Goal: Task Accomplishment & Management: Complete application form

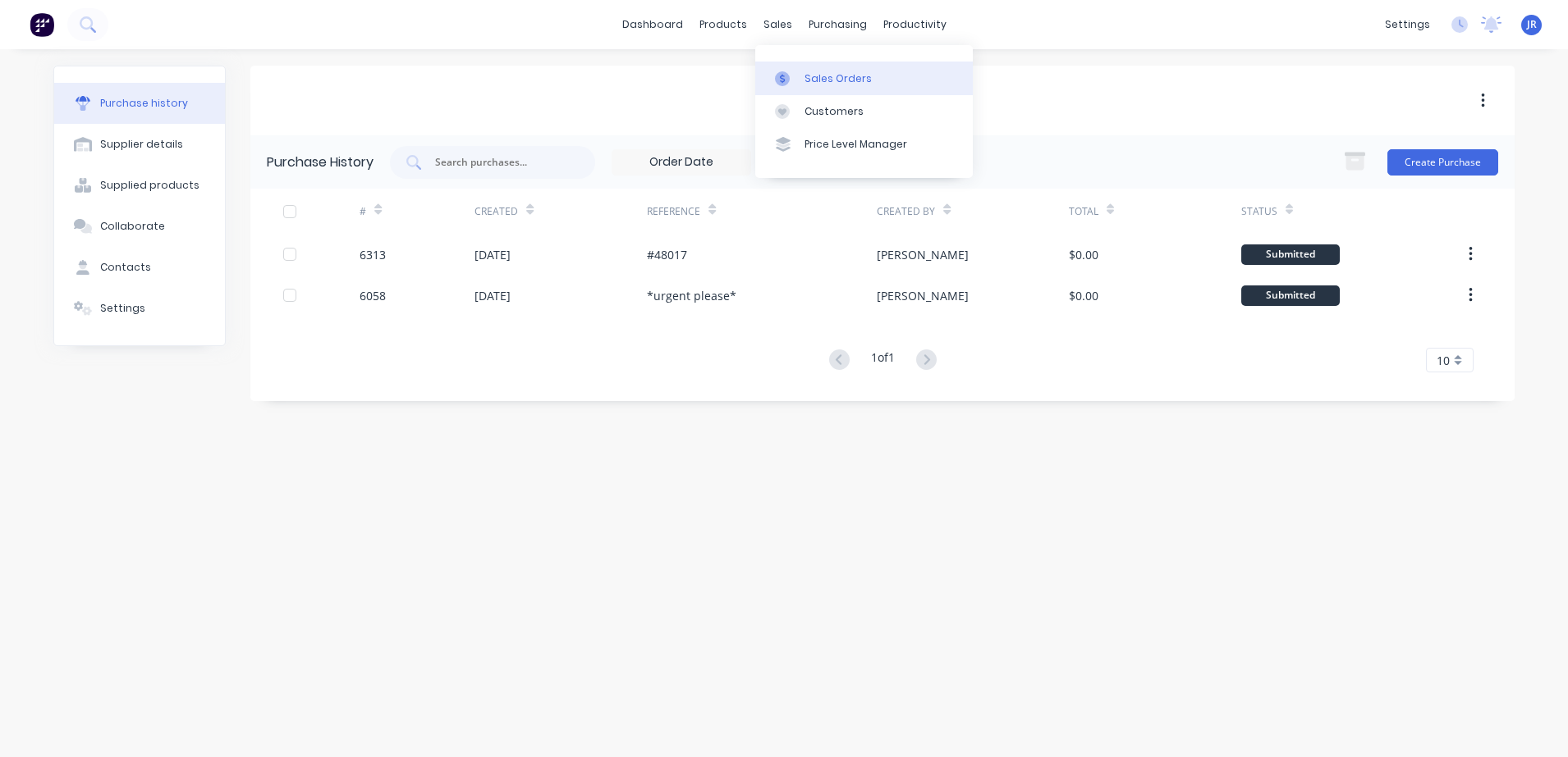
drag, startPoint x: 822, startPoint y: 79, endPoint x: 784, endPoint y: 90, distance: 39.6
click at [823, 80] on div "Sales Orders" at bounding box center [838, 78] width 68 height 14
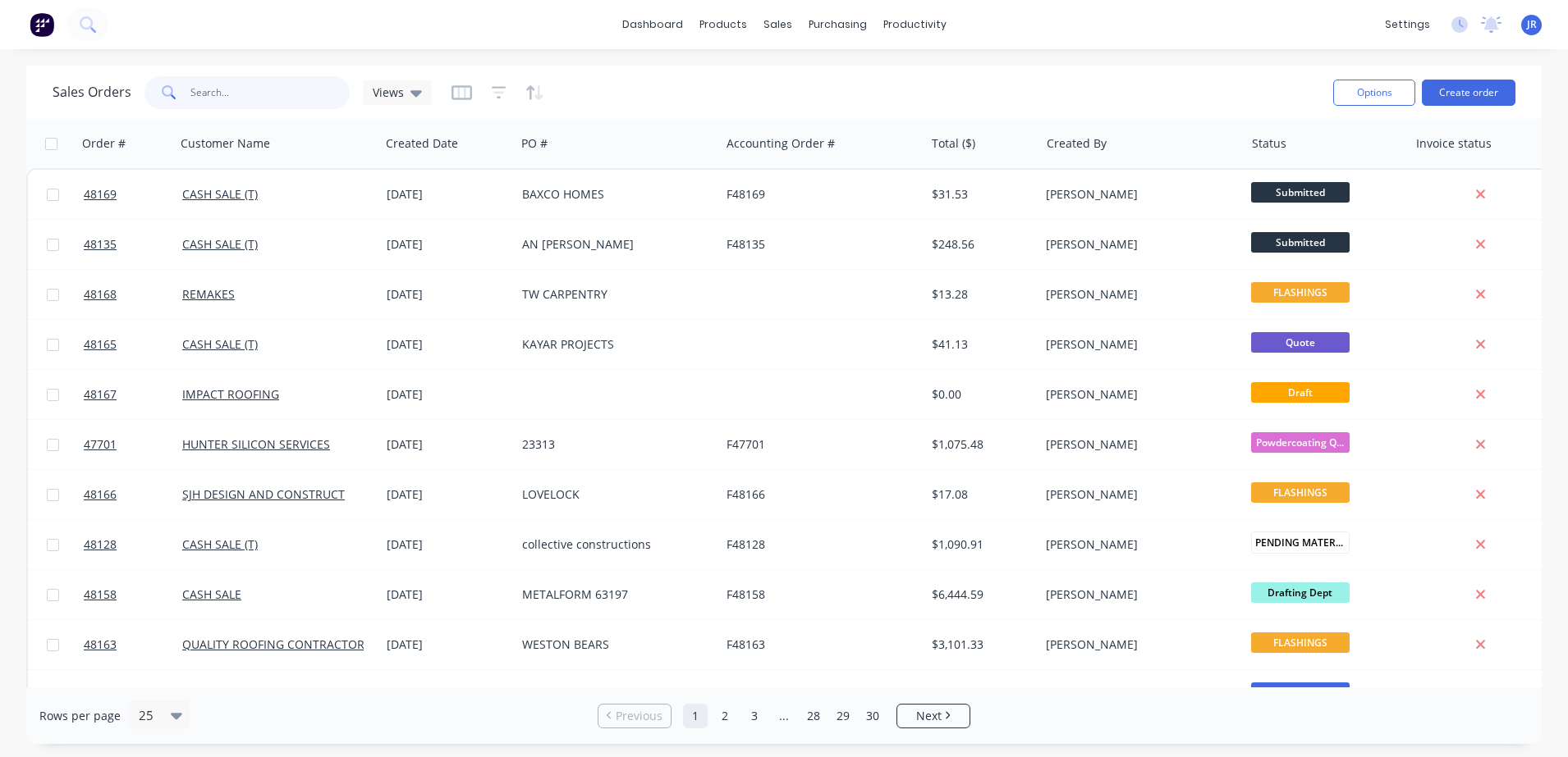
click at [283, 88] on input "text" at bounding box center [270, 93] width 160 height 32
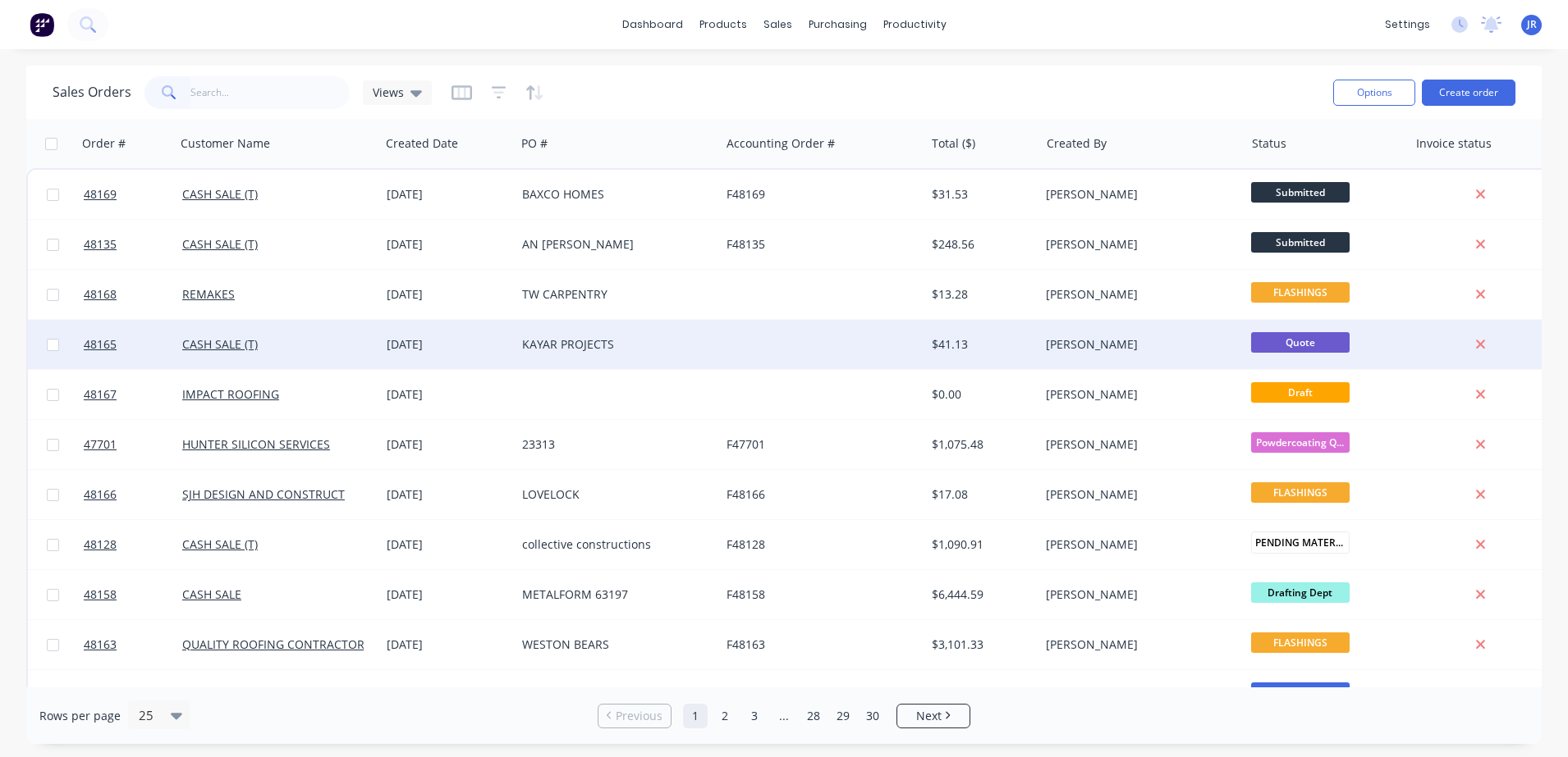
click at [548, 346] on div "KAYAR PROJECTS" at bounding box center [613, 345] width 182 height 16
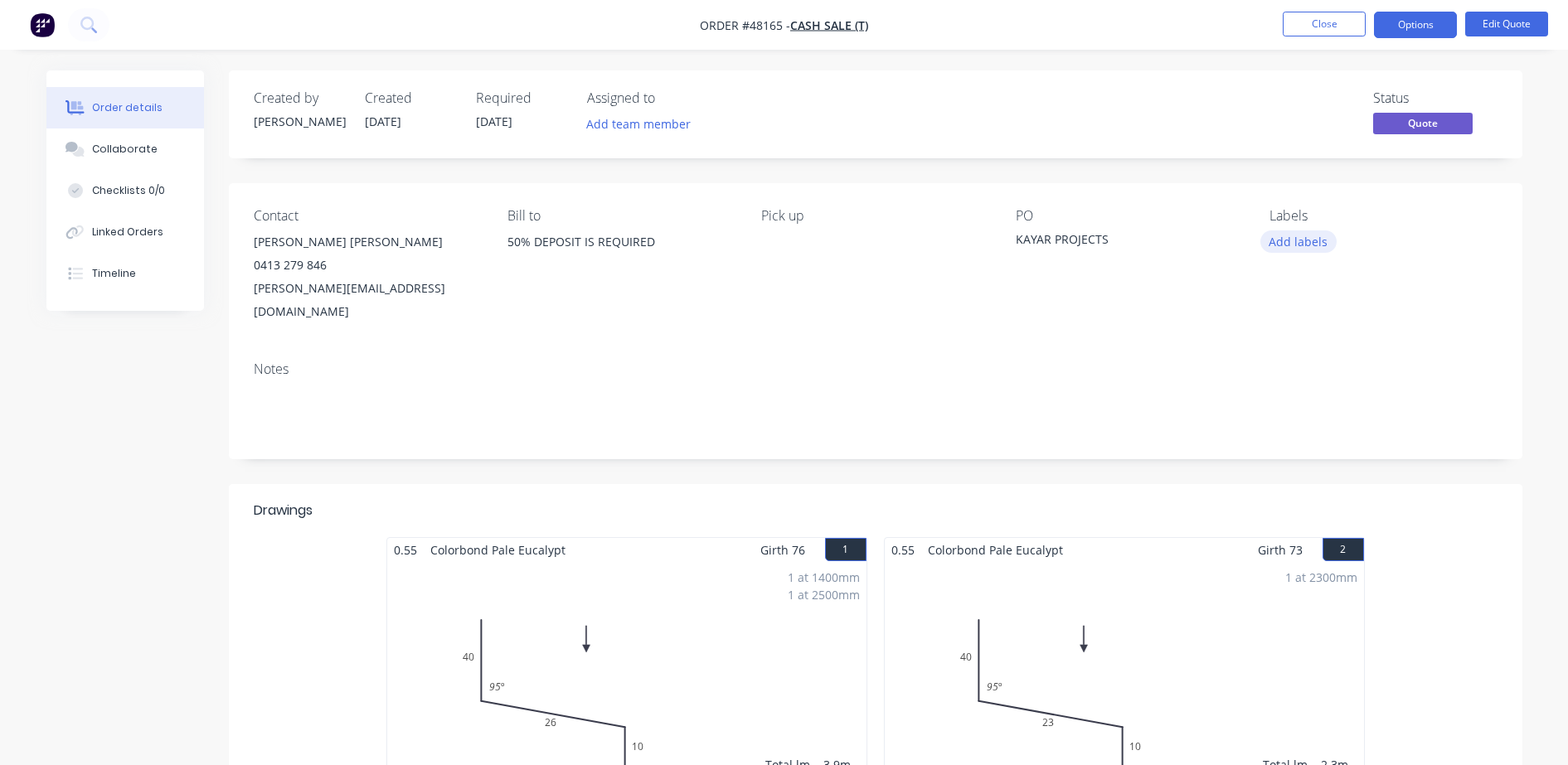
click at [1286, 237] on button "Add labels" at bounding box center [1298, 242] width 77 height 23
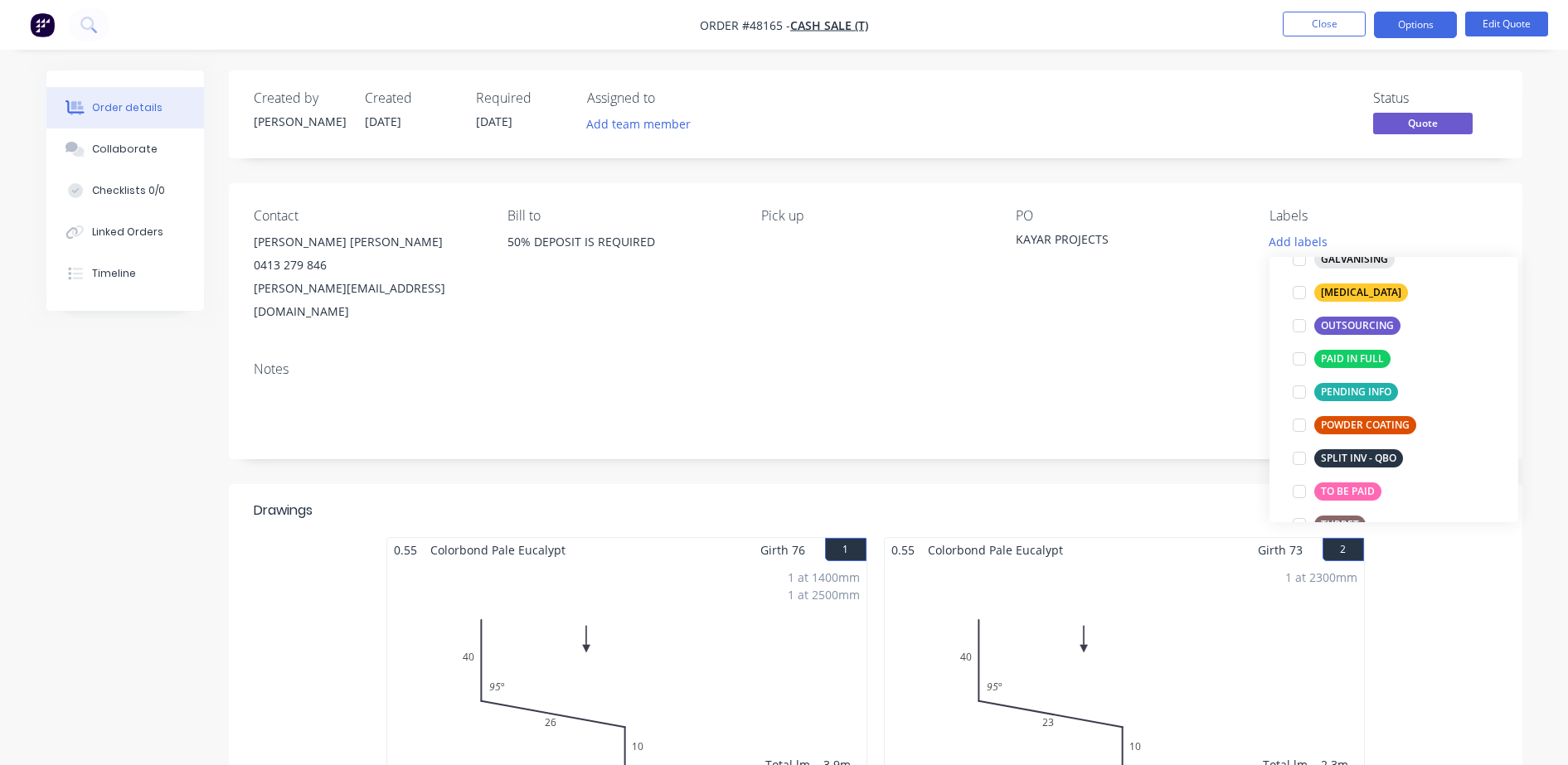
scroll to position [332, 0]
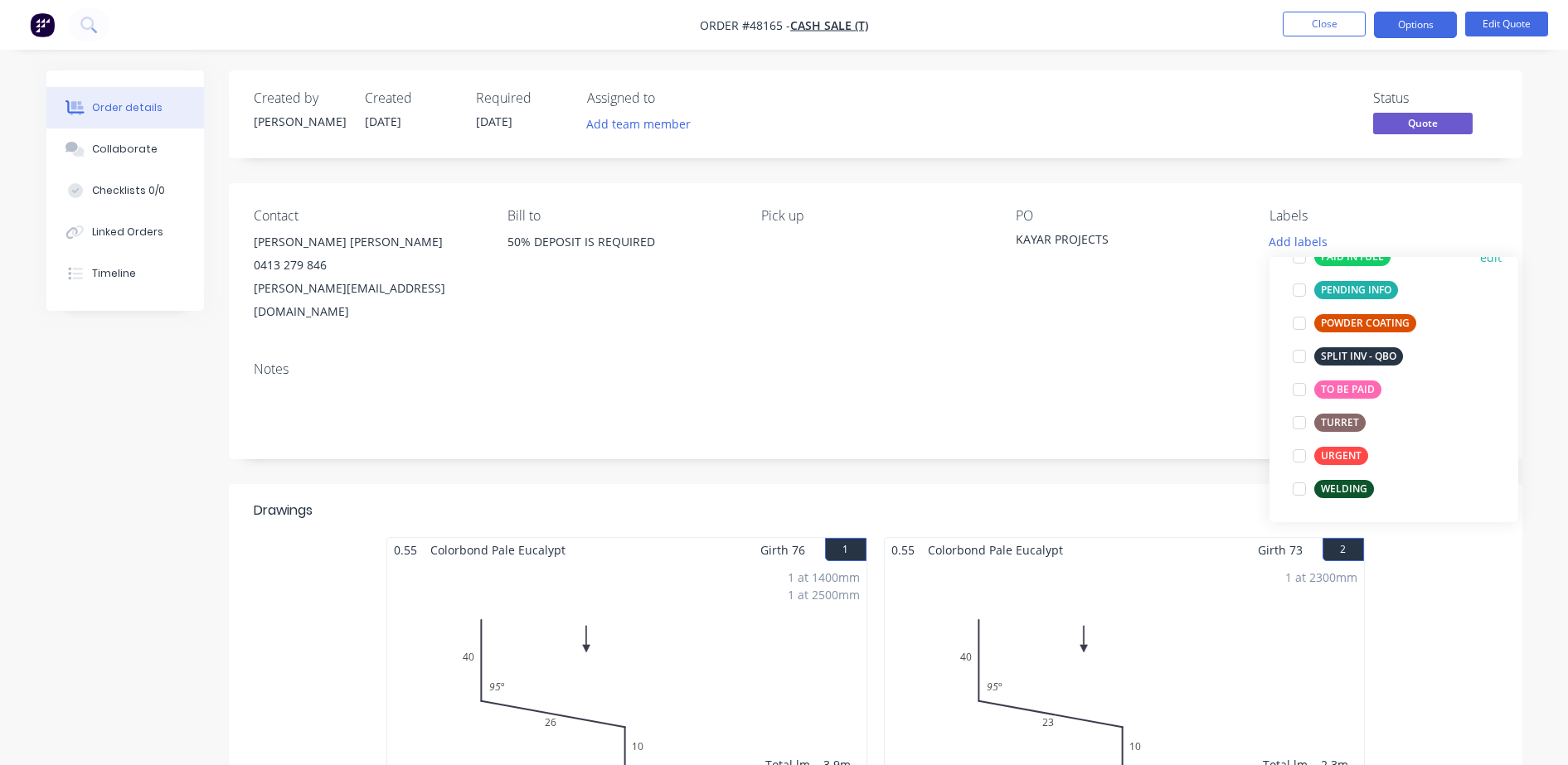
click at [1294, 258] on div at bounding box center [1299, 257] width 33 height 33
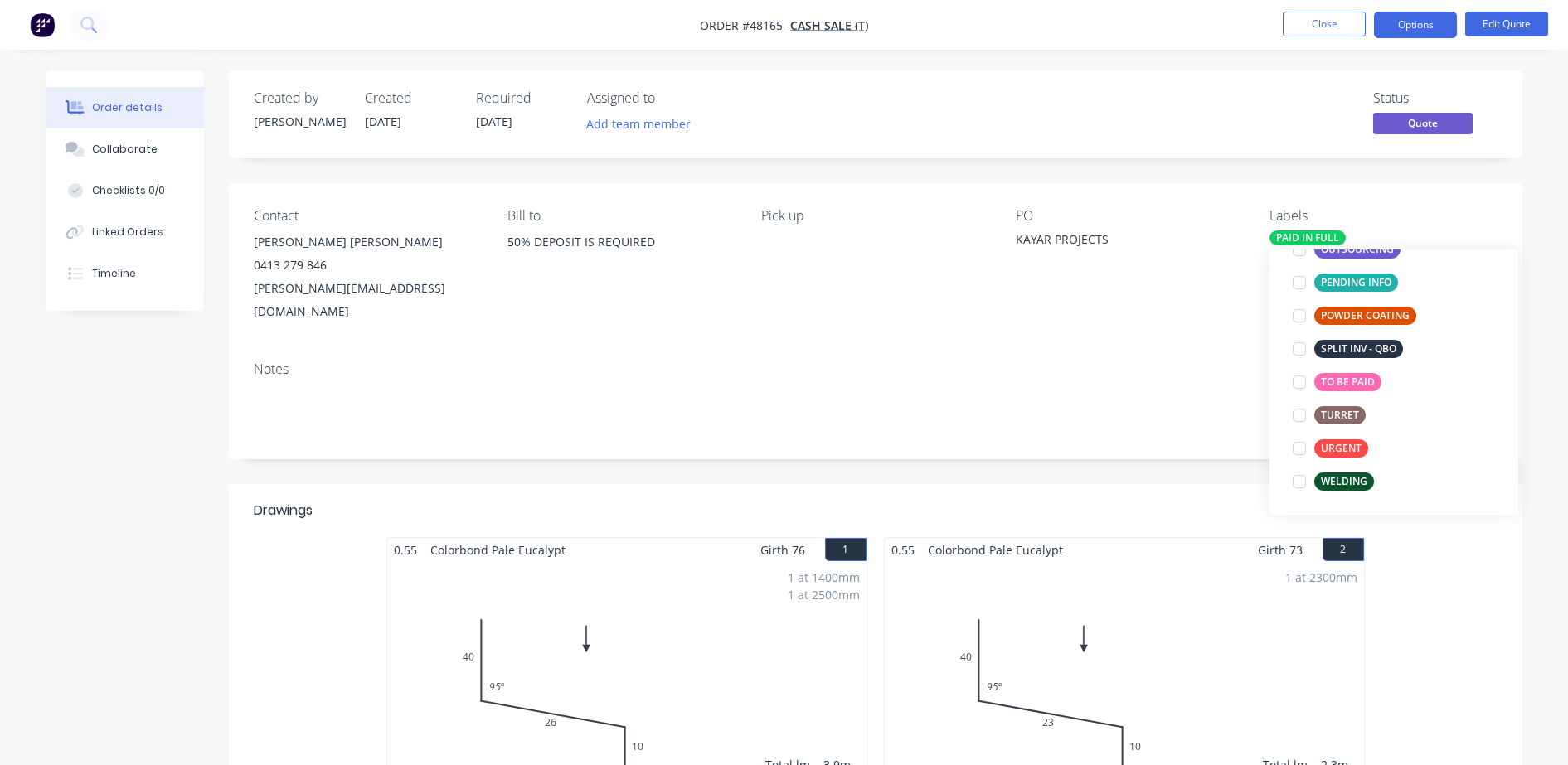
scroll to position [133, 0]
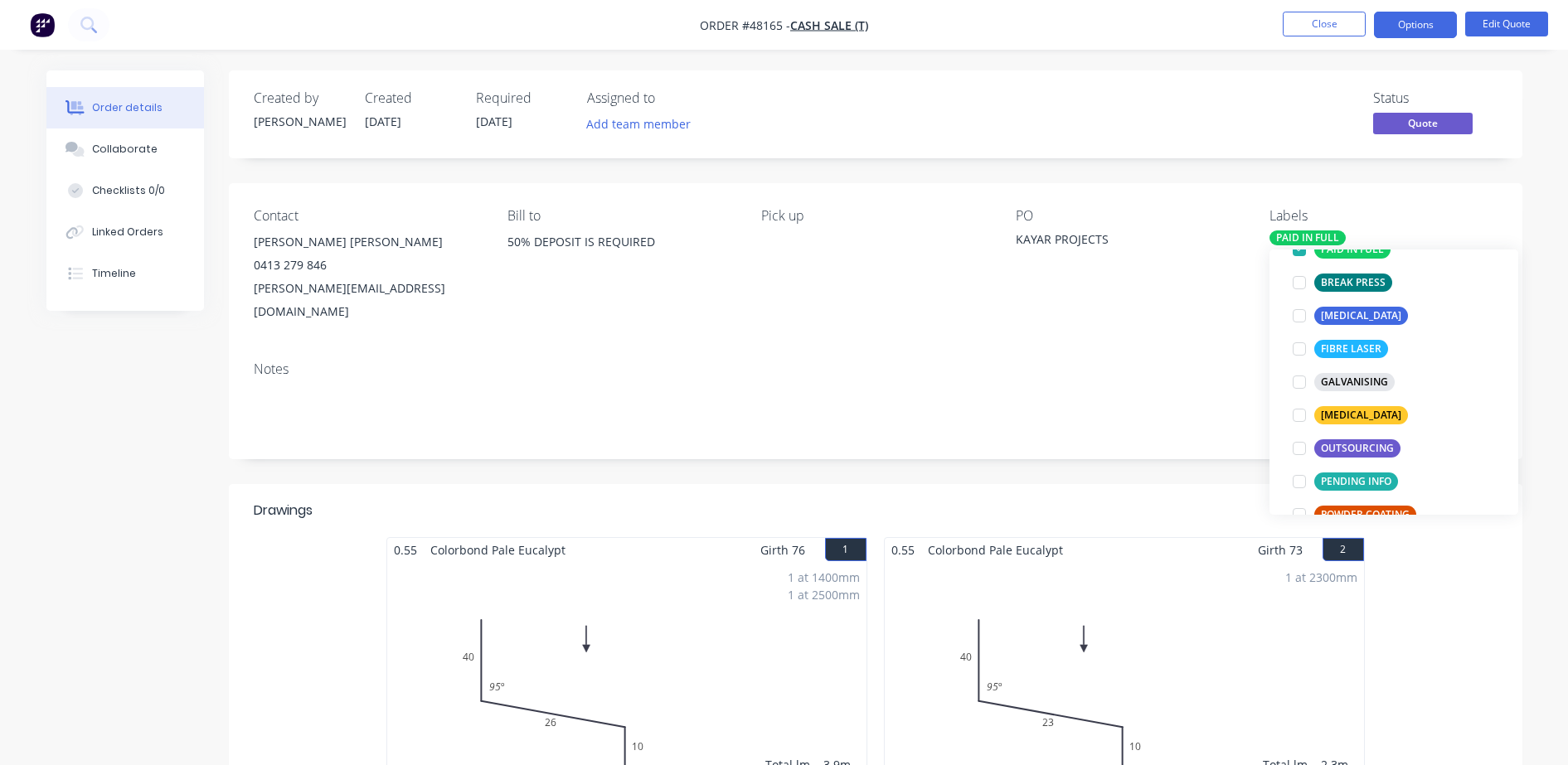
click at [1171, 293] on div "PO KAYAR PROJECTS" at bounding box center [1129, 265] width 227 height 115
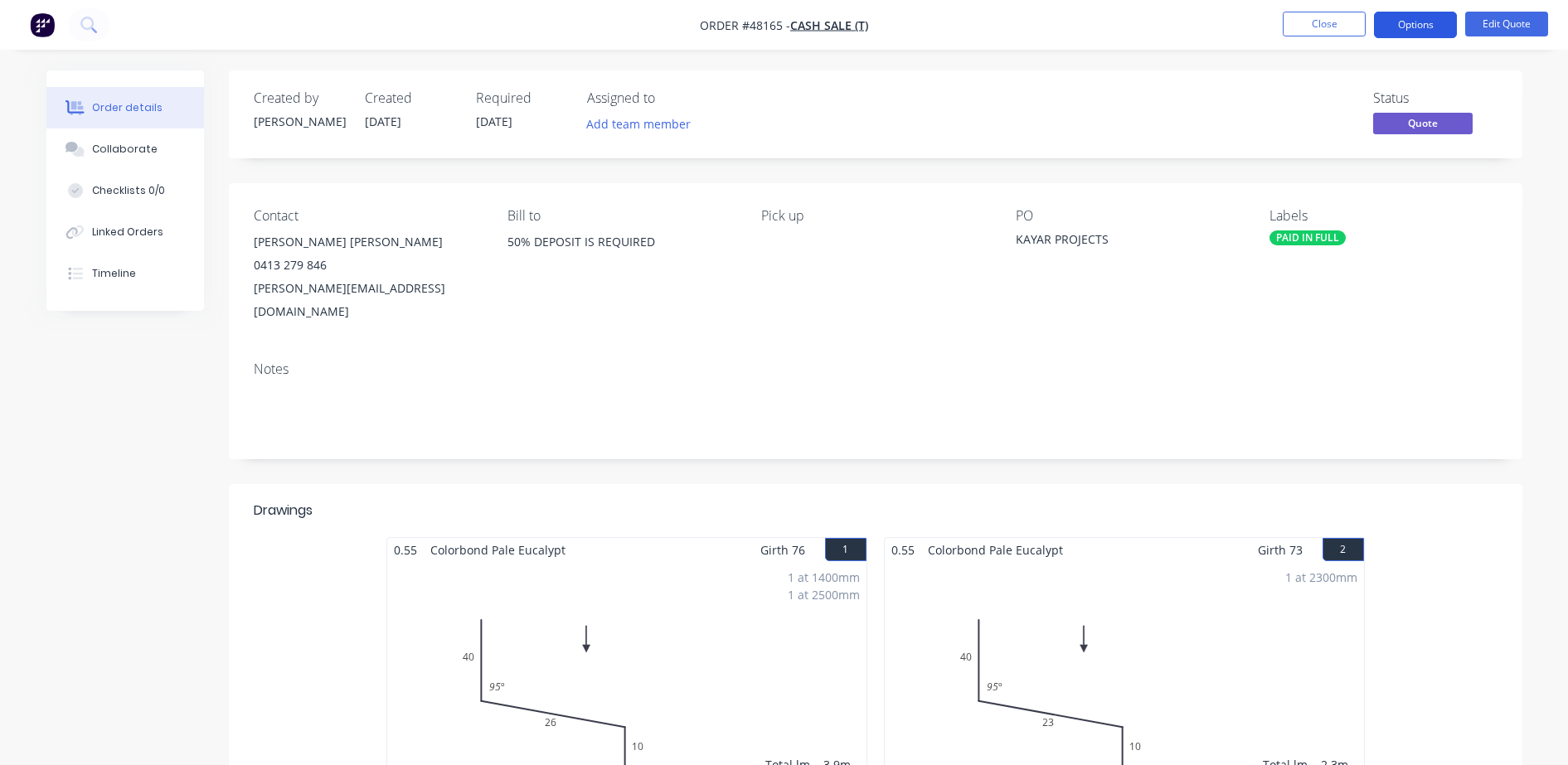
click at [1412, 19] on button "Options" at bounding box center [1415, 25] width 83 height 26
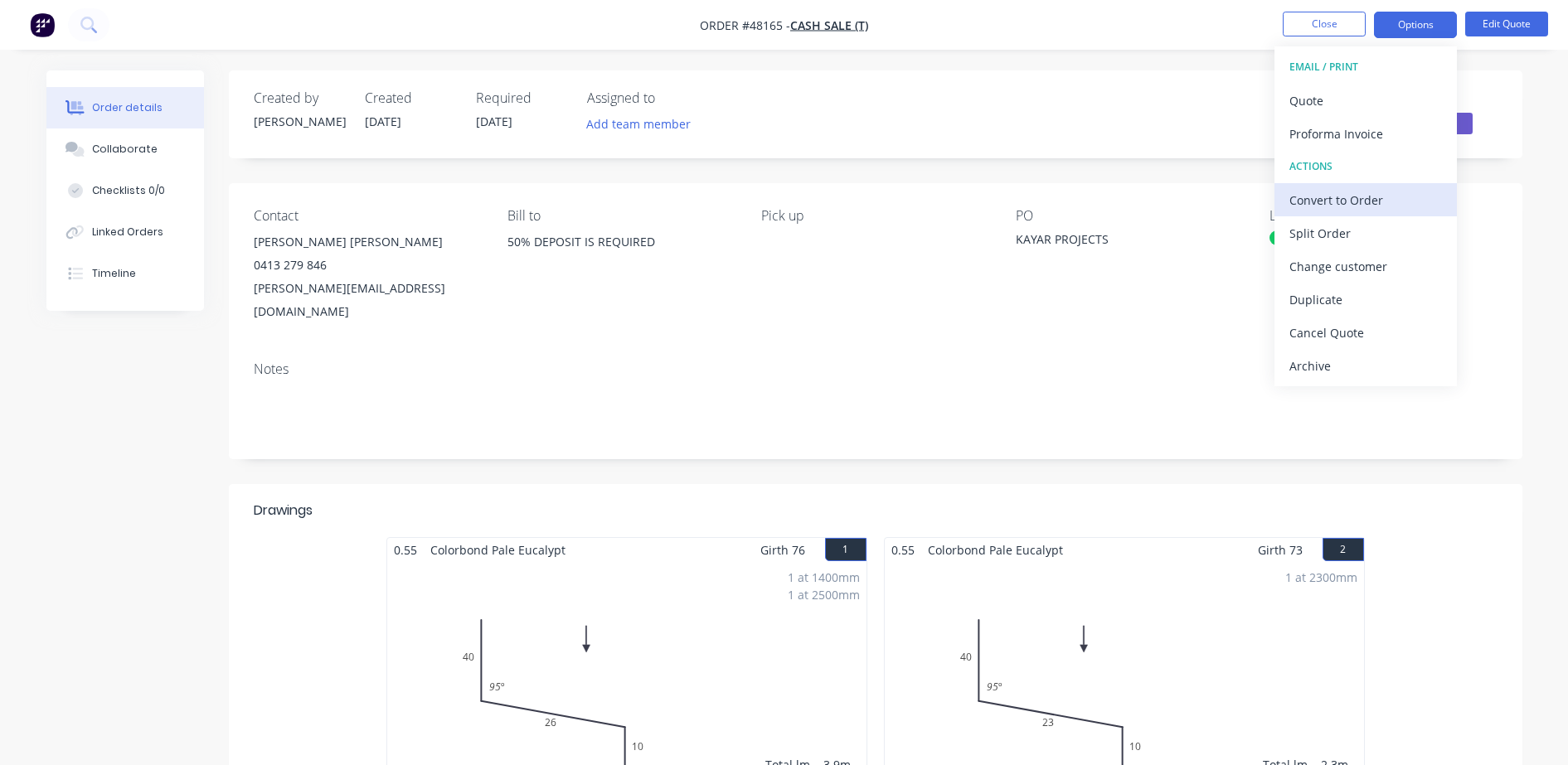
click at [1319, 197] on div "Convert to Order" at bounding box center [1365, 200] width 152 height 24
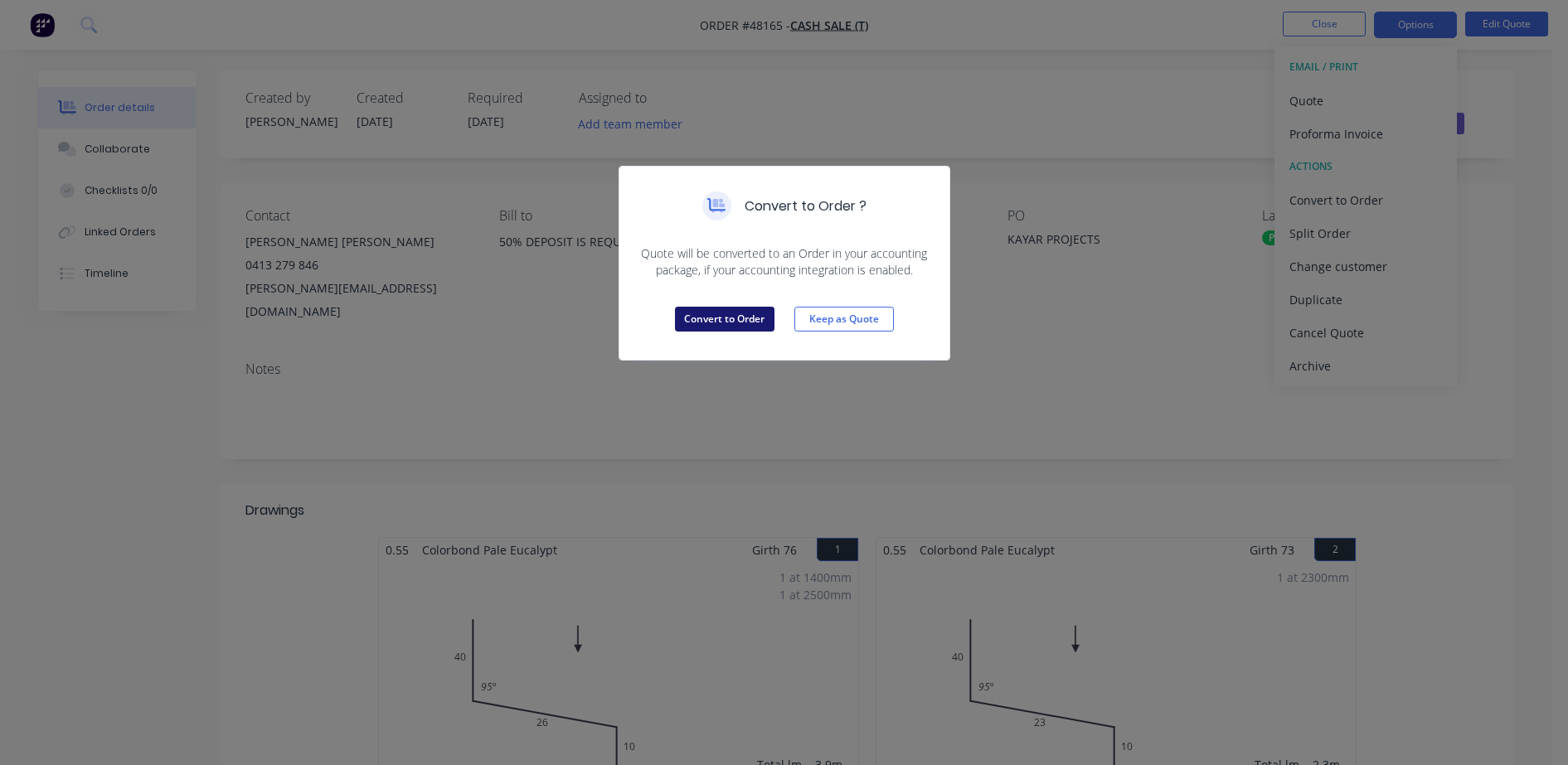
click at [713, 315] on button "Convert to Order" at bounding box center [724, 319] width 99 height 25
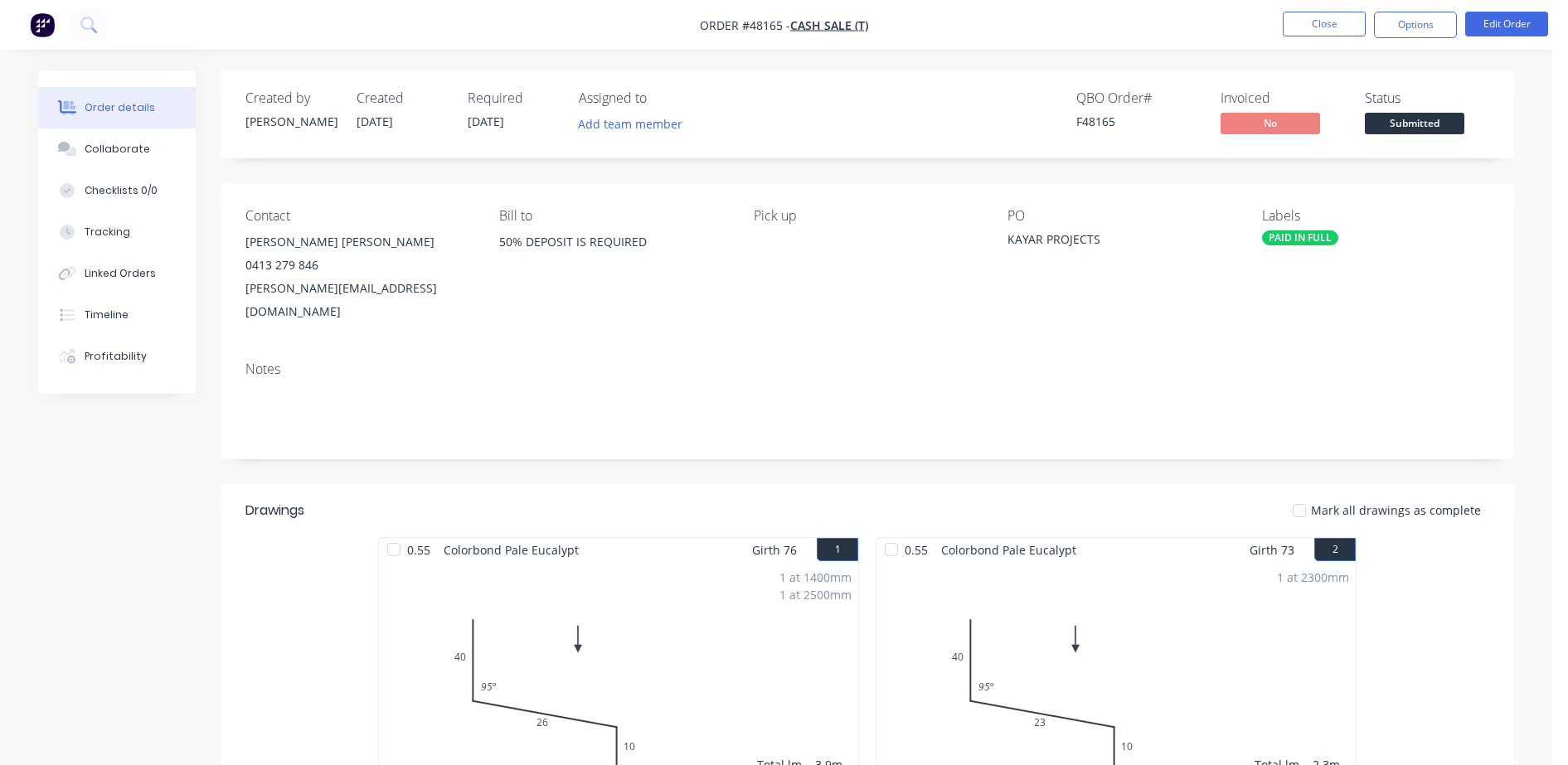
click at [1369, 113] on span "Submitted" at bounding box center [1414, 123] width 99 height 21
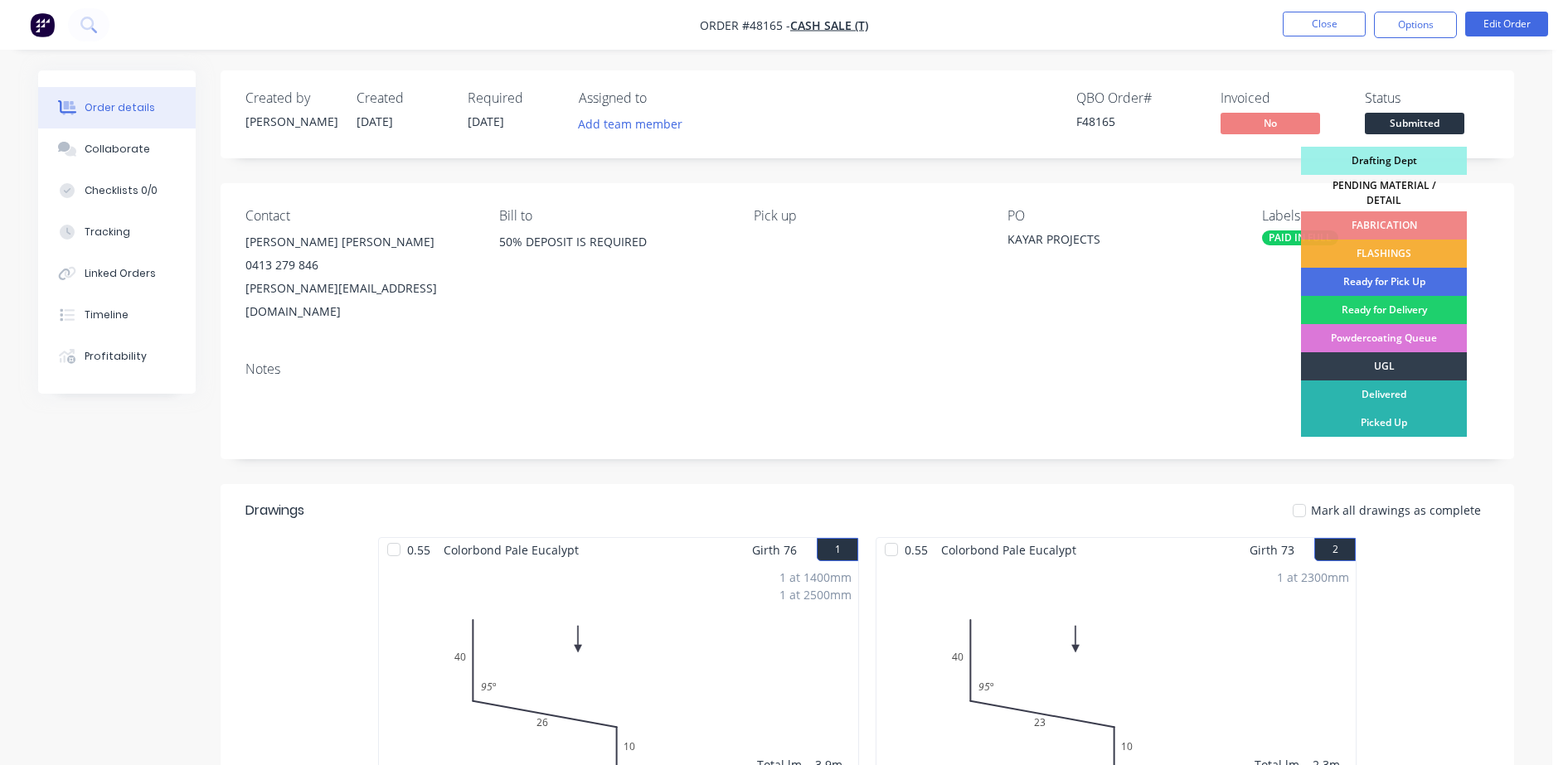
drag, startPoint x: 1396, startPoint y: 233, endPoint x: 1385, endPoint y: 131, distance: 102.6
click at [1396, 240] on div "FLASHINGS" at bounding box center [1384, 253] width 166 height 28
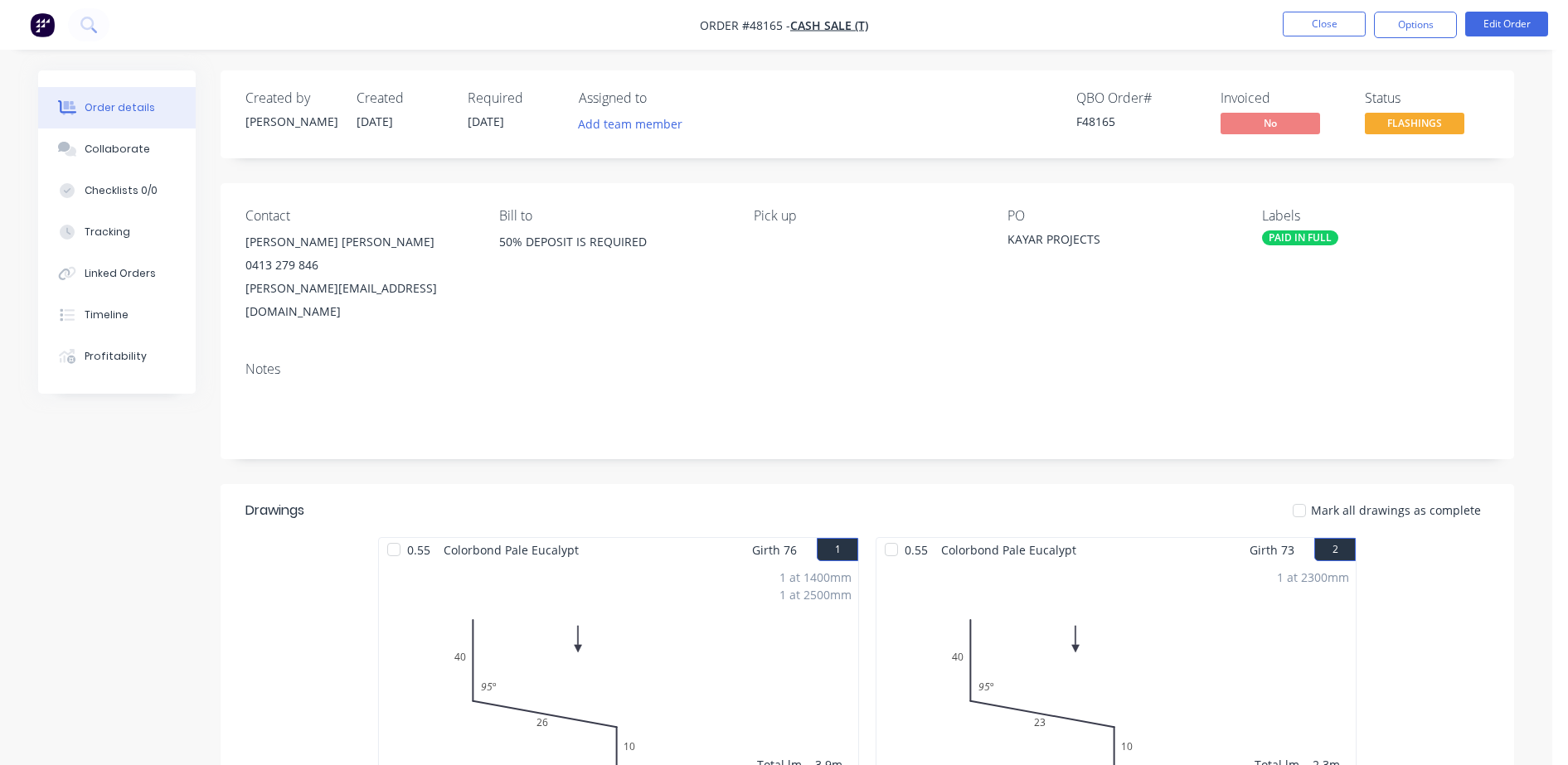
drag, startPoint x: 1407, startPoint y: 27, endPoint x: 1406, endPoint y: 39, distance: 12.0
click at [1408, 26] on button "Options" at bounding box center [1415, 25] width 83 height 26
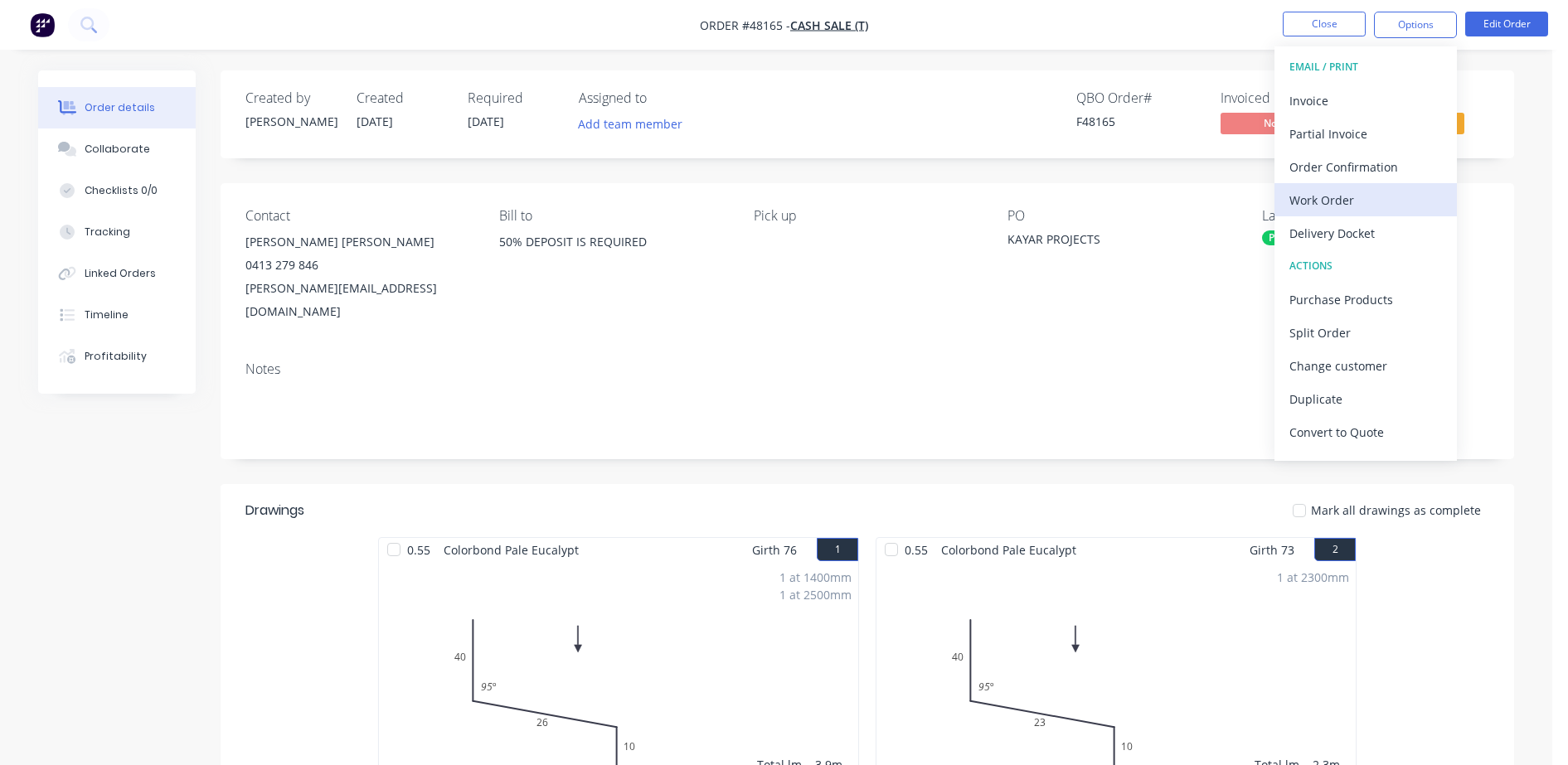
click at [1341, 205] on div "Work Order" at bounding box center [1365, 200] width 152 height 24
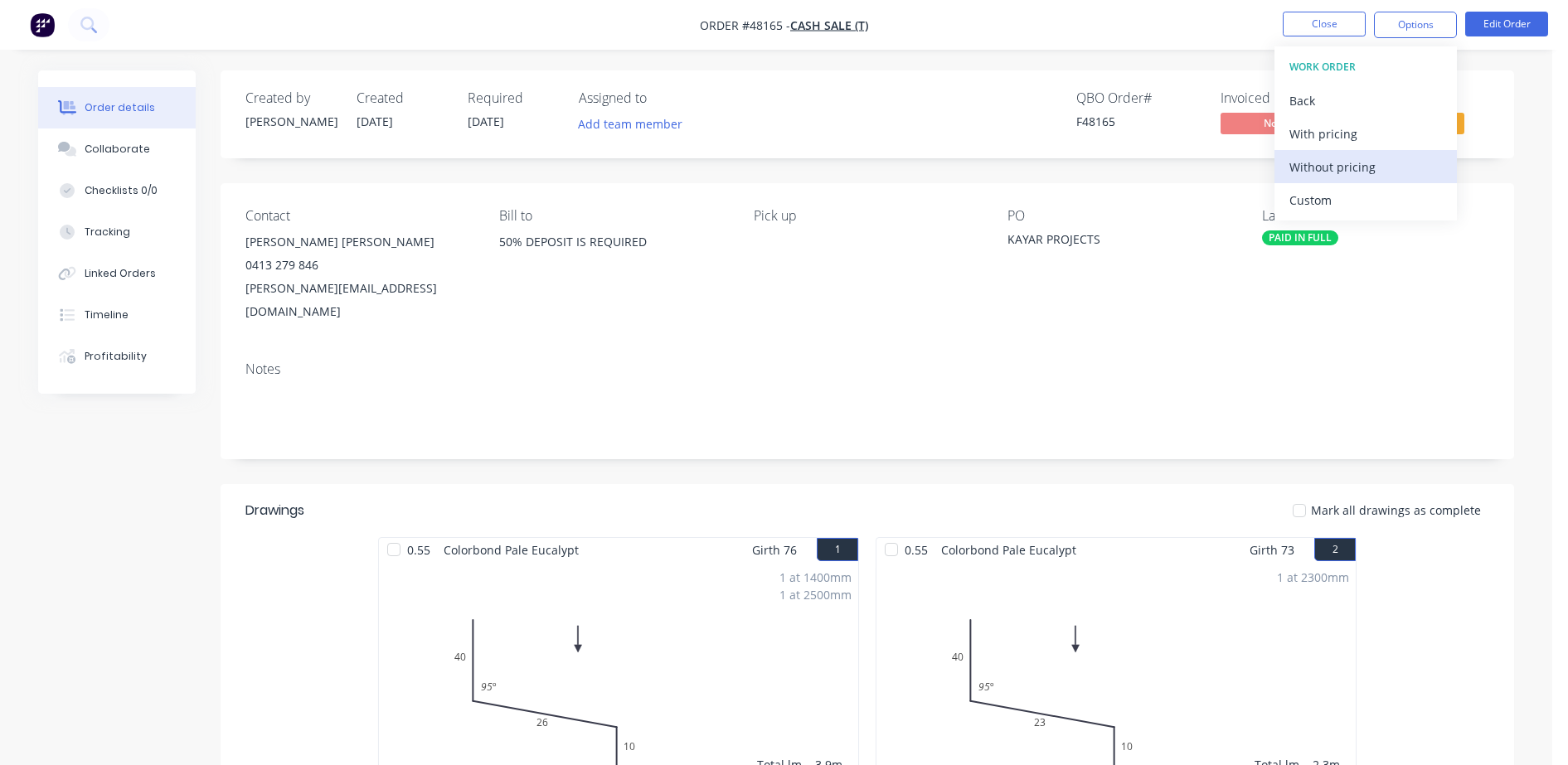
click at [1315, 164] on div "Without pricing" at bounding box center [1365, 167] width 152 height 24
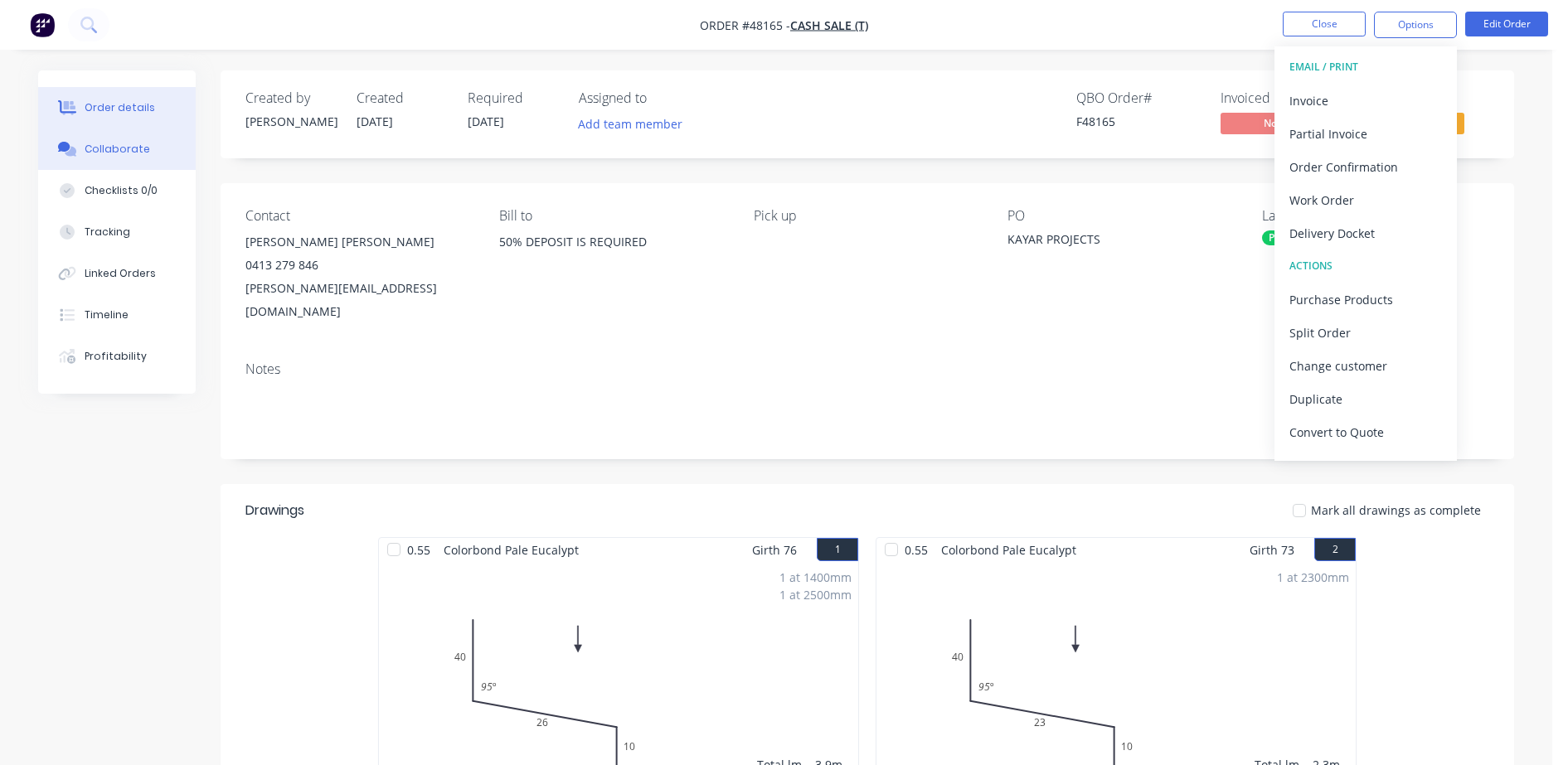
click at [93, 147] on div "Collaborate" at bounding box center [118, 150] width 66 height 15
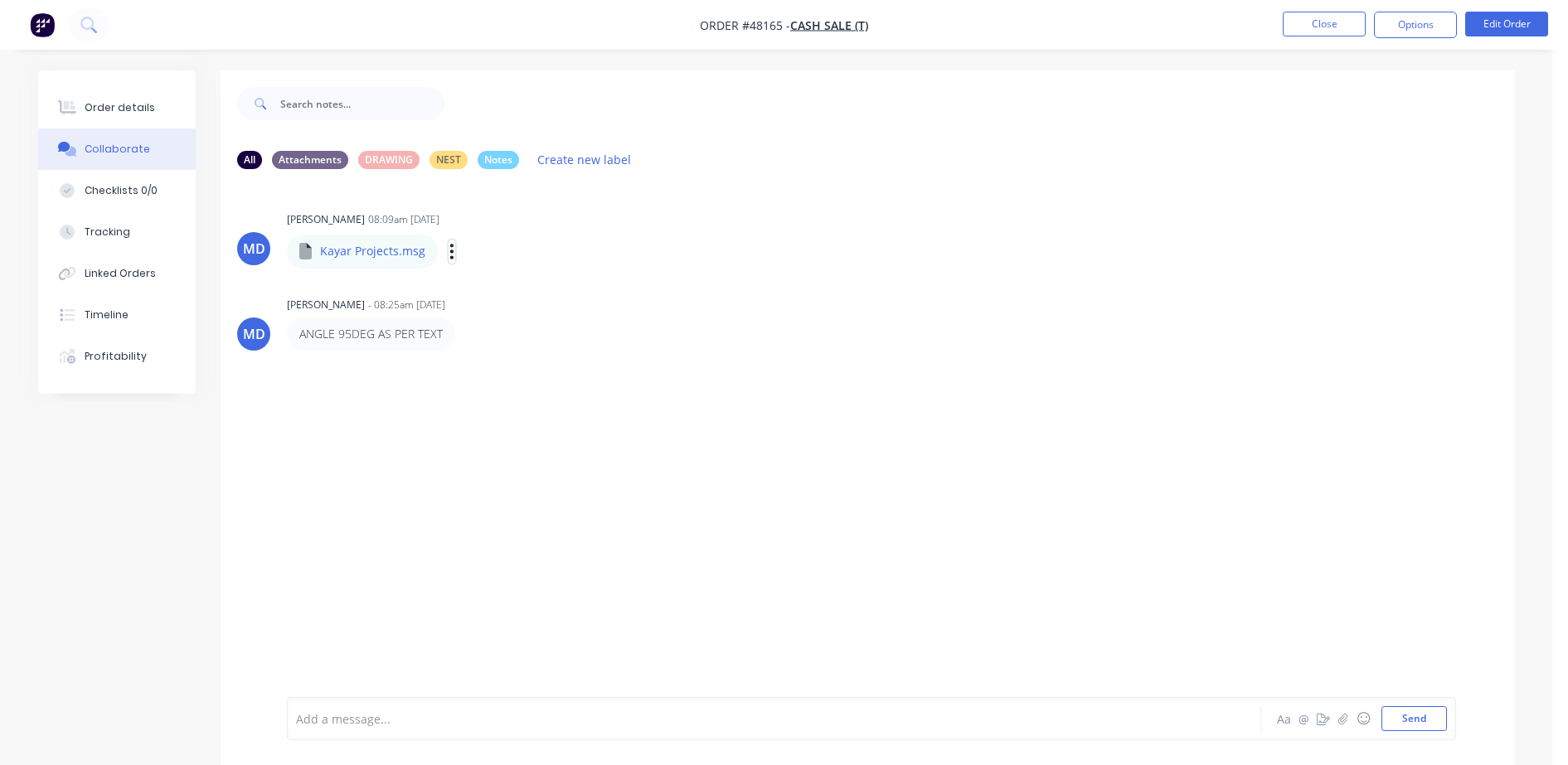
click at [449, 254] on icon "button" at bounding box center [451, 252] width 5 height 19
click at [386, 245] on div "Kayar Projects.msg" at bounding box center [455, 240] width 335 height 15
drag, startPoint x: 111, startPoint y: 106, endPoint x: 179, endPoint y: 134, distance: 73.5
click at [111, 106] on div "Order details" at bounding box center [119, 108] width 70 height 15
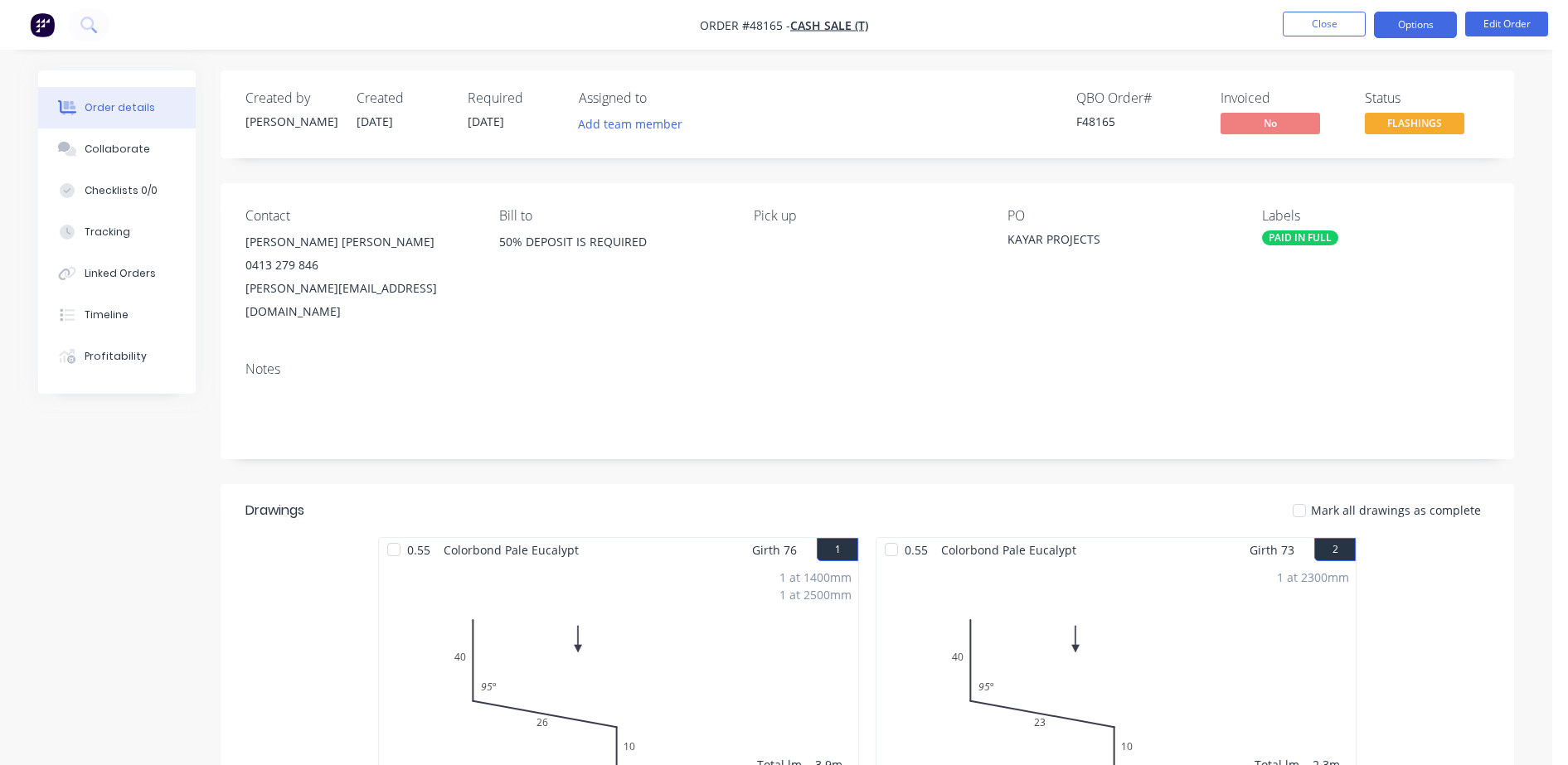
click at [1441, 23] on button "Options" at bounding box center [1415, 25] width 83 height 26
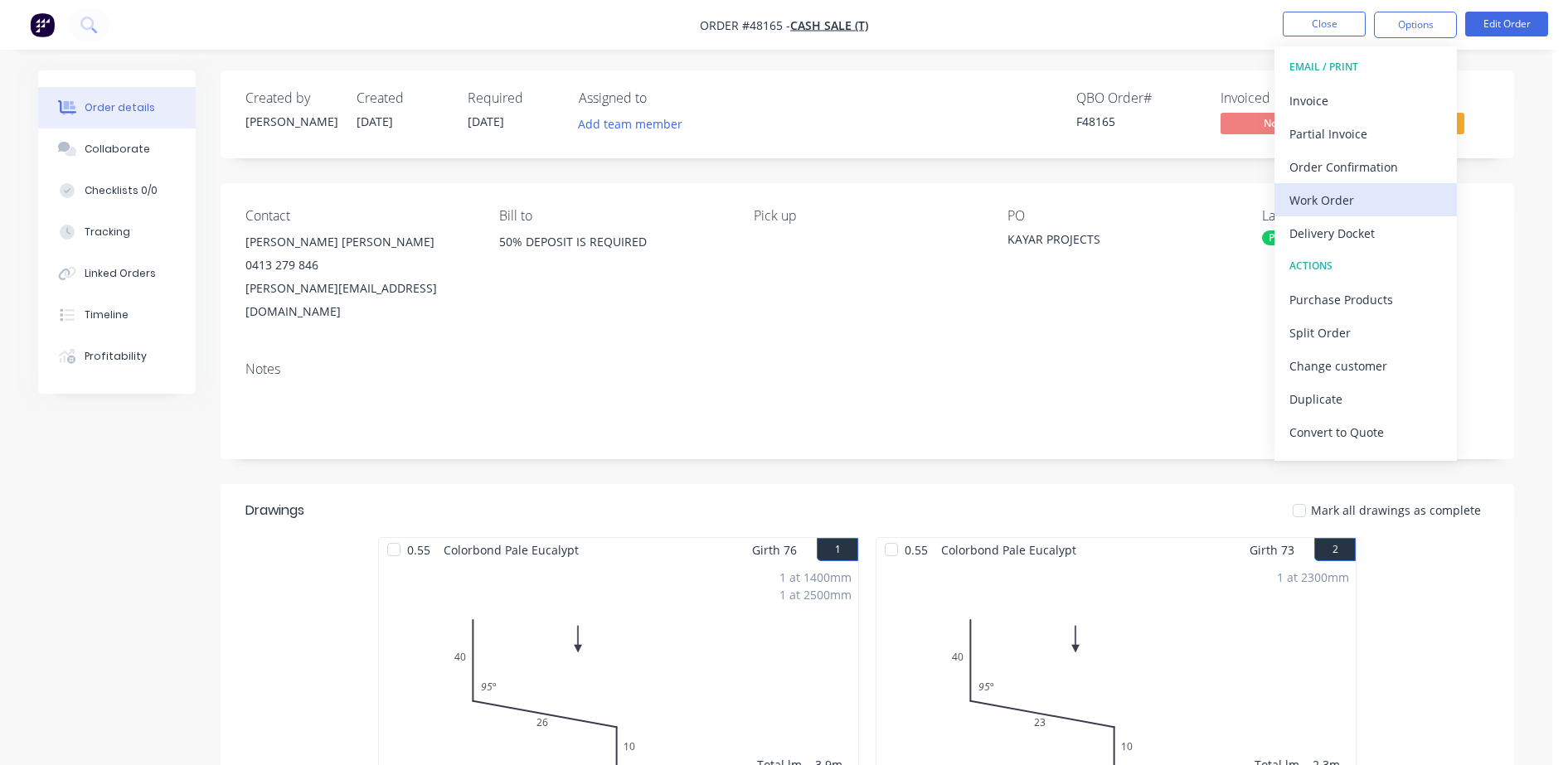
click at [1326, 195] on div "Work Order" at bounding box center [1365, 200] width 152 height 24
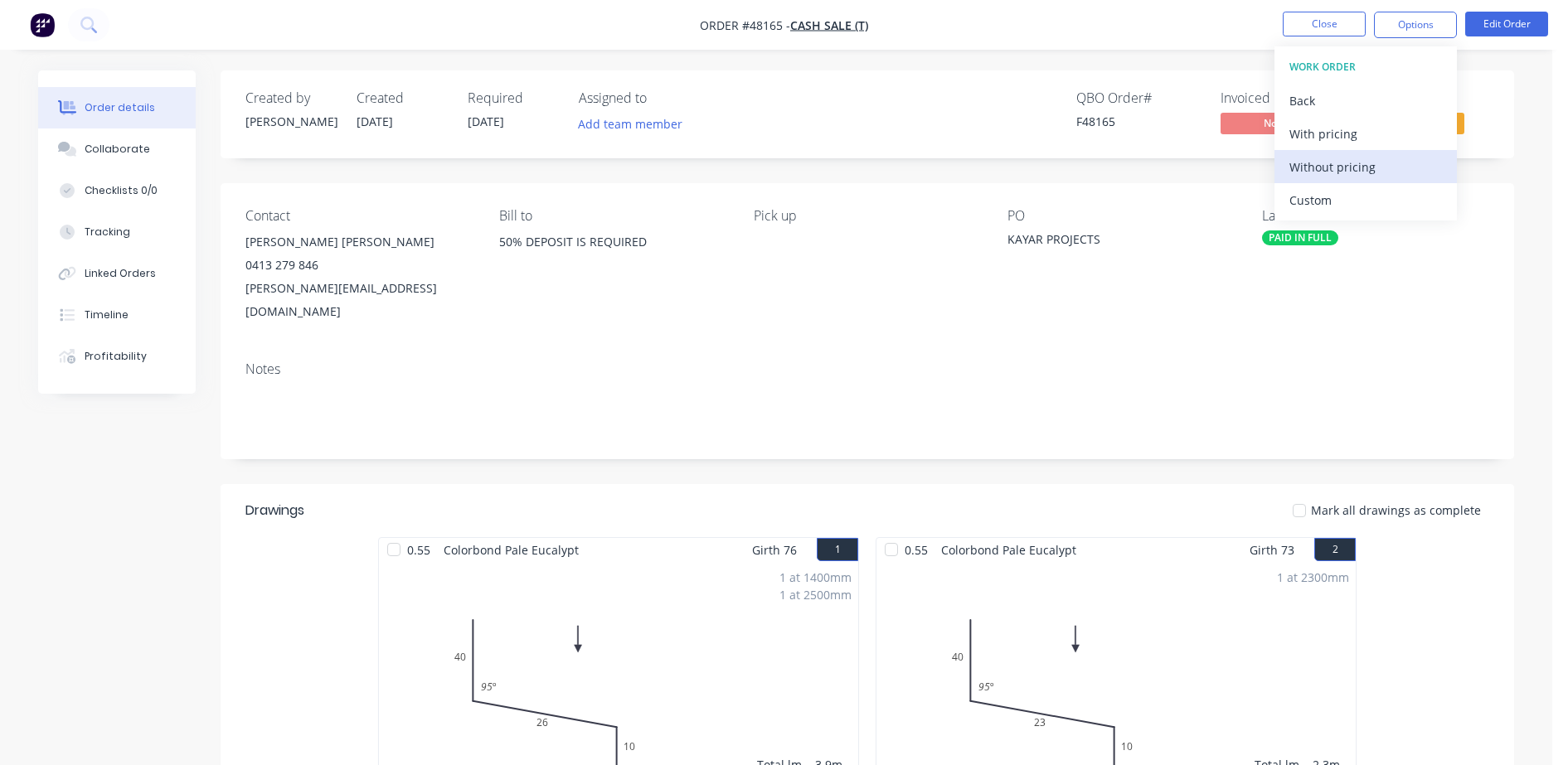
click at [1331, 171] on div "Without pricing" at bounding box center [1365, 167] width 152 height 24
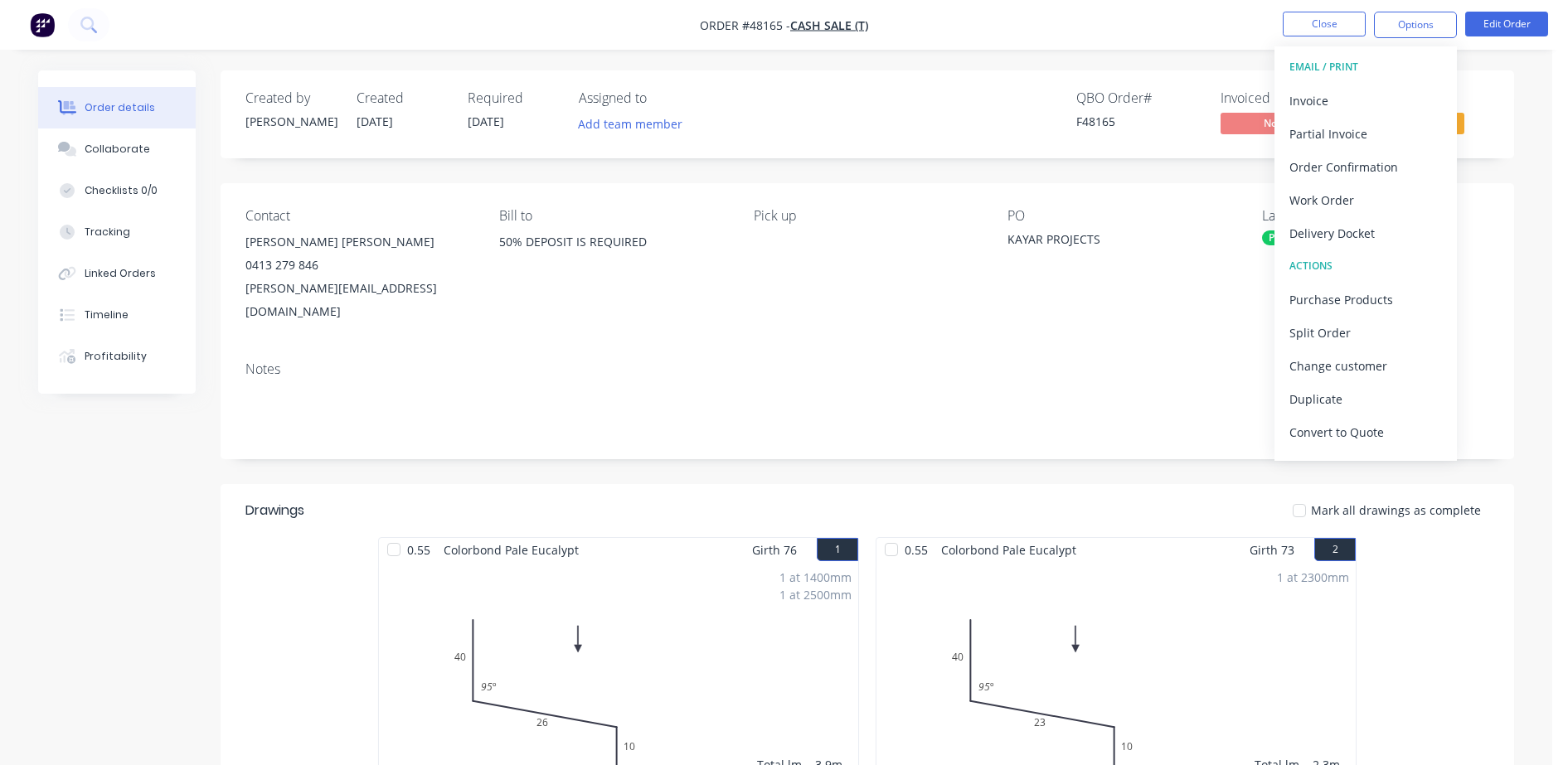
click at [1185, 144] on div "Created by [PERSON_NAME] Created [DATE] Required [DATE] Assigned to Add team me…" at bounding box center [867, 114] width 1294 height 88
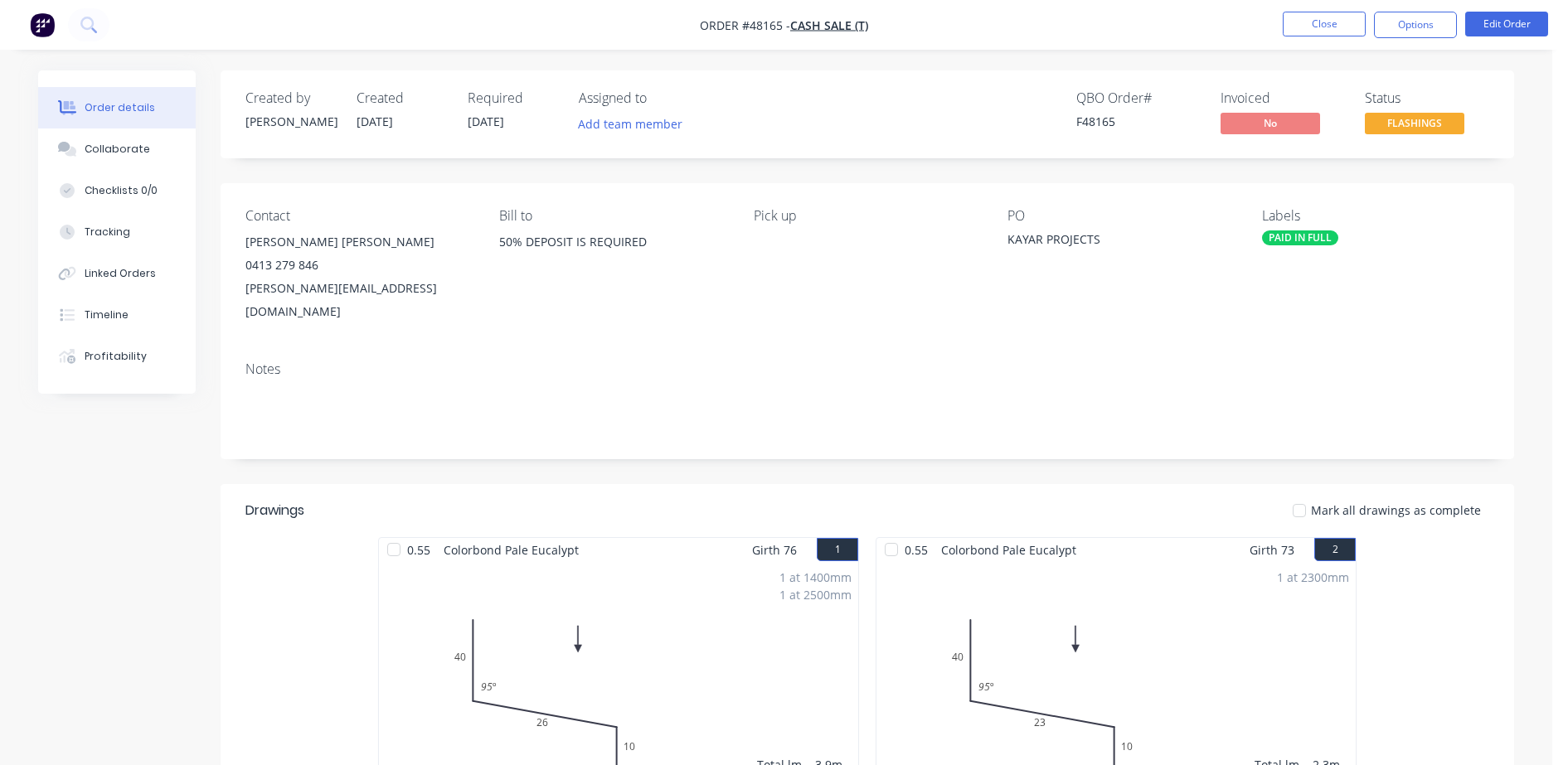
drag, startPoint x: 1119, startPoint y: 107, endPoint x: 1124, endPoint y: 122, distance: 15.8
click at [1118, 113] on div "QBO Order # F48165" at bounding box center [1139, 114] width 124 height 48
drag, startPoint x: 1131, startPoint y: 125, endPoint x: 1044, endPoint y: 127, distance: 87.0
click at [1044, 127] on div "QBO Order # F48165 Invoiced No Status FLASHINGS" at bounding box center [1117, 114] width 745 height 48
copy div "F48165"
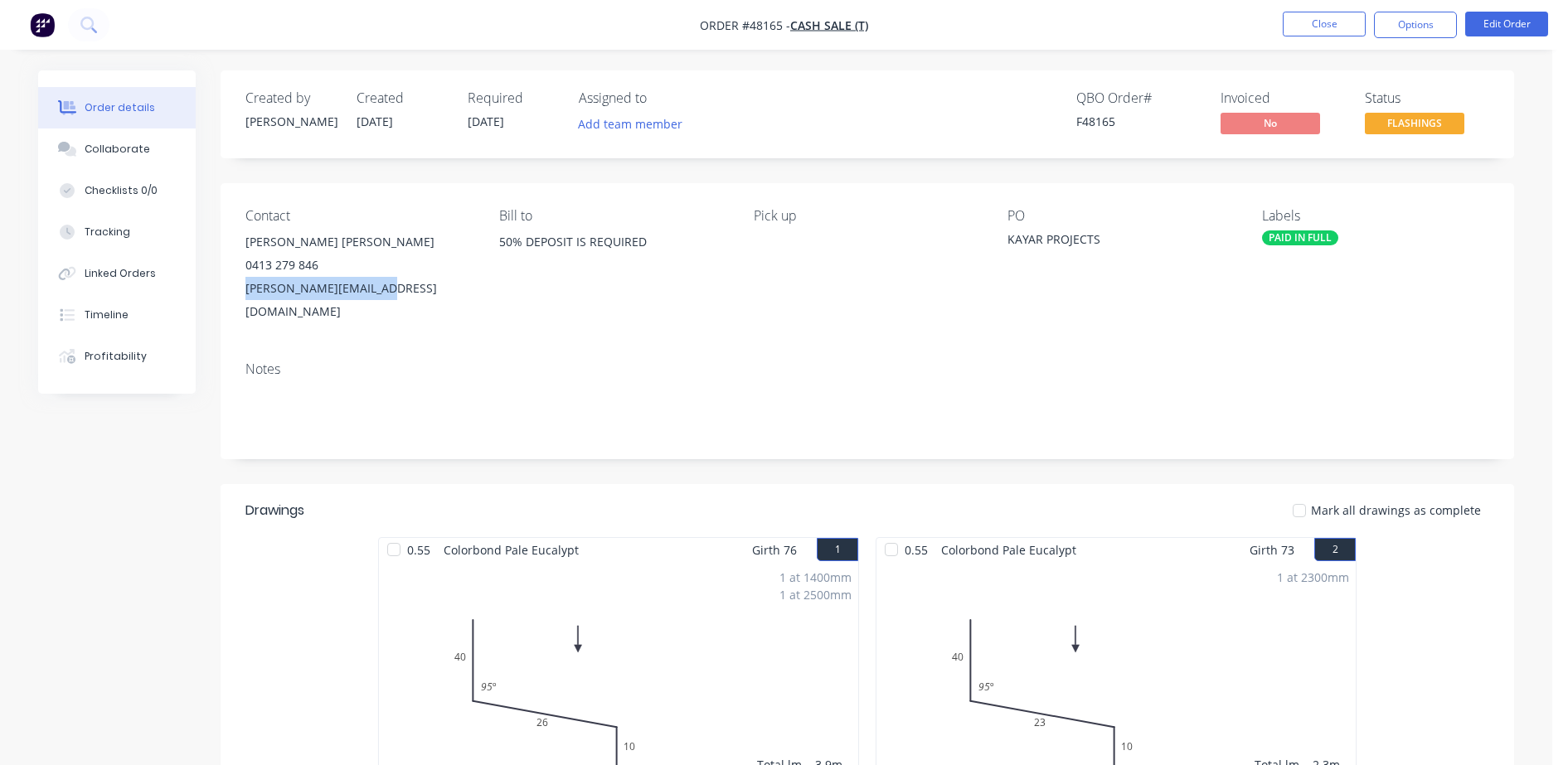
drag, startPoint x: 245, startPoint y: 295, endPoint x: 416, endPoint y: 296, distance: 171.0
click at [416, 296] on div "Contact [PERSON_NAME] [PERSON_NAME] [PHONE_NUMBER] [PERSON_NAME][EMAIL_ADDRESS]…" at bounding box center [867, 265] width 1294 height 165
copy div "[PERSON_NAME][EMAIL_ADDRESS][DOMAIN_NAME]"
click at [1317, 16] on button "Close" at bounding box center [1324, 24] width 83 height 25
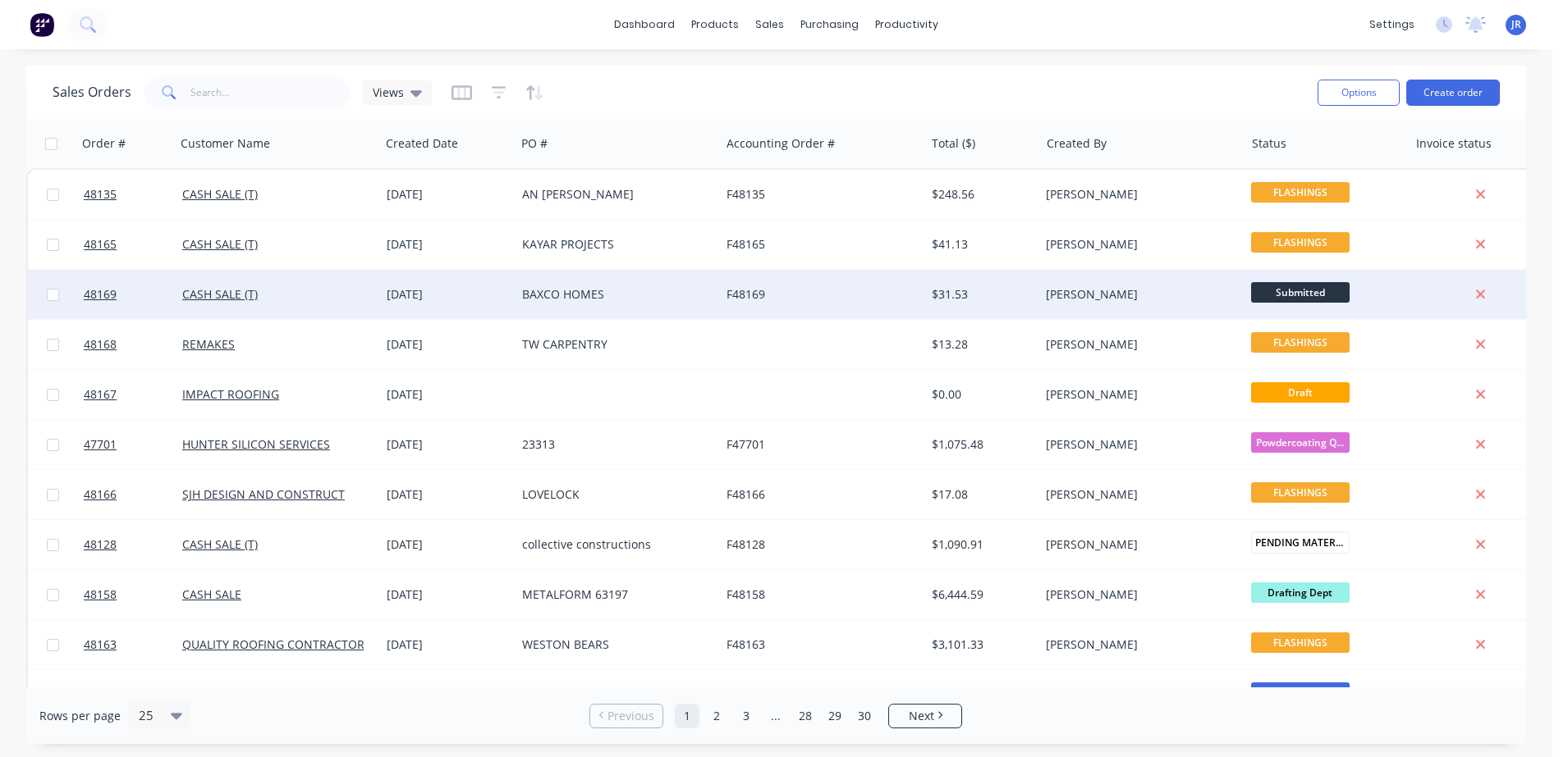
click at [559, 286] on div "BAXCO HOMES" at bounding box center [613, 294] width 182 height 16
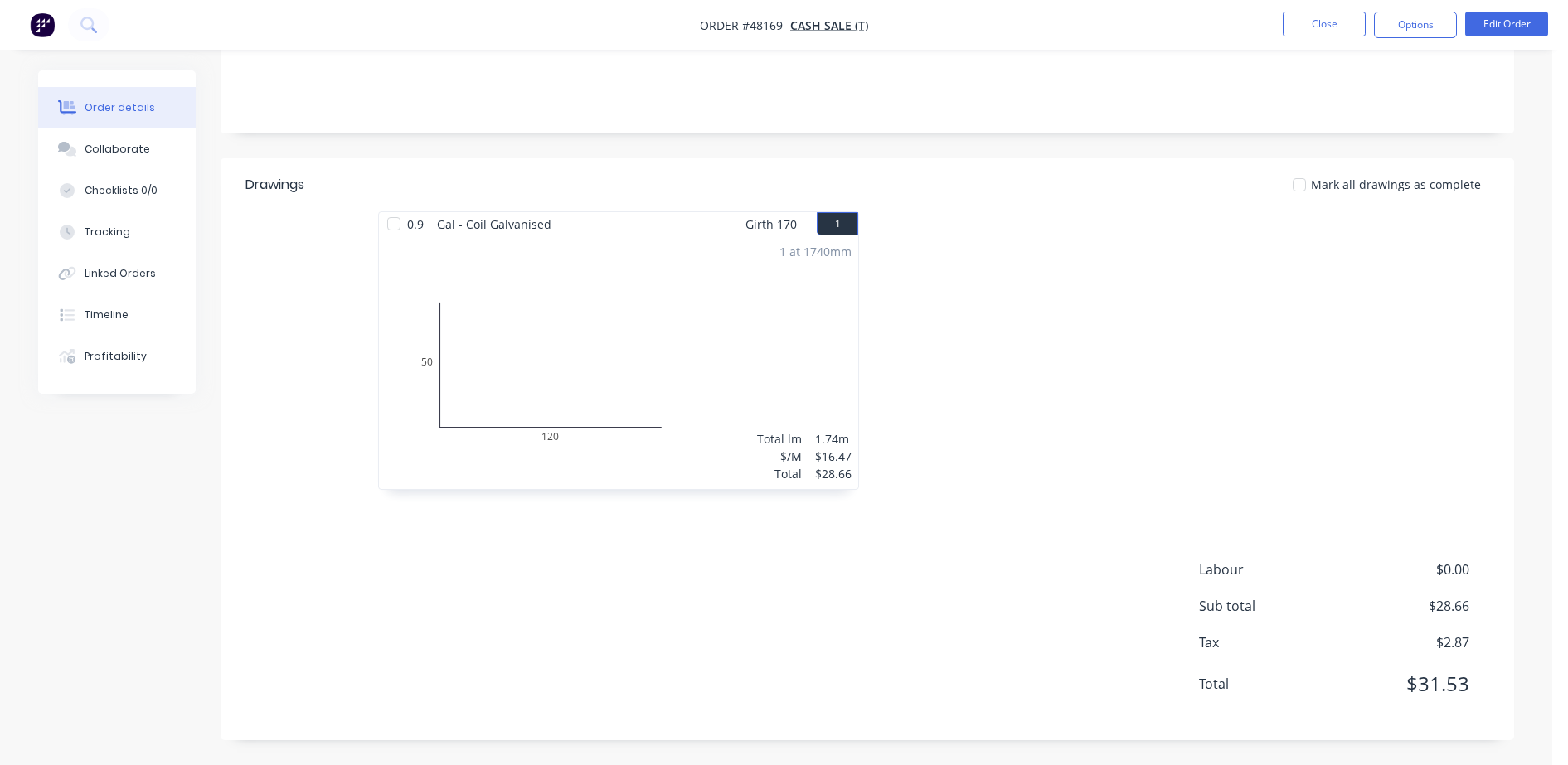
scroll to position [199, 0]
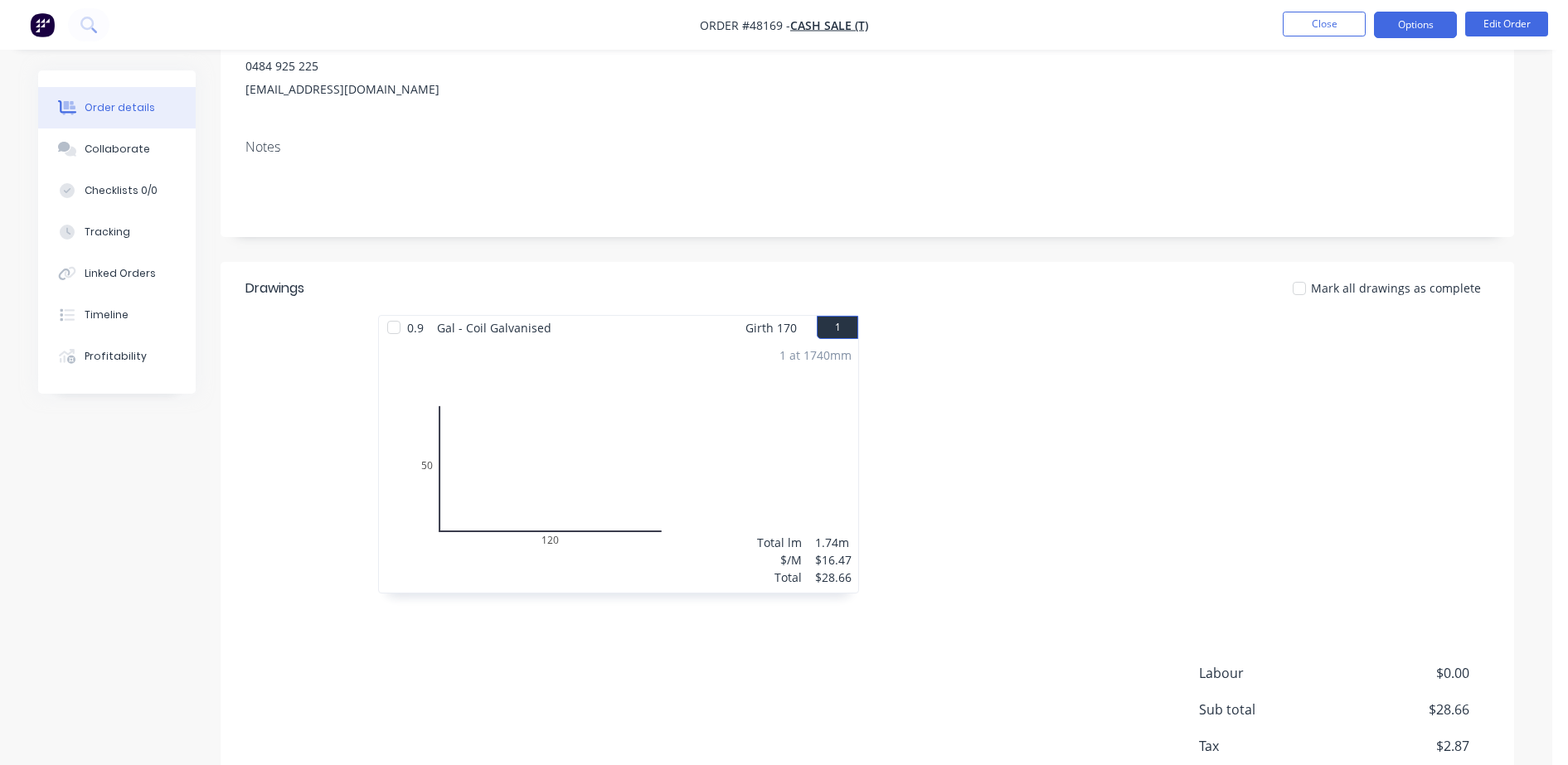
click at [1416, 16] on button "Options" at bounding box center [1415, 25] width 83 height 26
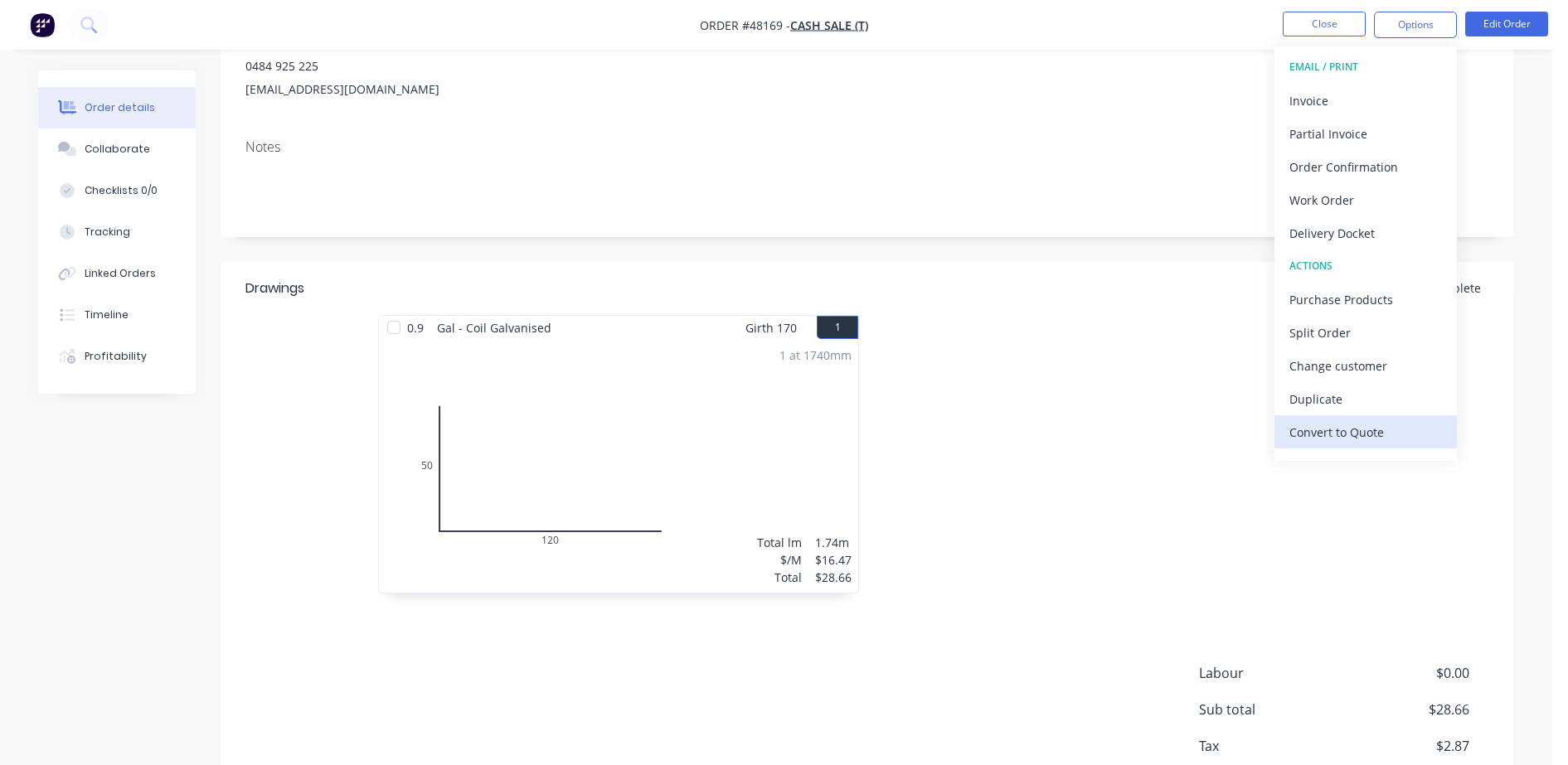
click at [1315, 429] on div "Convert to Quote" at bounding box center [1365, 432] width 152 height 24
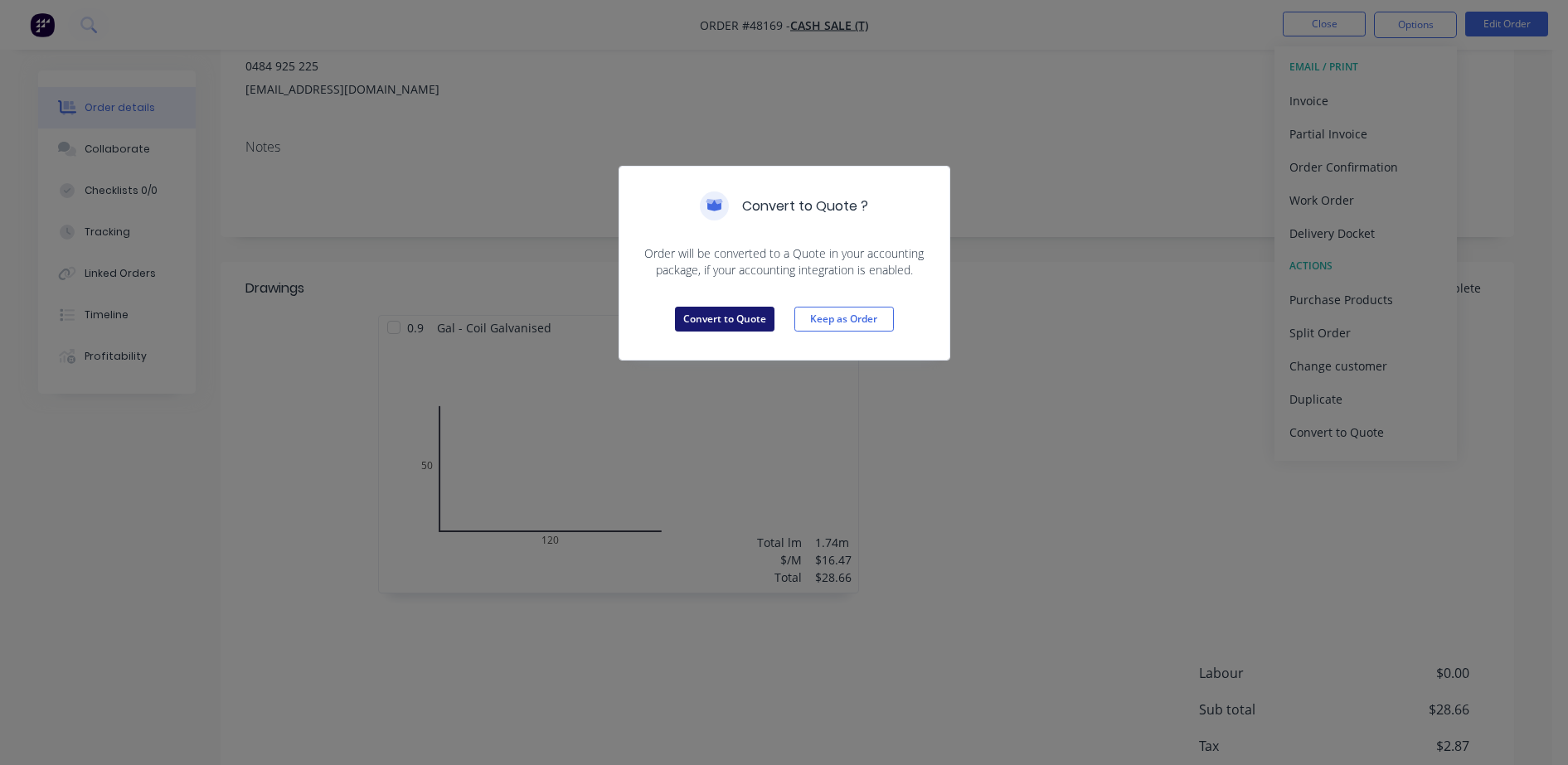
click at [696, 312] on button "Convert to Quote" at bounding box center [724, 319] width 99 height 25
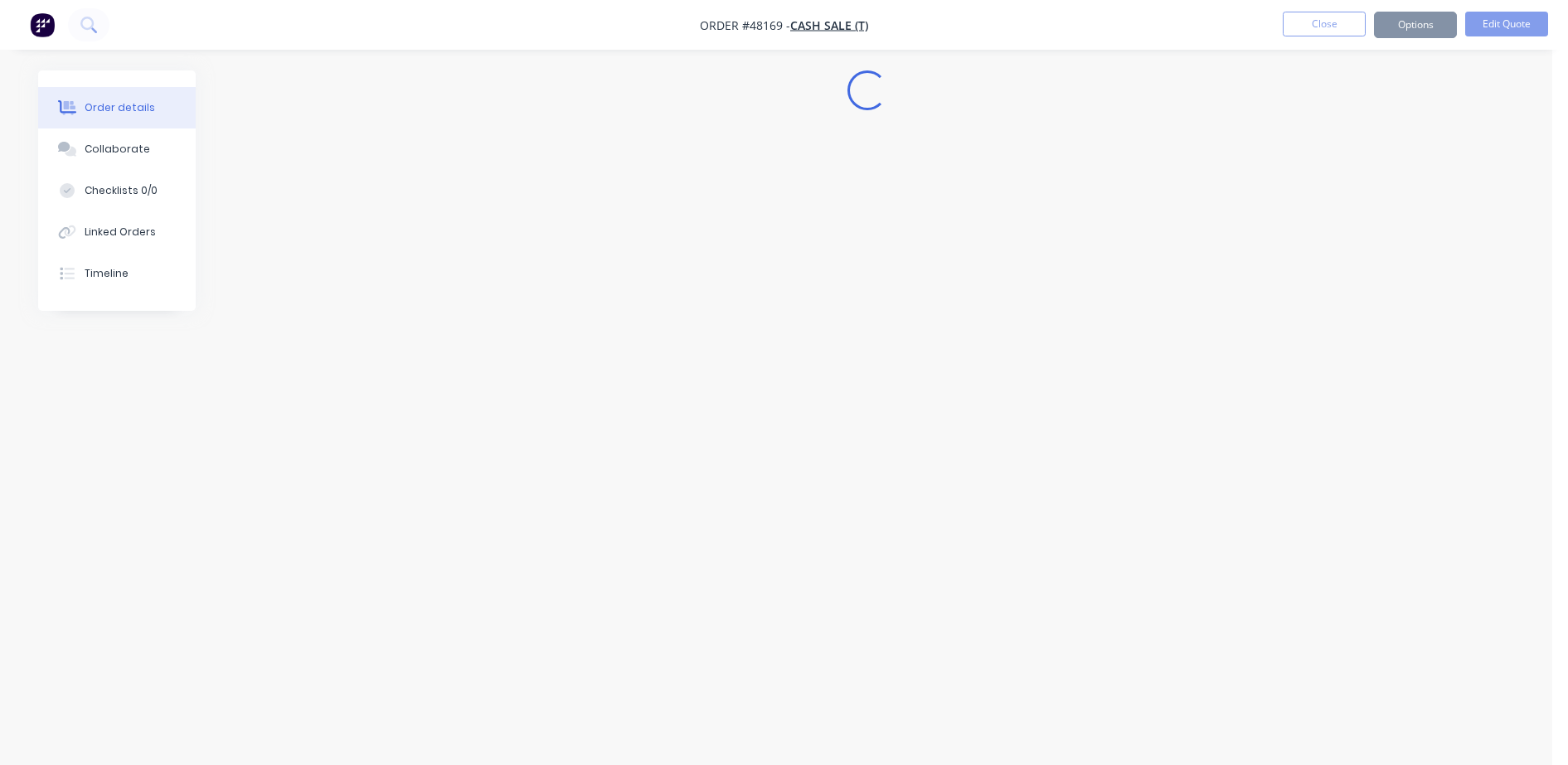
scroll to position [0, 0]
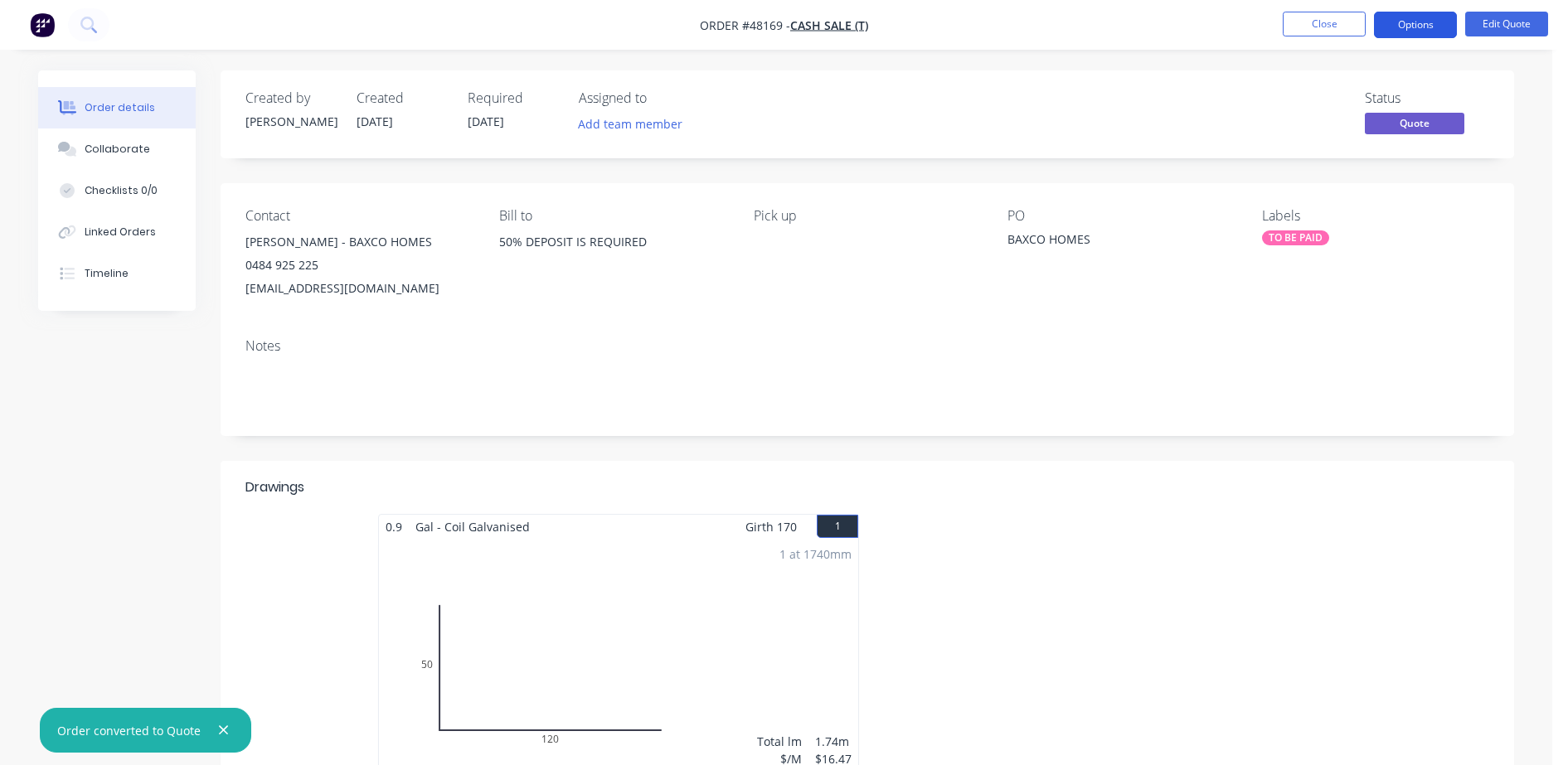
click at [1422, 13] on button "Options" at bounding box center [1415, 25] width 83 height 26
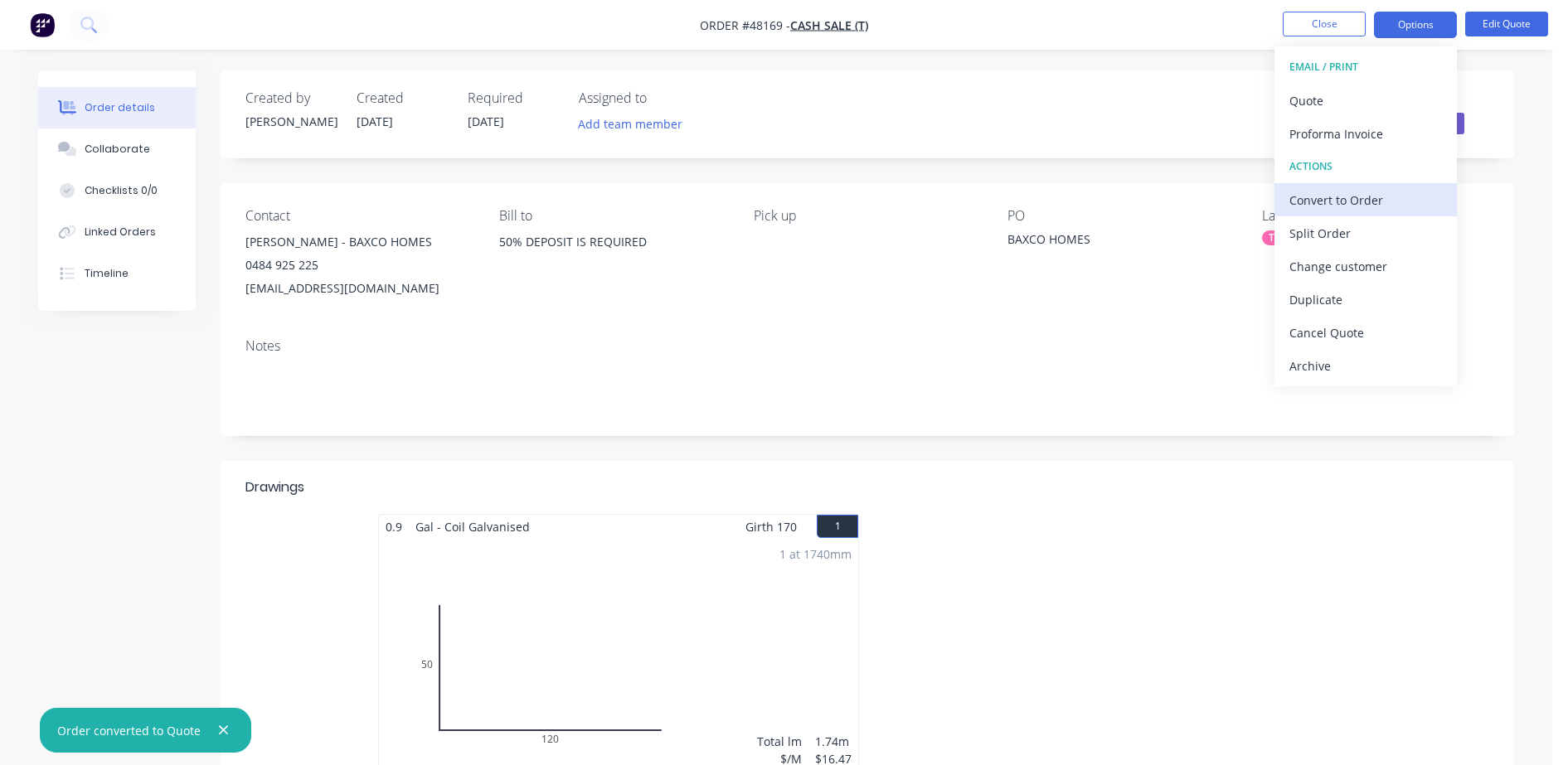
click at [1349, 201] on div "Convert to Order" at bounding box center [1365, 200] width 152 height 24
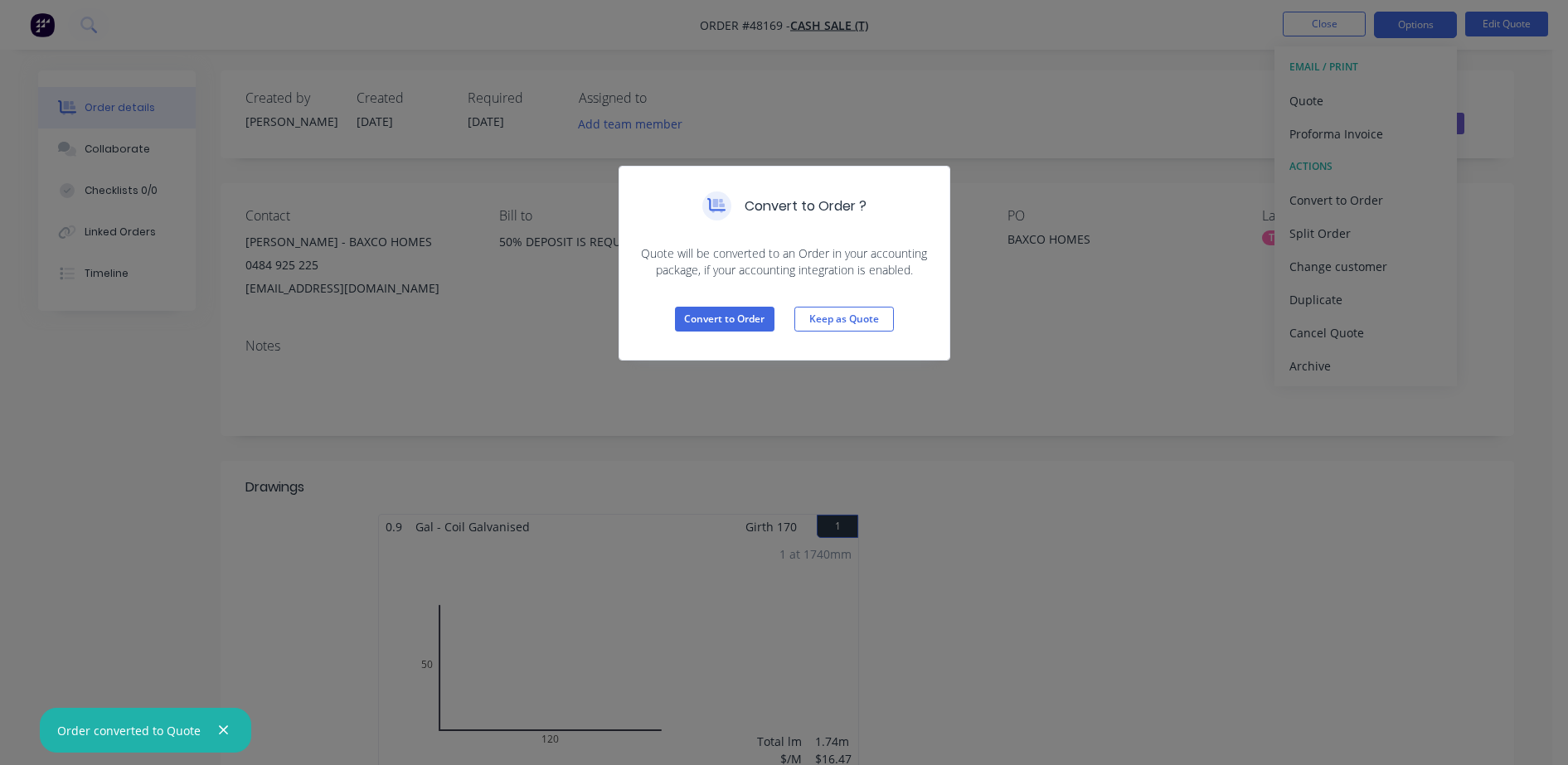
drag, startPoint x: 1036, startPoint y: 109, endPoint x: 915, endPoint y: 275, distance: 205.4
click at [1037, 109] on div "Convert to Order ? Quote will be converted to an Order in your accounting packa…" at bounding box center [784, 382] width 1568 height 765
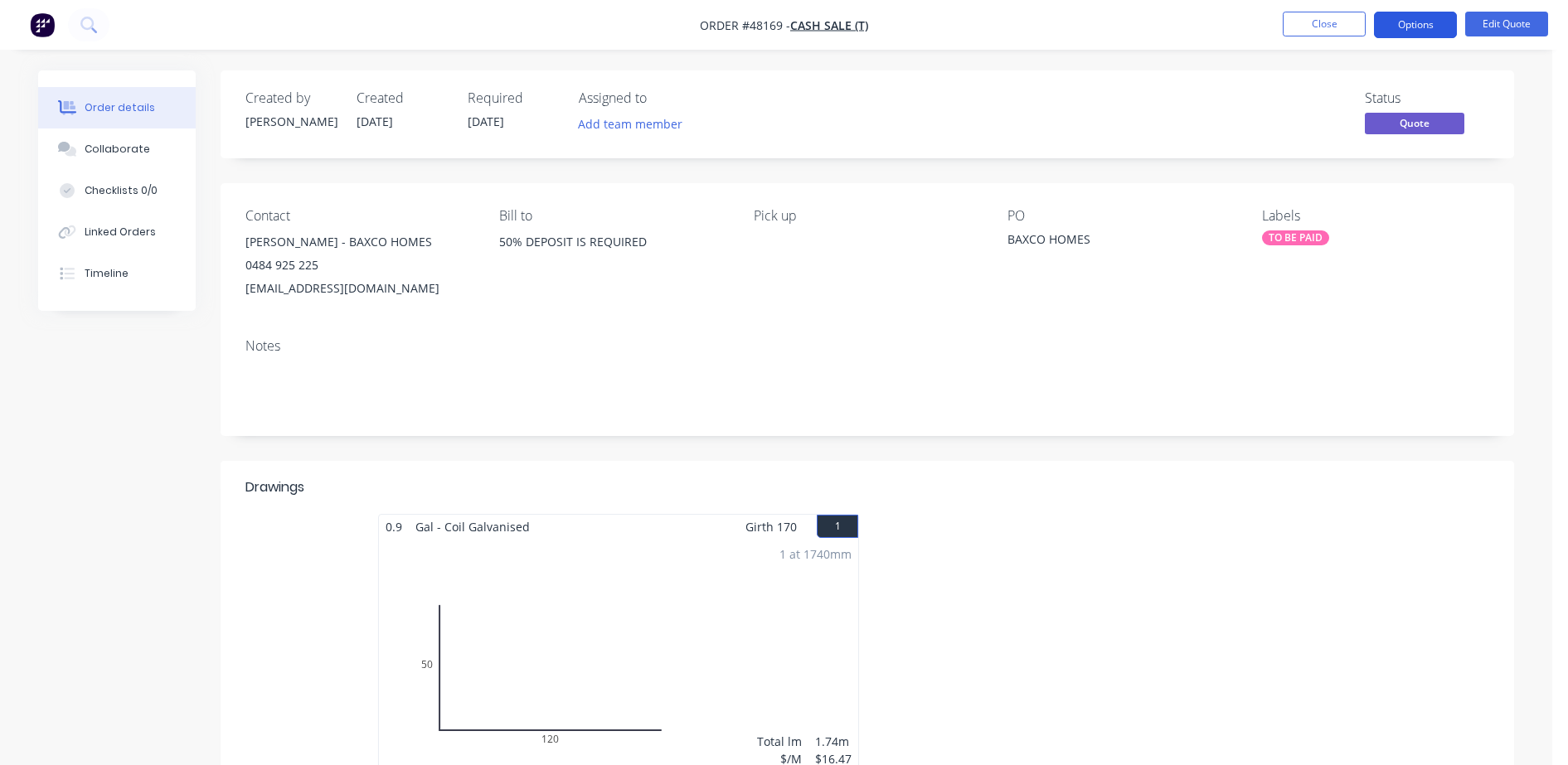
click at [1410, 27] on button "Options" at bounding box center [1415, 25] width 83 height 26
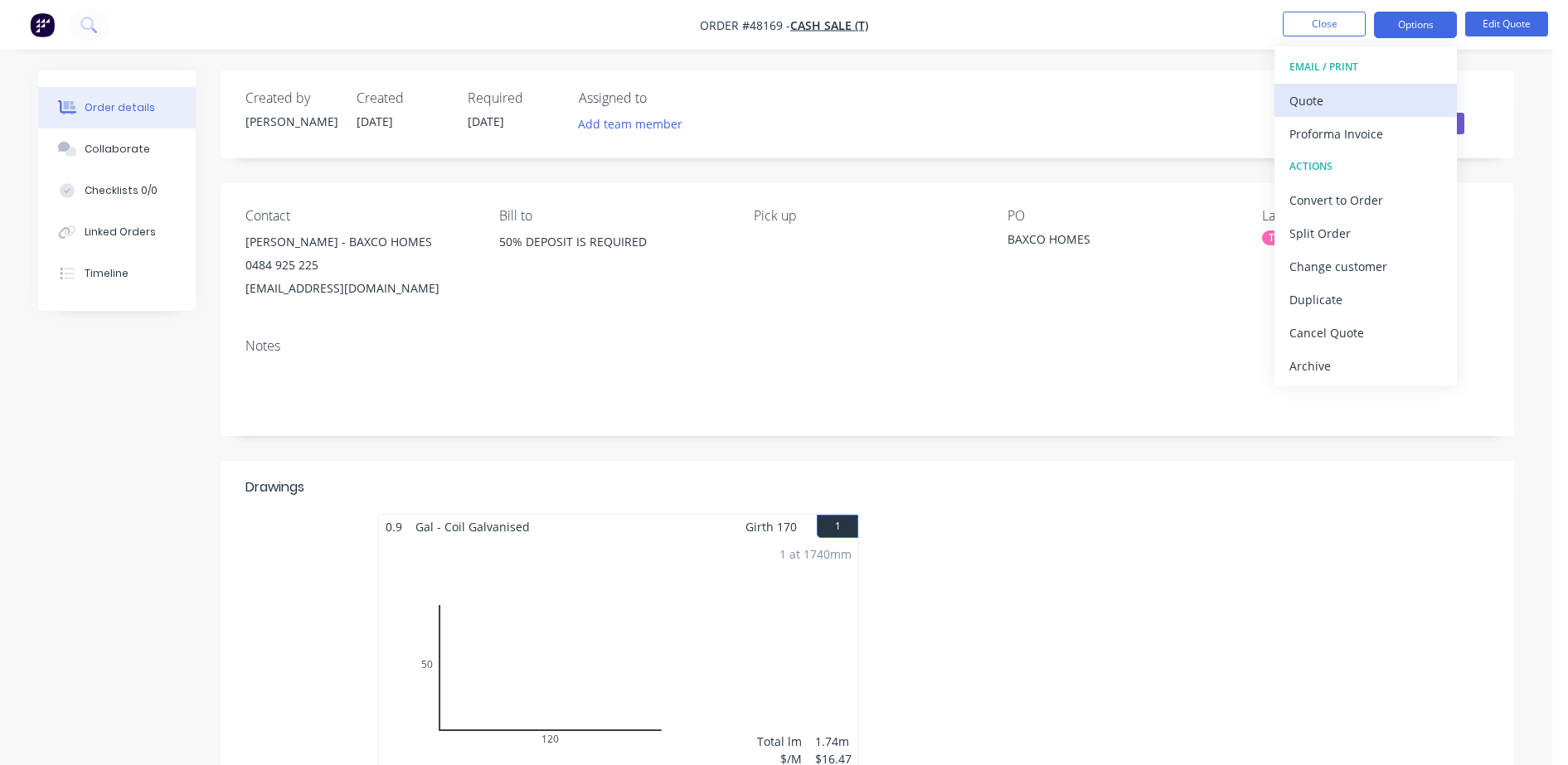
click at [1315, 88] on div "Quote" at bounding box center [1365, 100] width 152 height 24
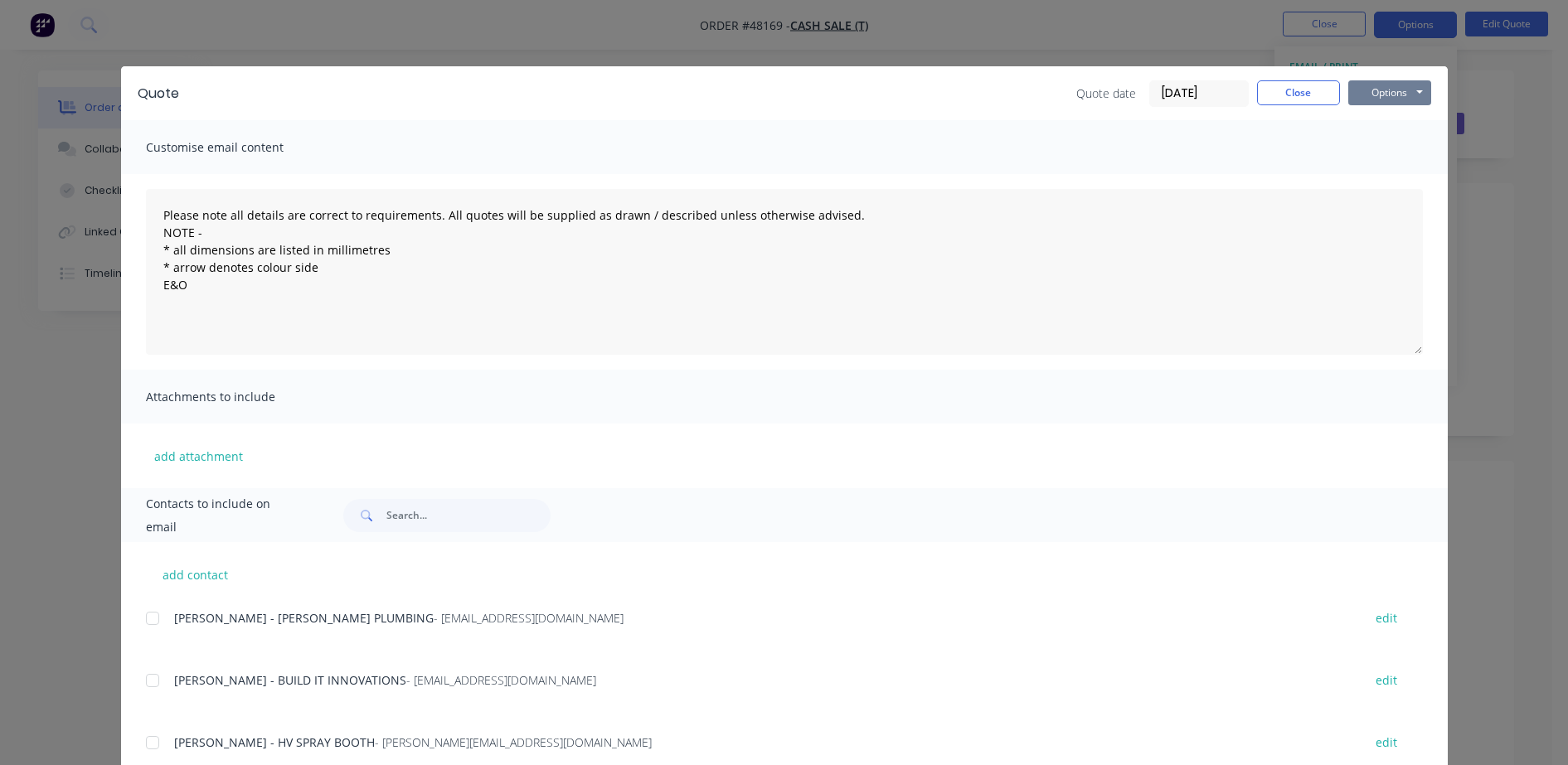
click at [1411, 97] on button "Options" at bounding box center [1389, 92] width 83 height 25
click at [1369, 124] on button "Preview" at bounding box center [1401, 122] width 106 height 27
click at [1304, 92] on button "Close" at bounding box center [1298, 92] width 83 height 25
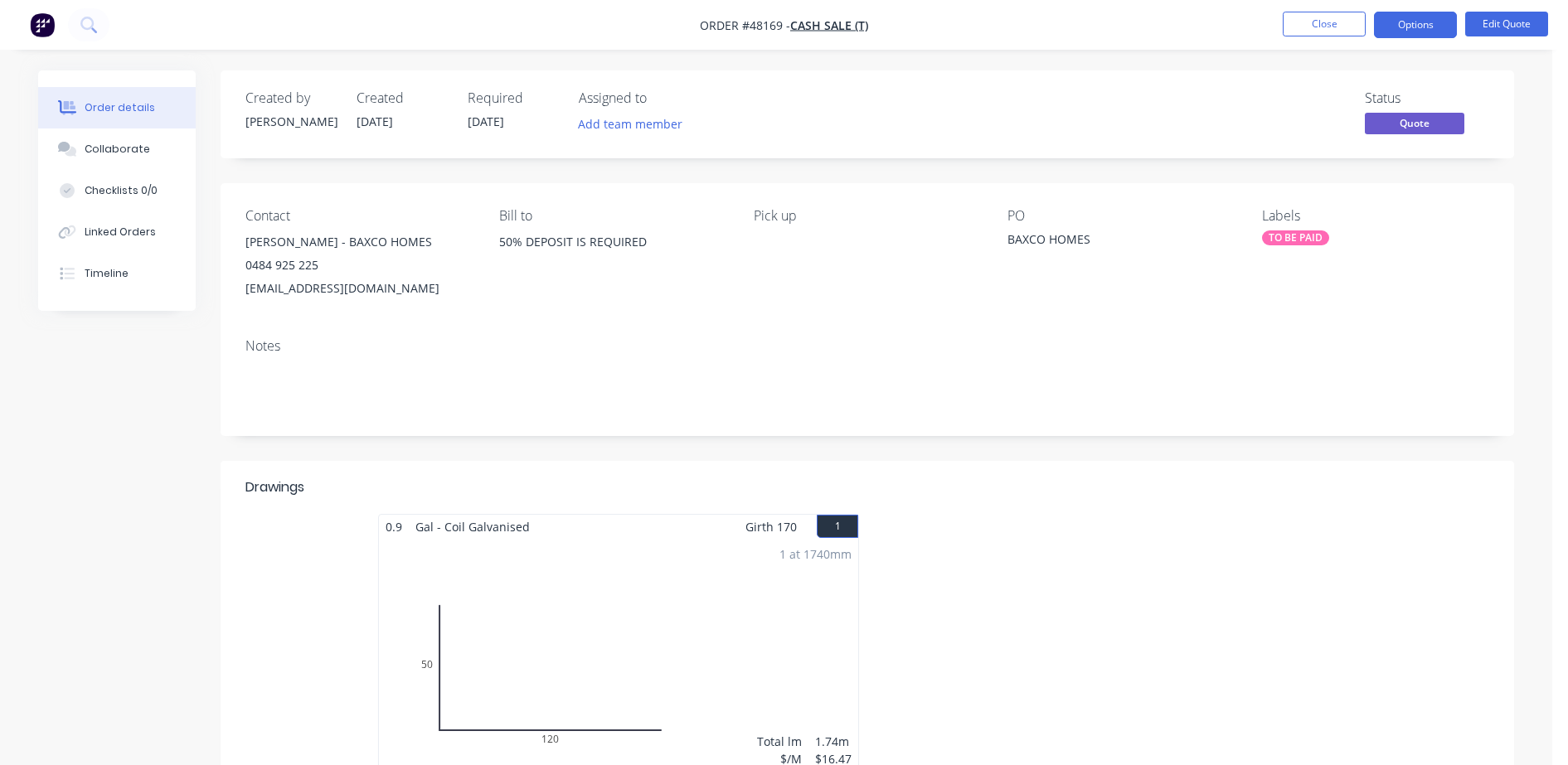
click at [1227, 102] on div "Status Quote" at bounding box center [1117, 114] width 745 height 48
click at [1437, 28] on button "Options" at bounding box center [1415, 25] width 83 height 26
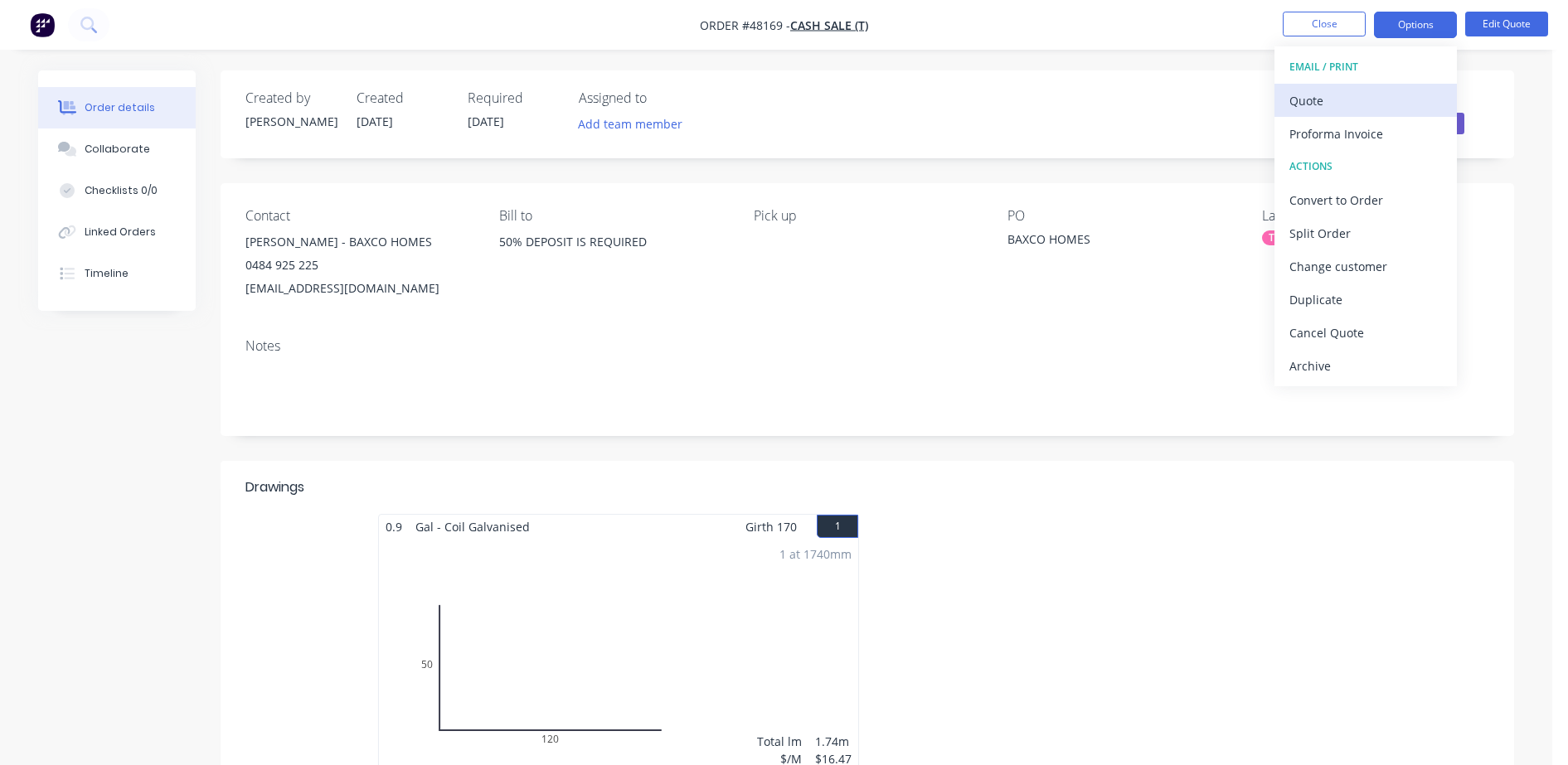
click at [1345, 95] on div "Quote" at bounding box center [1365, 100] width 152 height 24
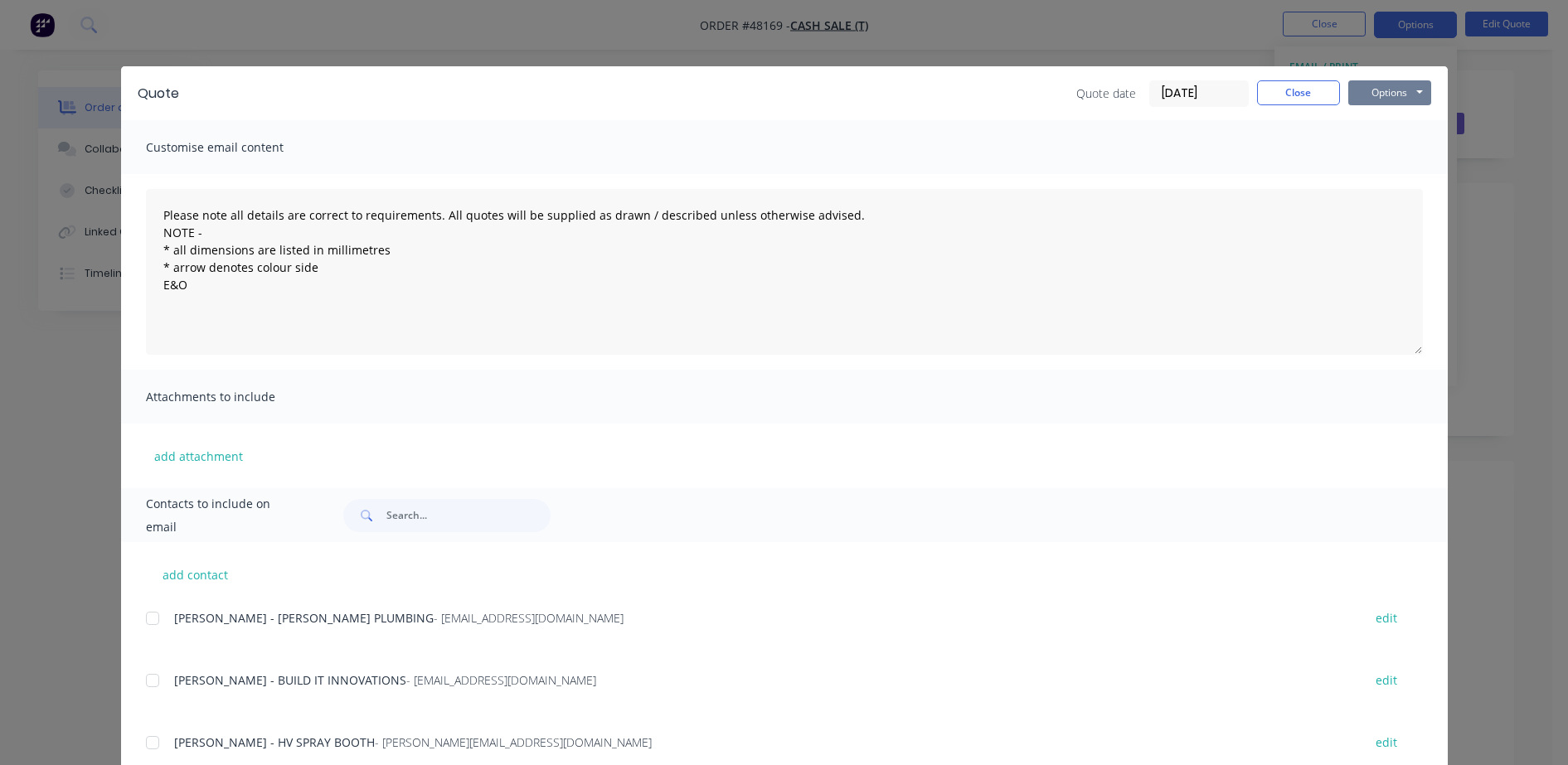
click at [1379, 96] on button "Options" at bounding box center [1389, 92] width 83 height 25
click at [1381, 111] on button "Preview" at bounding box center [1401, 122] width 106 height 27
click at [1324, 98] on button "Close" at bounding box center [1298, 92] width 83 height 25
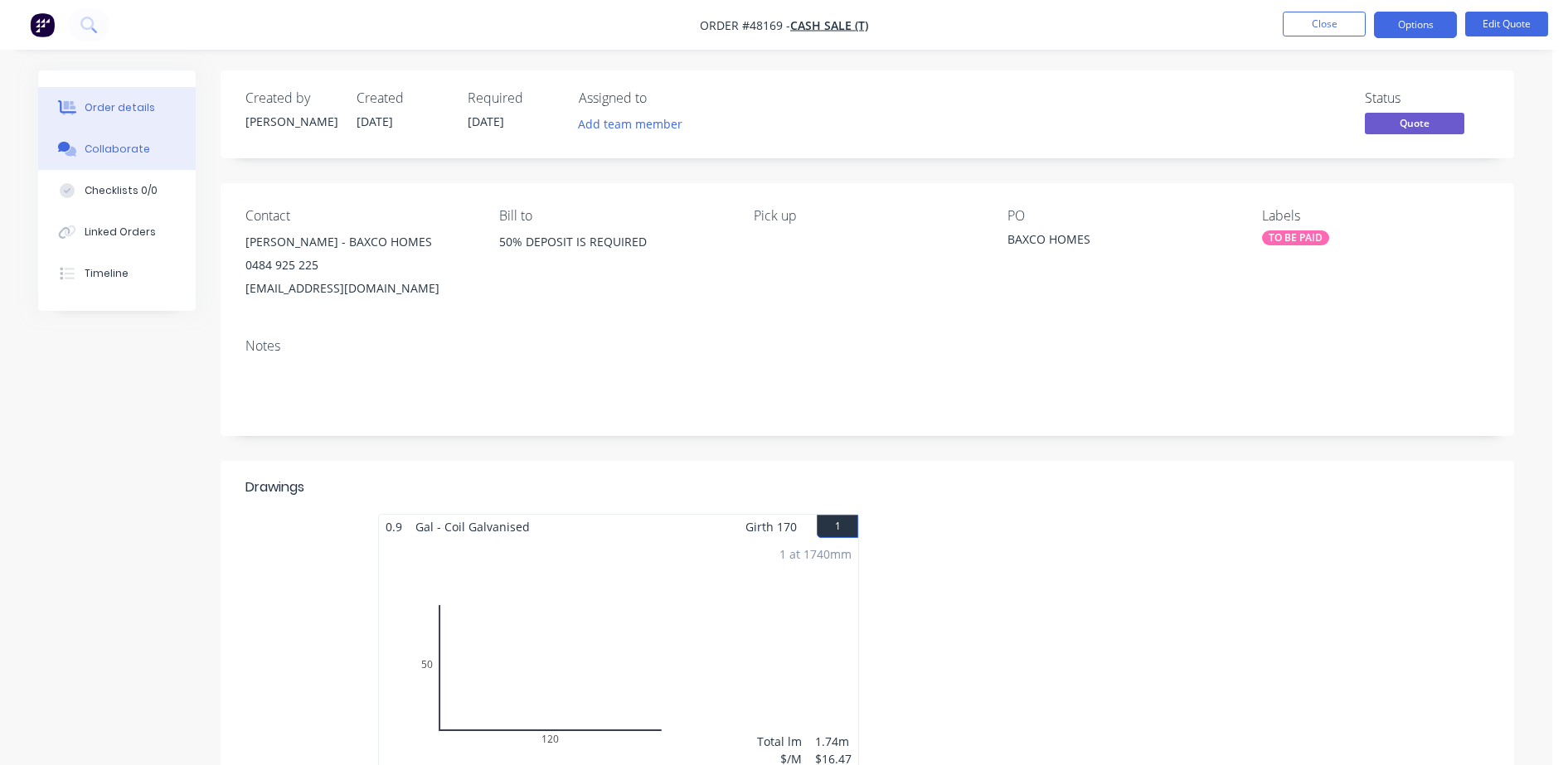
drag, startPoint x: 147, startPoint y: 159, endPoint x: 54, endPoint y: 176, distance: 94.5
click at [145, 159] on button "Collaborate" at bounding box center [117, 149] width 158 height 41
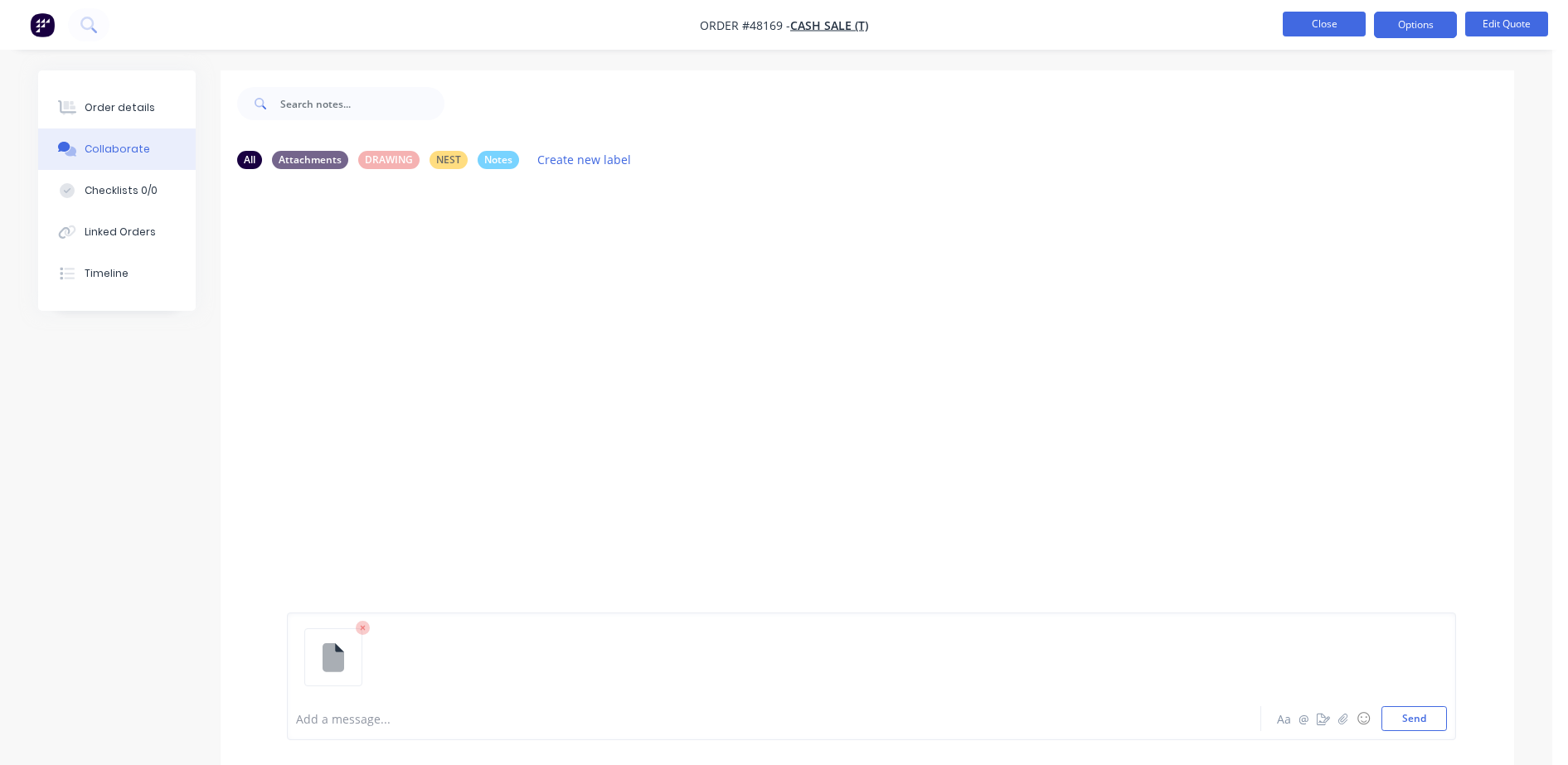
click at [1335, 17] on button "Close" at bounding box center [1324, 24] width 83 height 25
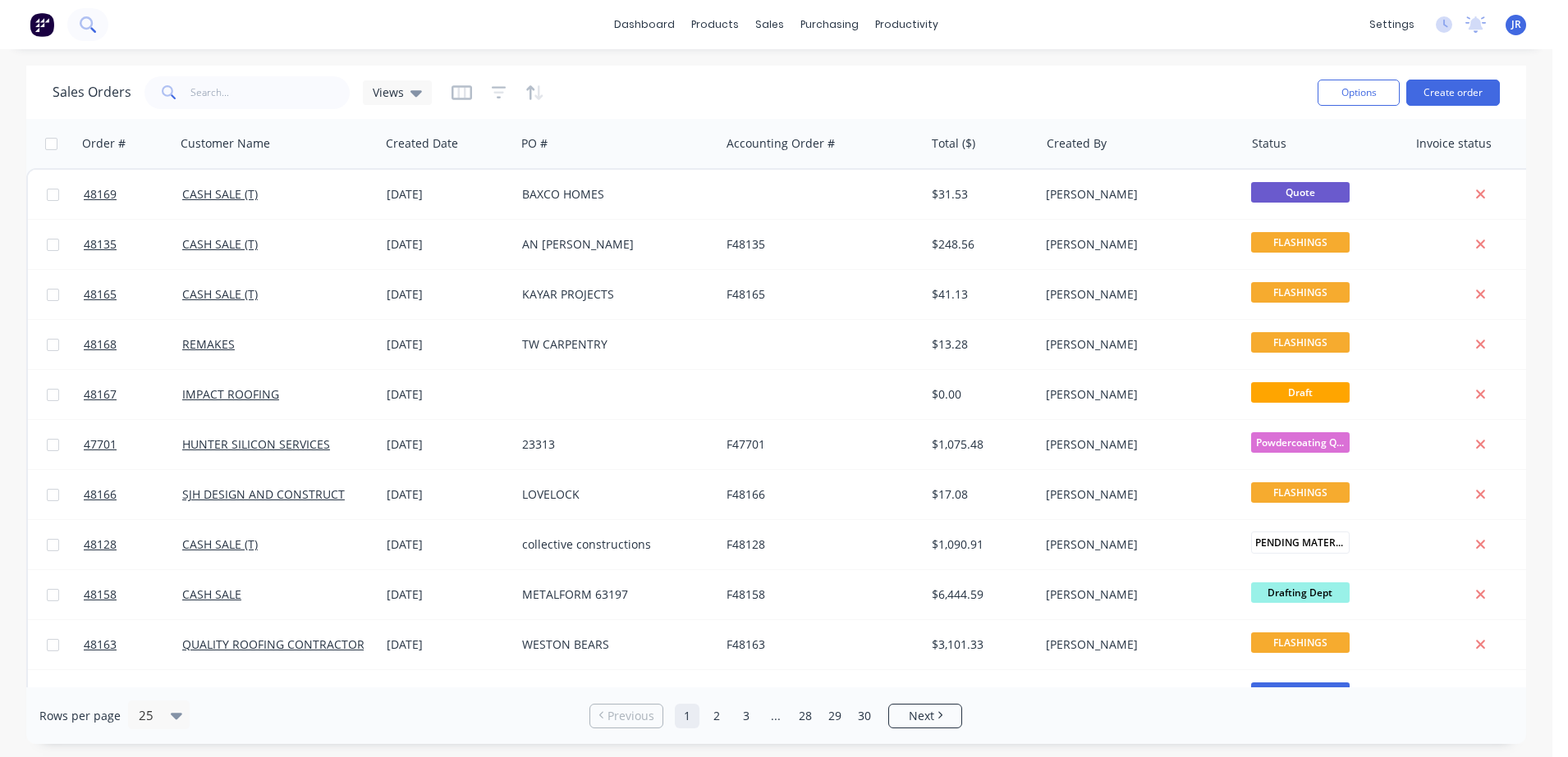
click at [95, 21] on icon at bounding box center [87, 23] width 15 height 15
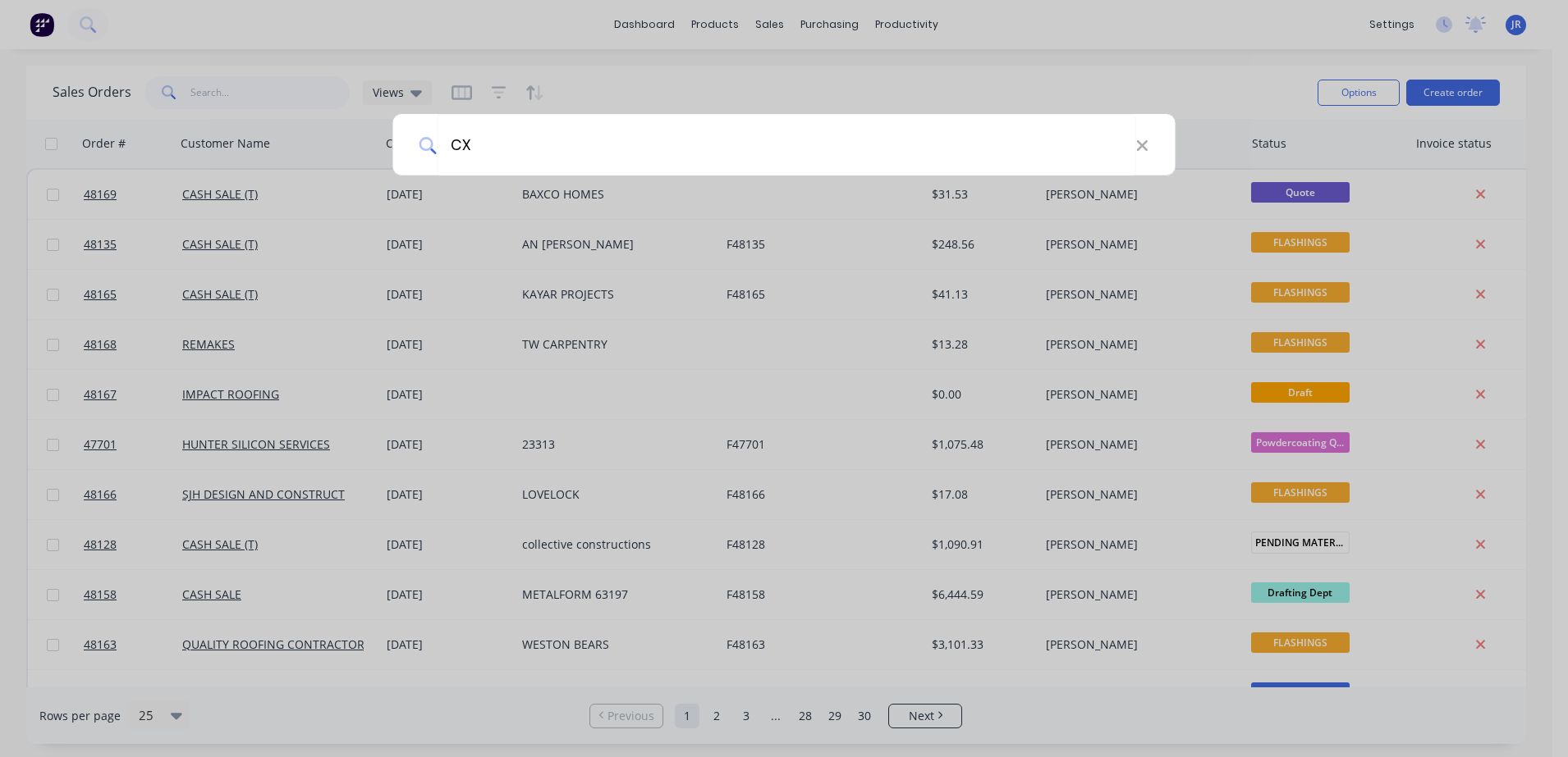
type input "C"
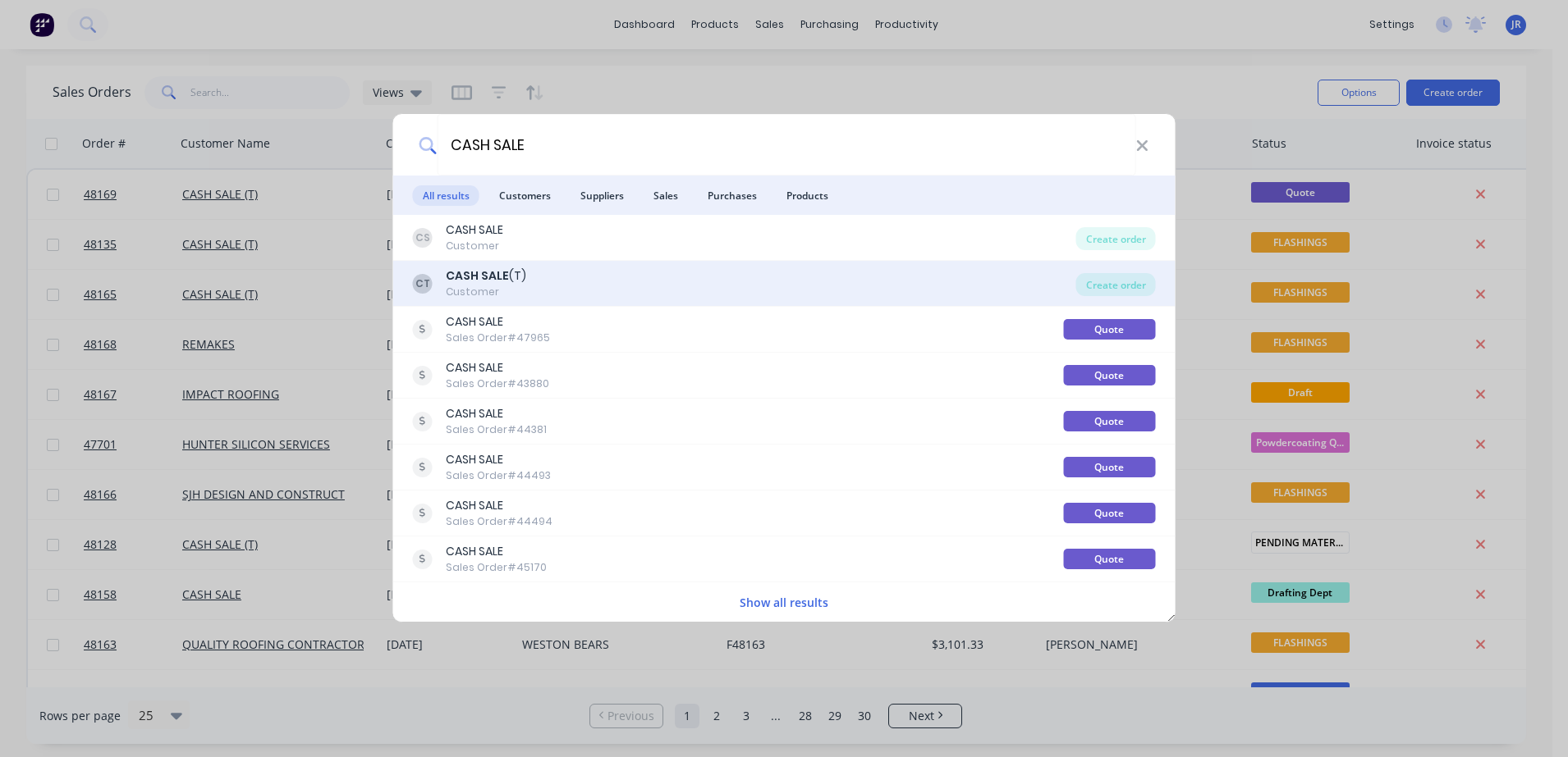
type input "CASH SALE"
click at [496, 262] on div "CT CASH SALE (T) Customer Create order" at bounding box center [784, 283] width 783 height 46
click at [498, 262] on div "CT CASH SALE (T) Customer Create order" at bounding box center [784, 283] width 783 height 46
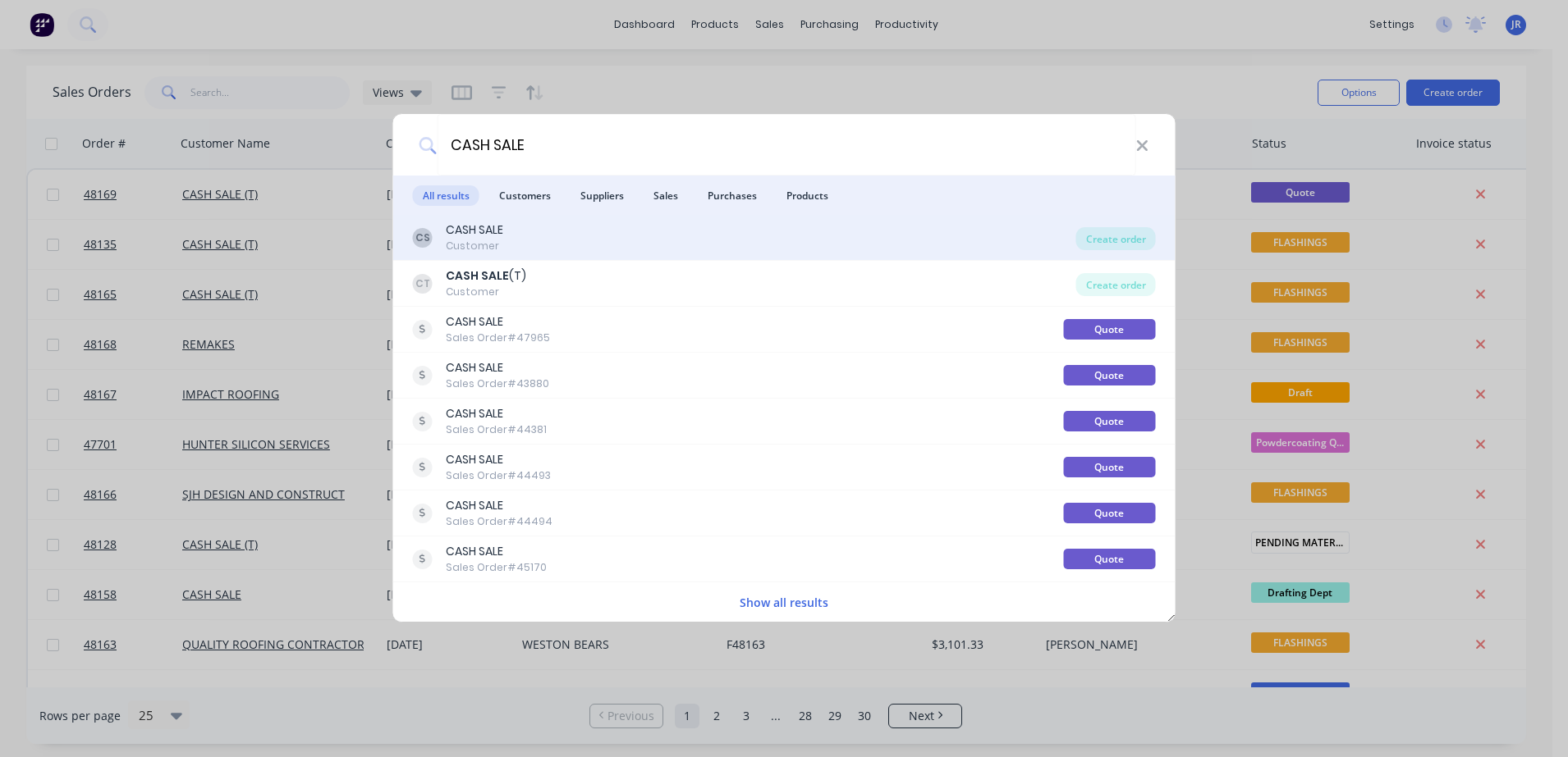
drag, startPoint x: 498, startPoint y: 262, endPoint x: 477, endPoint y: 235, distance: 34.2
click at [477, 235] on div "CASH SALE" at bounding box center [475, 230] width 58 height 17
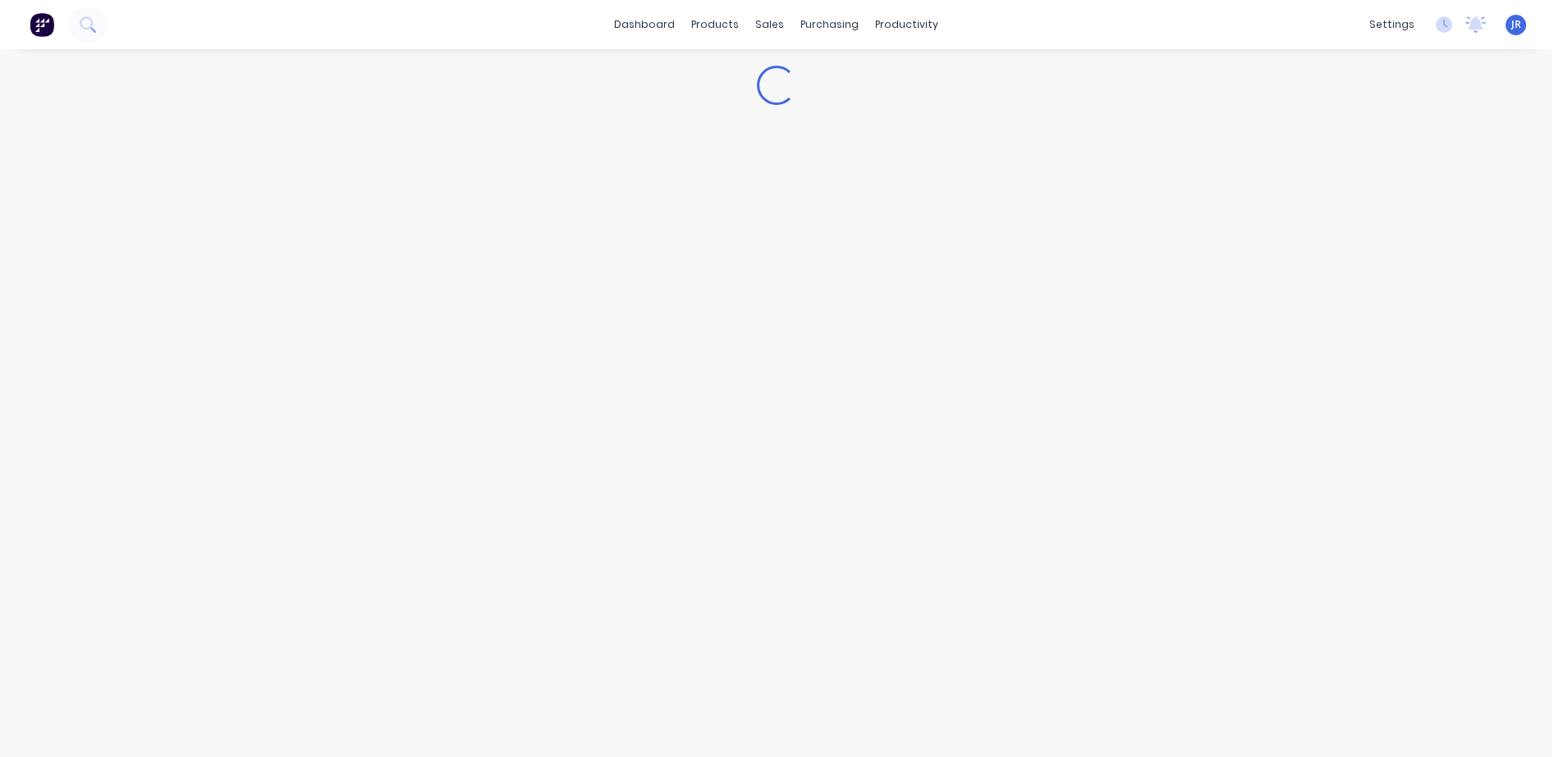
click at [477, 235] on div "Loading..." at bounding box center [776, 403] width 1553 height 708
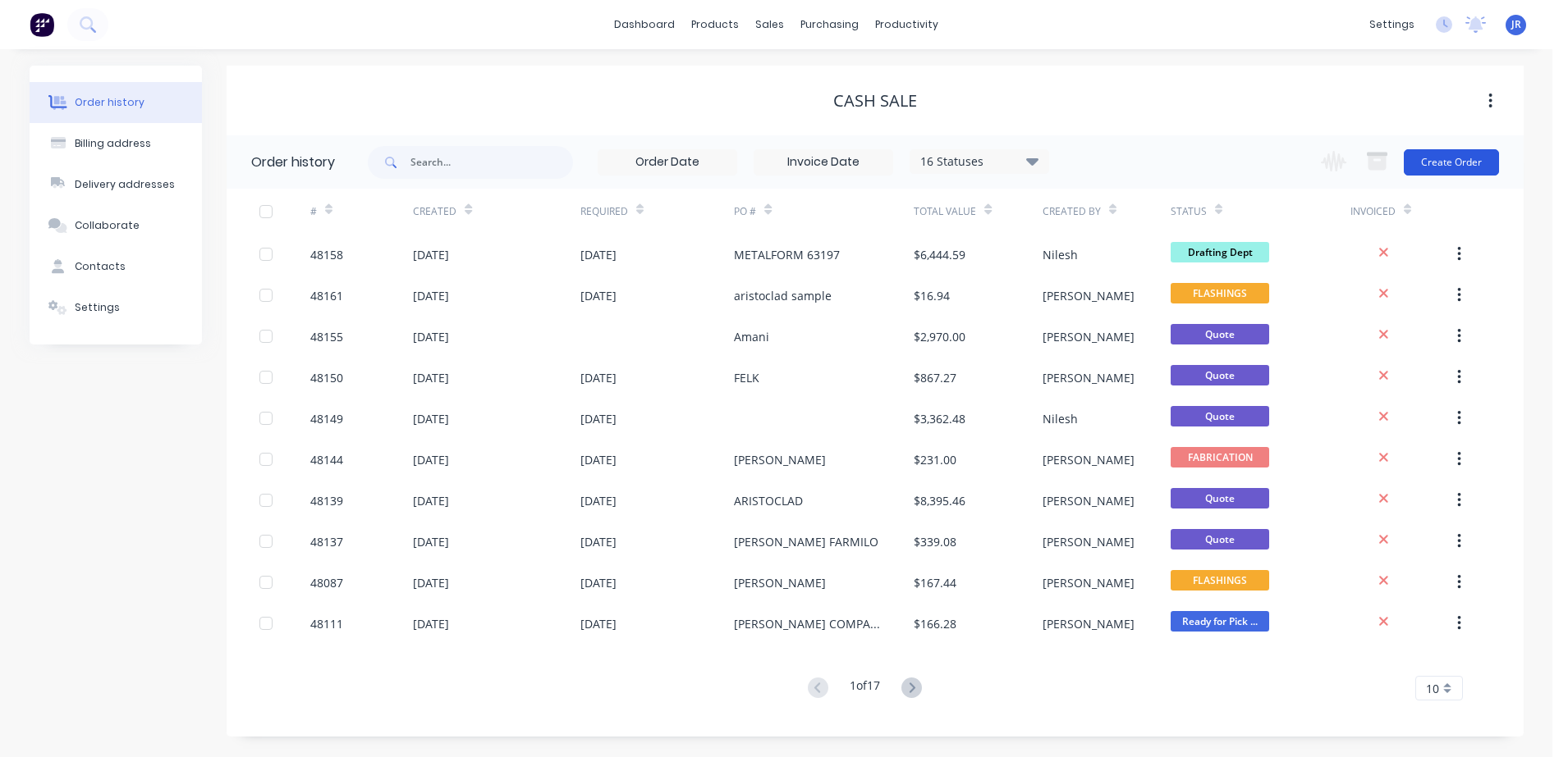
click at [1438, 169] on button "Create Order" at bounding box center [1452, 162] width 96 height 26
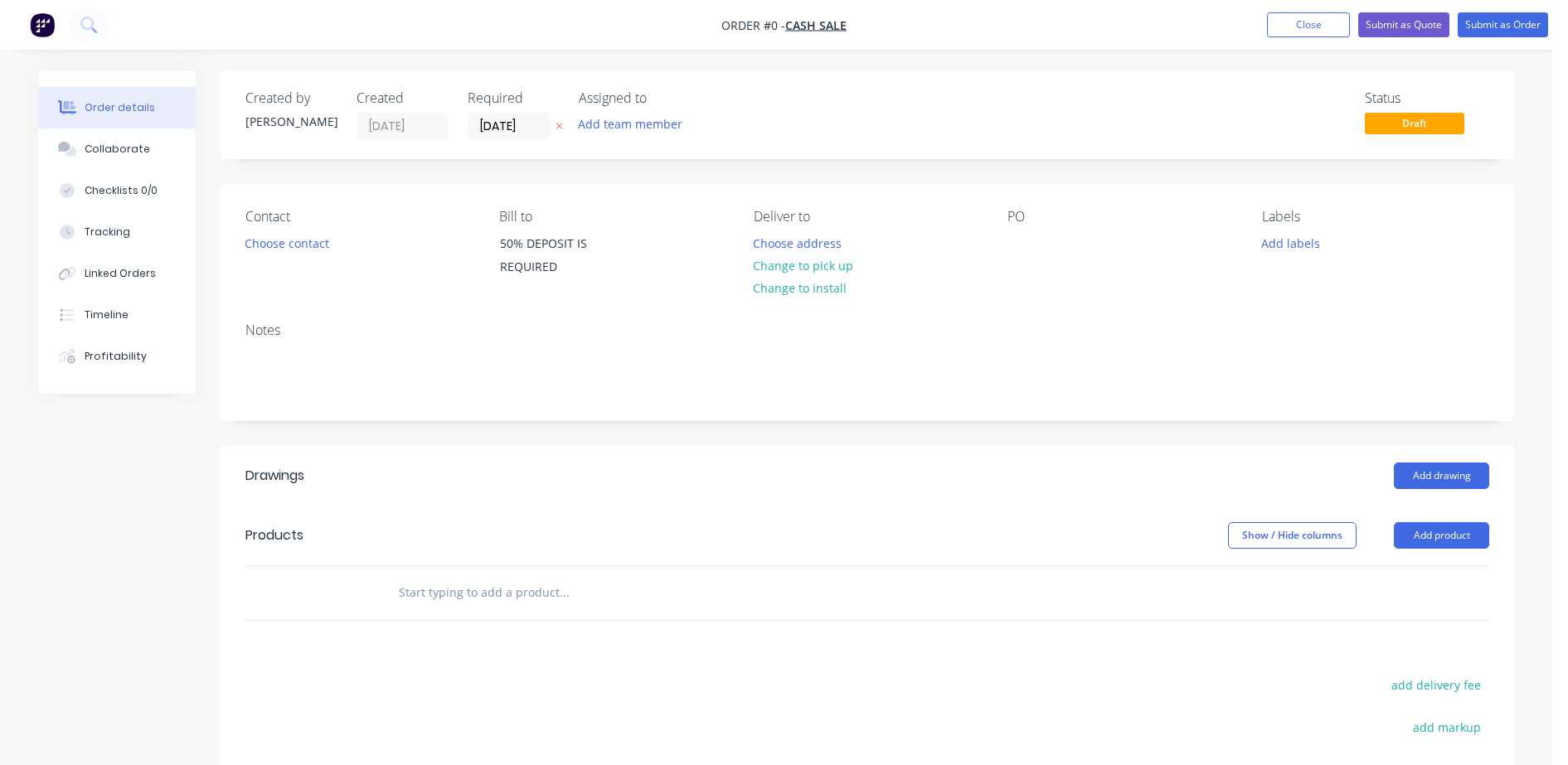
drag, startPoint x: 309, startPoint y: 230, endPoint x: 295, endPoint y: 238, distance: 16.1
click at [308, 230] on div "Contact Choose contact" at bounding box center [358, 246] width 227 height 76
click at [280, 233] on button "Choose contact" at bounding box center [287, 243] width 102 height 23
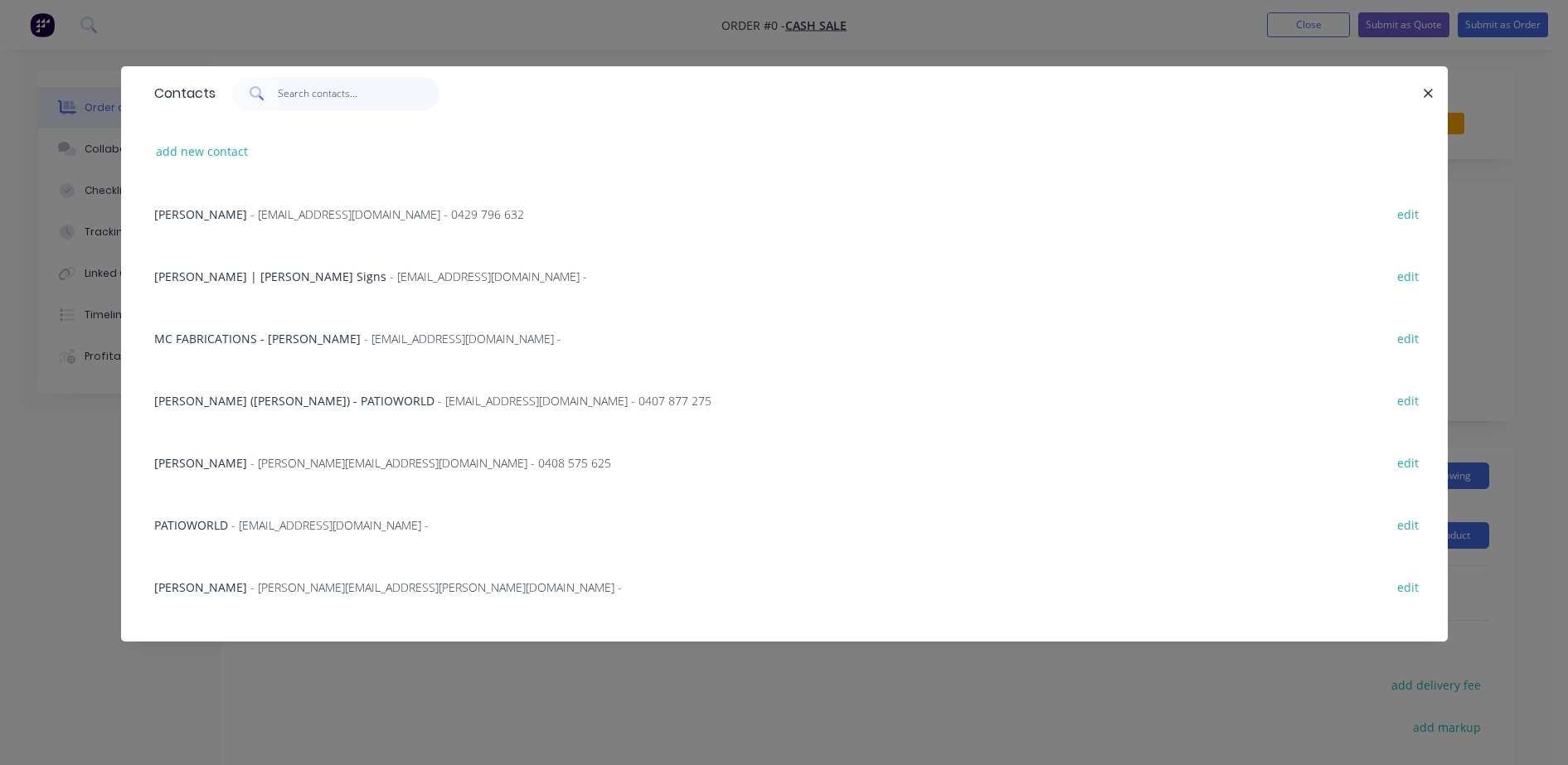
click at [310, 99] on input "text" at bounding box center [358, 94] width 161 height 33
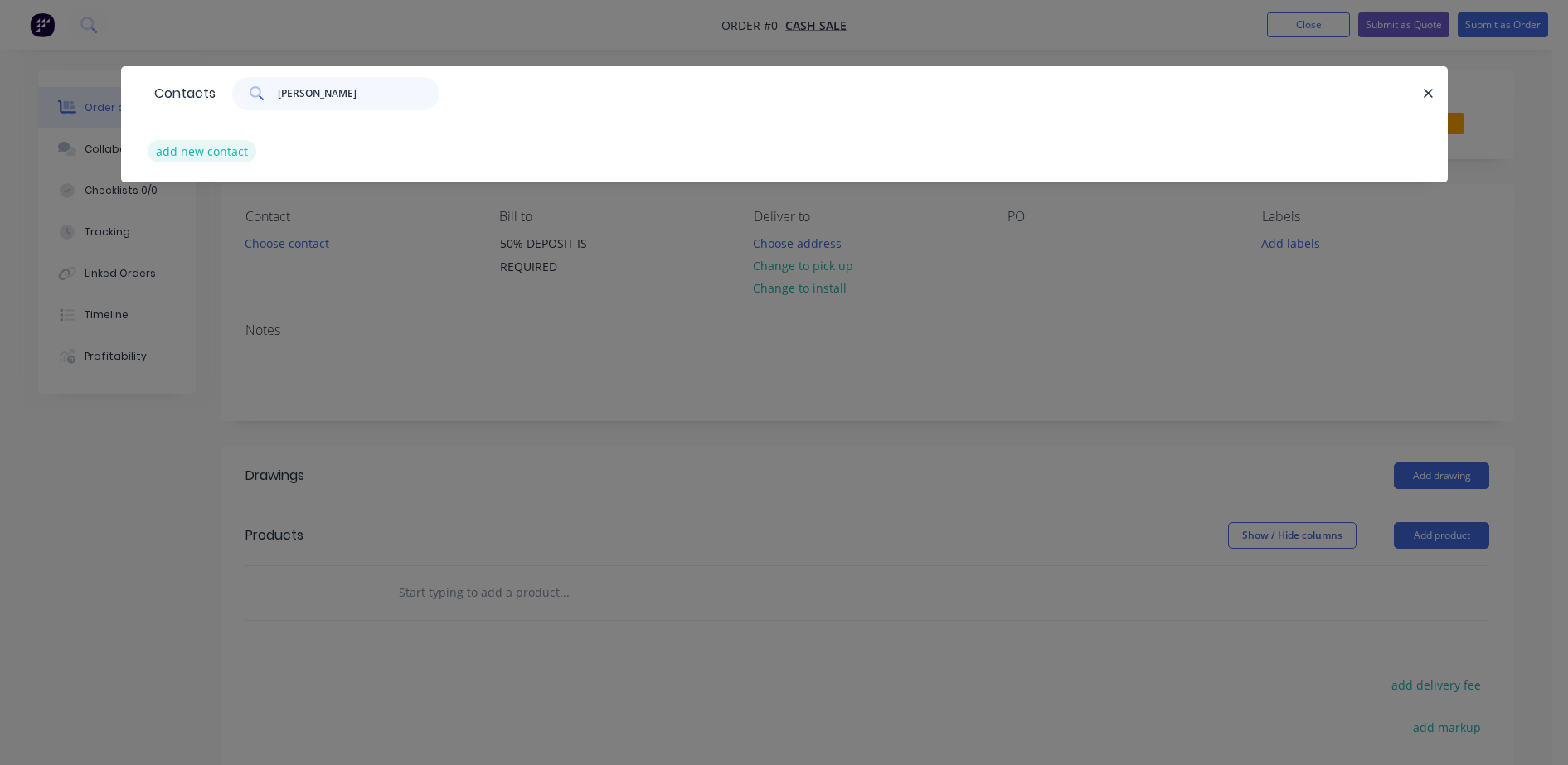
type input "[PERSON_NAME]"
click at [206, 152] on button "add new contact" at bounding box center [202, 151] width 109 height 23
select select "AU"
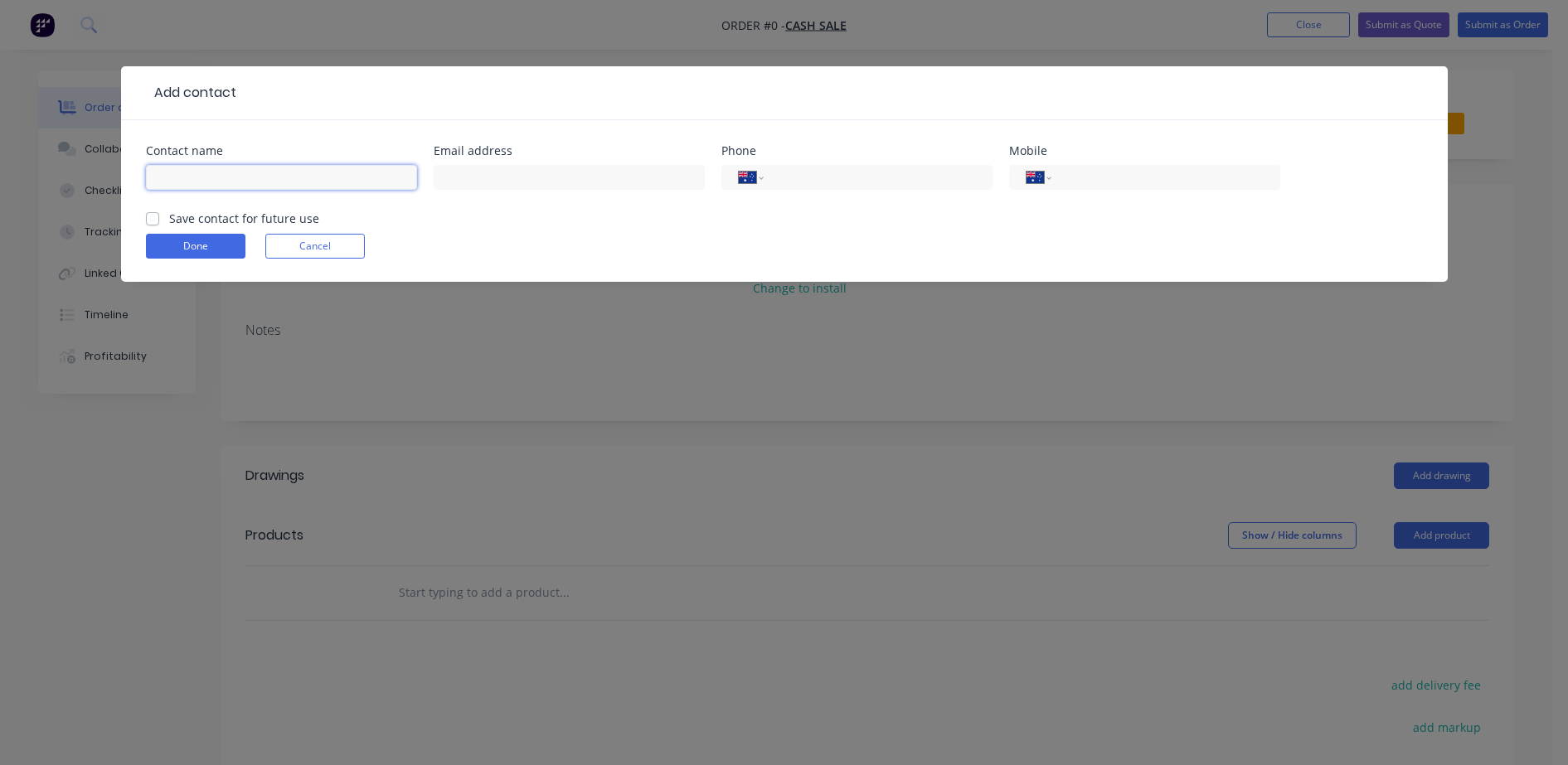
click at [287, 171] on input "text" at bounding box center [281, 177] width 271 height 25
type input "C"
type input "[PERSON_NAME]"
type input "0488 043 212"
click at [226, 252] on button "Done" at bounding box center [195, 245] width 99 height 25
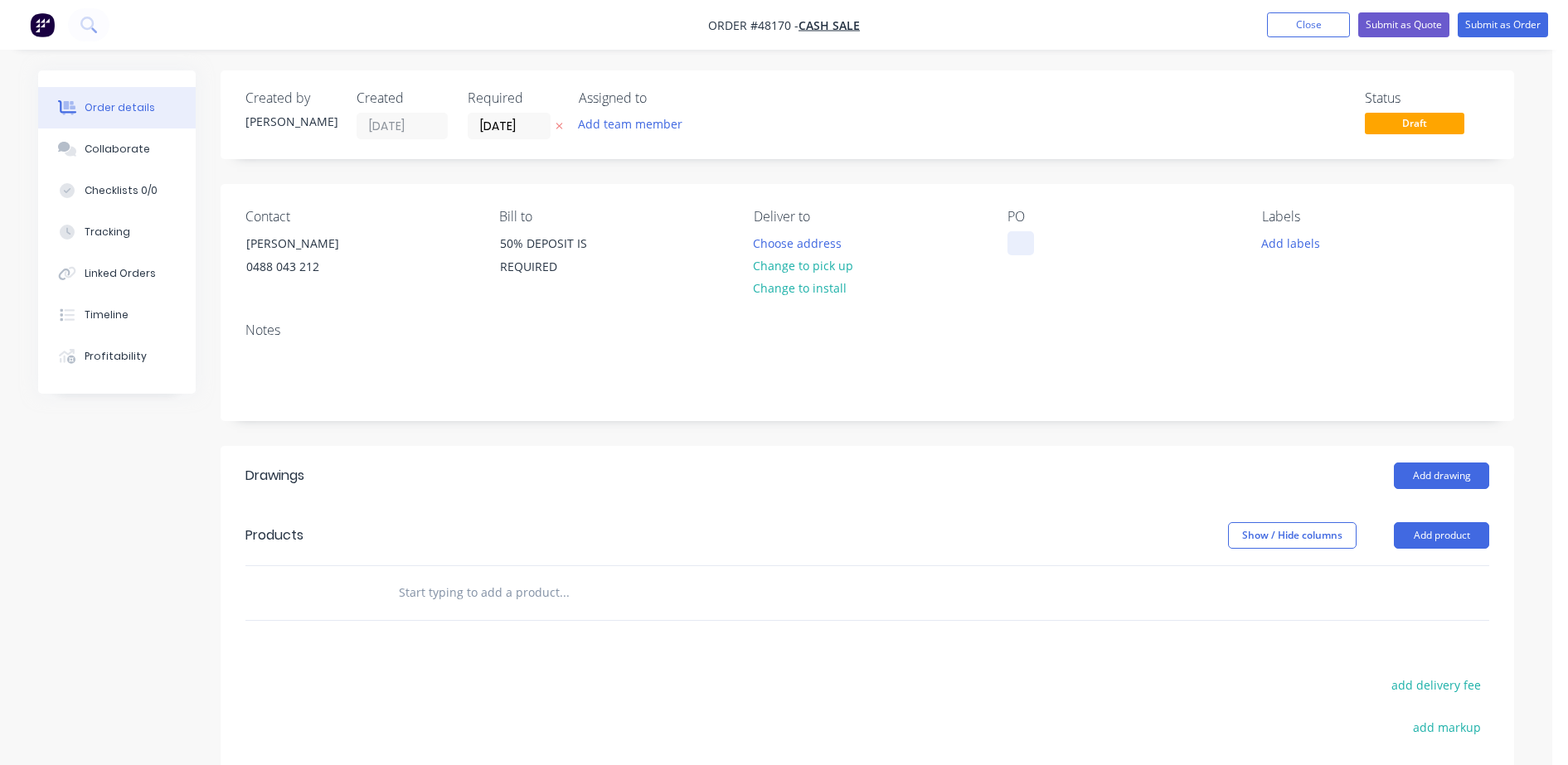
click at [1017, 245] on div at bounding box center [1020, 243] width 26 height 24
click at [807, 266] on button "Change to pick up" at bounding box center [803, 265] width 118 height 23
click at [1450, 480] on button "Add drawing" at bounding box center [1441, 476] width 96 height 26
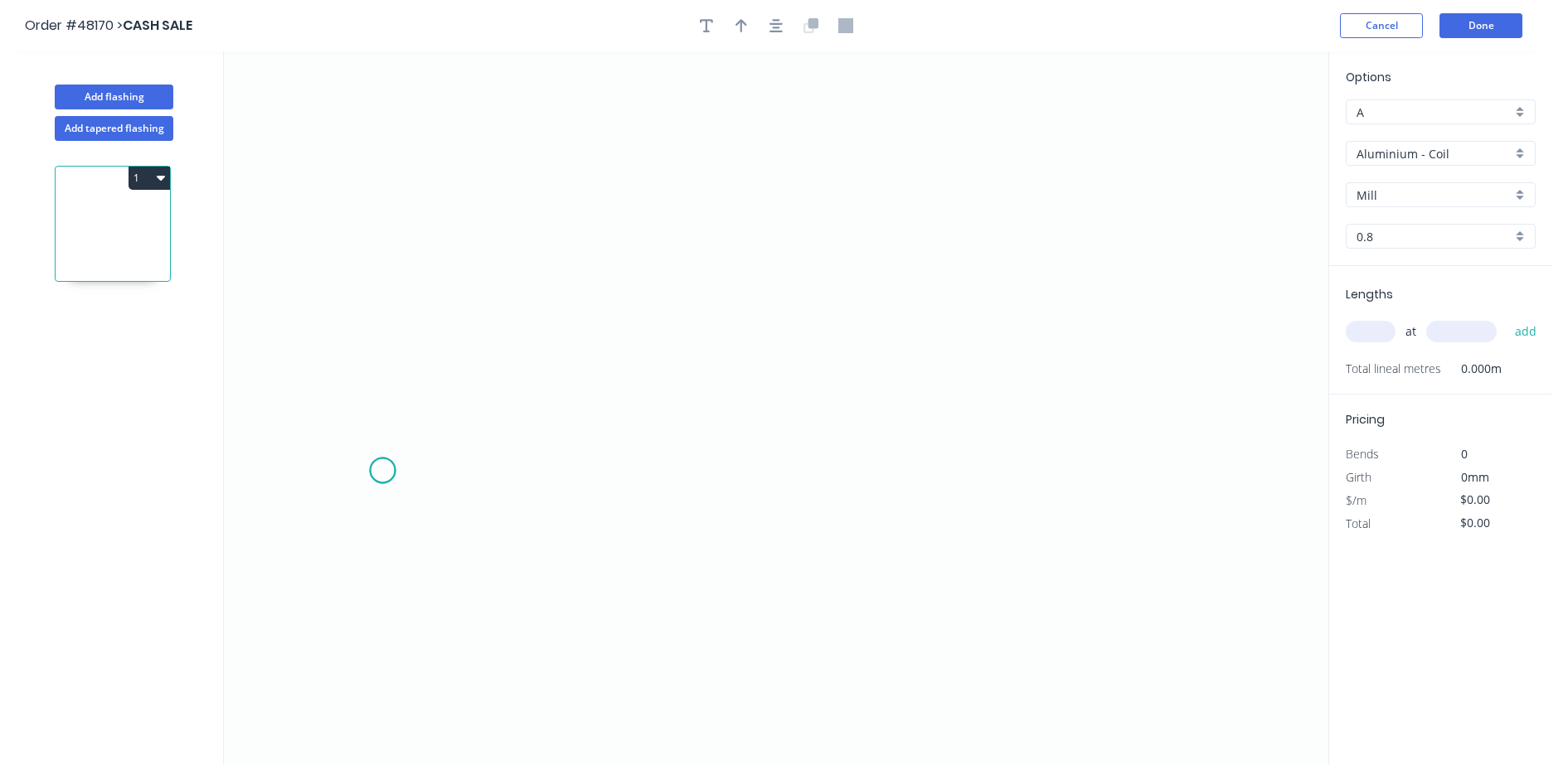
drag, startPoint x: 382, startPoint y: 470, endPoint x: 373, endPoint y: 340, distance: 130.3
click at [381, 471] on icon "0" at bounding box center [776, 408] width 1104 height 714
click at [394, 252] on icon "0" at bounding box center [776, 408] width 1104 height 714
click at [780, 253] on icon "0 ?" at bounding box center [776, 408] width 1104 height 714
click at [824, 295] on icon "0 ? ?" at bounding box center [776, 408] width 1104 height 714
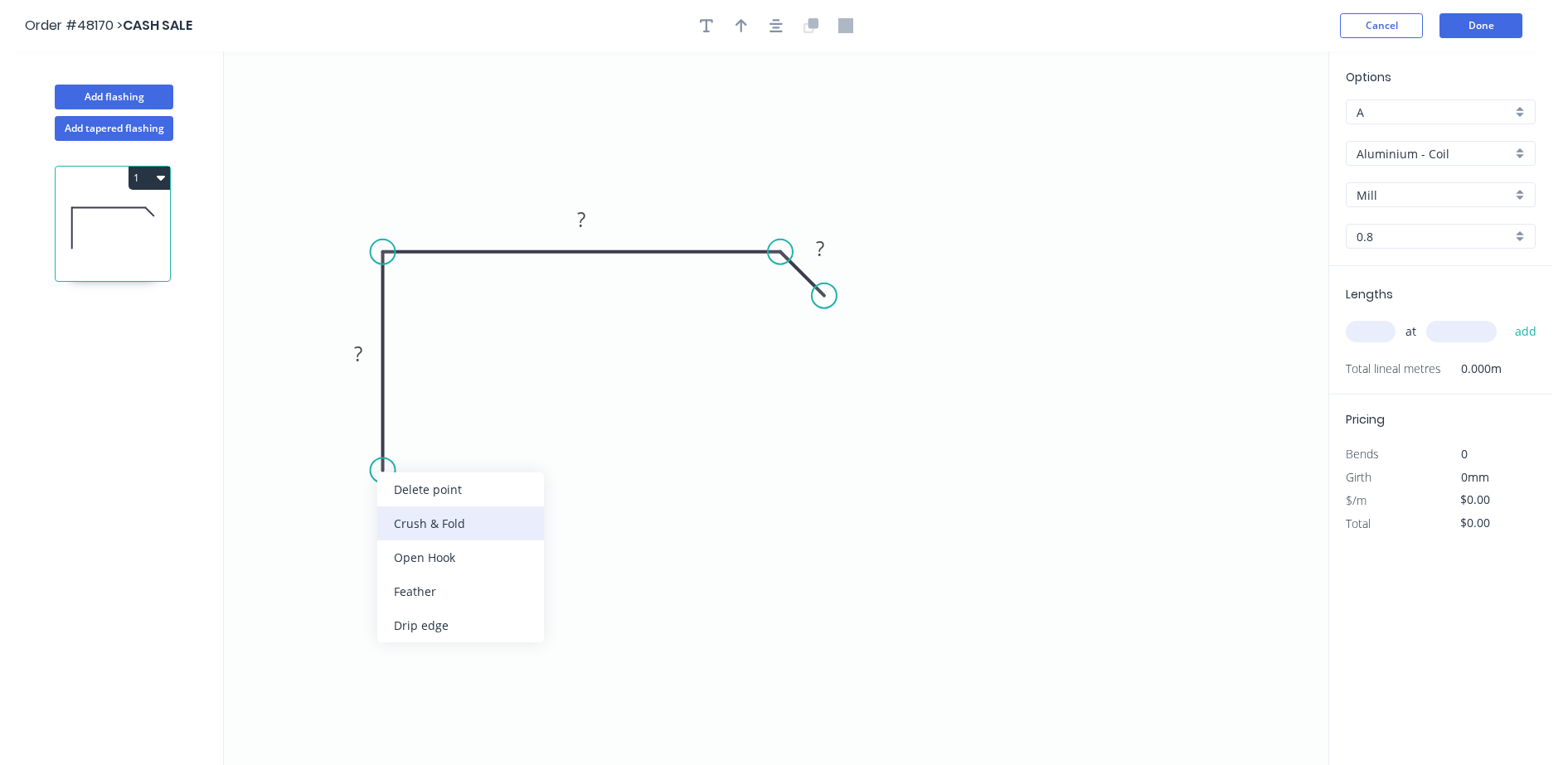
click at [420, 523] on div "Crush & Fold" at bounding box center [460, 523] width 167 height 34
drag, startPoint x: 365, startPoint y: 435, endPoint x: 356, endPoint y: 435, distance: 9.0
click at [364, 435] on tspan "10" at bounding box center [358, 440] width 23 height 27
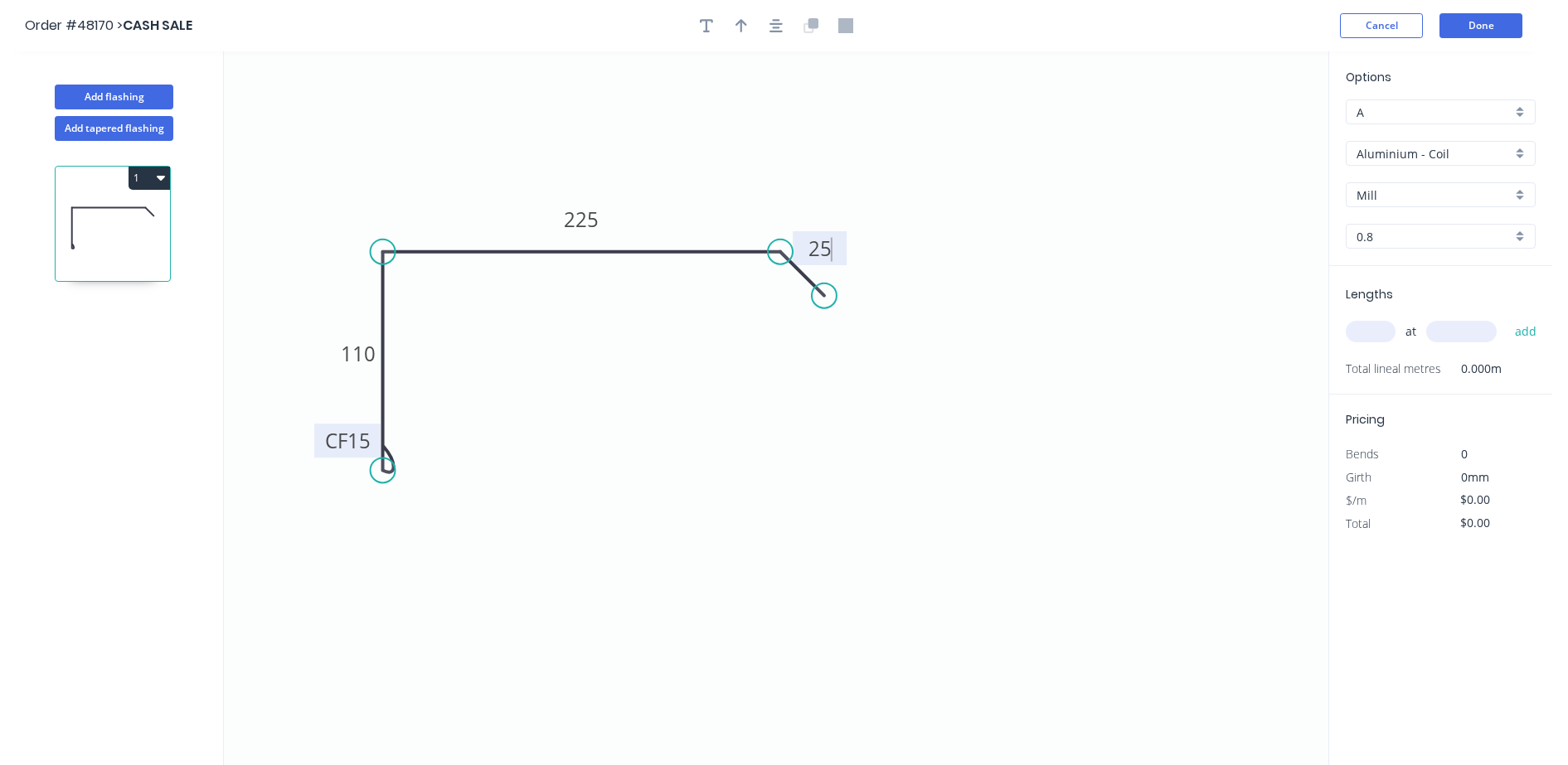
type input "$36.12"
drag, startPoint x: 710, startPoint y: 22, endPoint x: 445, endPoint y: 159, distance: 298.3
click at [710, 22] on icon "button" at bounding box center [707, 26] width 14 height 15
drag, startPoint x: 334, startPoint y: 105, endPoint x: 637, endPoint y: 157, distance: 307.4
click at [637, 157] on textarea at bounding box center [648, 172] width 134 height 61
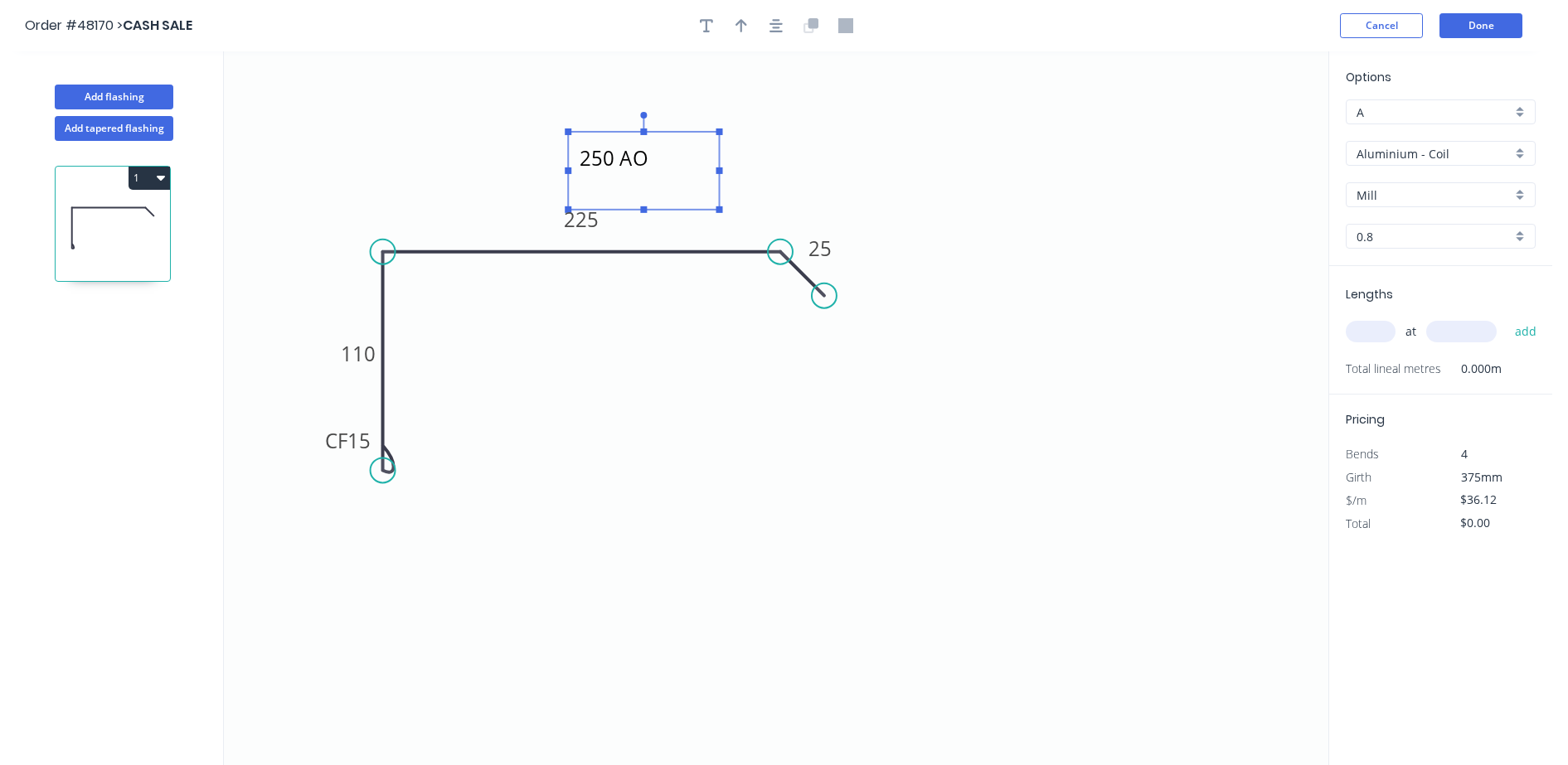
click at [588, 326] on icon "250 AO CF 15 110 225 25" at bounding box center [776, 408] width 1104 height 714
type textarea "250 AO"
drag, startPoint x: 335, startPoint y: 344, endPoint x: 442, endPoint y: 352, distance: 107.3
click at [442, 352] on rect at bounding box center [456, 359] width 55 height 34
drag, startPoint x: 517, startPoint y: 371, endPoint x: 601, endPoint y: 54, distance: 327.9
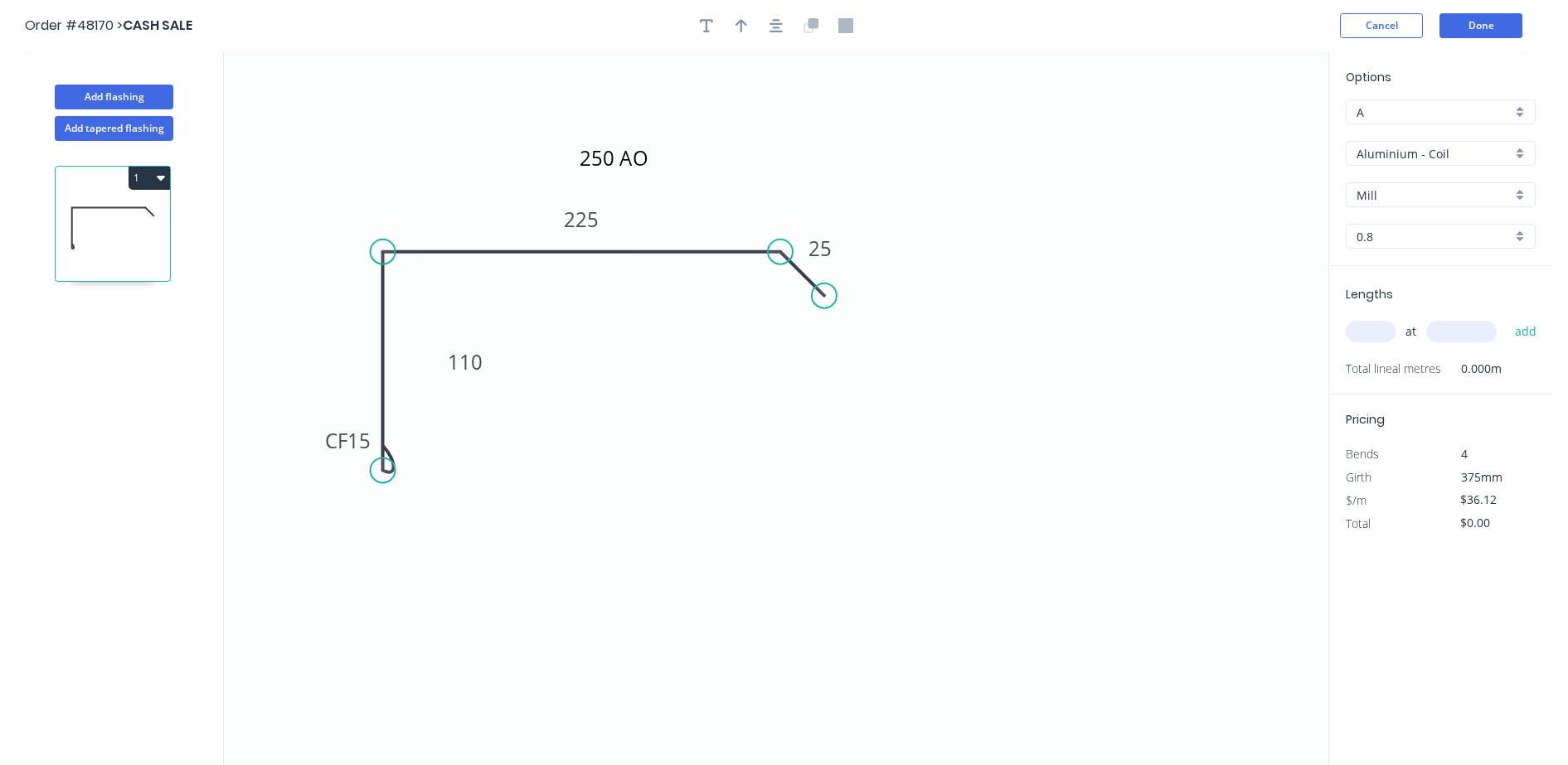
click at [518, 370] on icon "250 AO CF 15 110 225 25" at bounding box center [776, 408] width 1104 height 714
click at [710, 28] on icon "button" at bounding box center [707, 26] width 14 height 15
click at [289, 123] on textarea at bounding box center [330, 117] width 134 height 61
drag, startPoint x: 325, startPoint y: 99, endPoint x: 492, endPoint y: 253, distance: 227.2
click at [600, 390] on icon "250 AO CF 15 110 225 25" at bounding box center [776, 408] width 1104 height 714
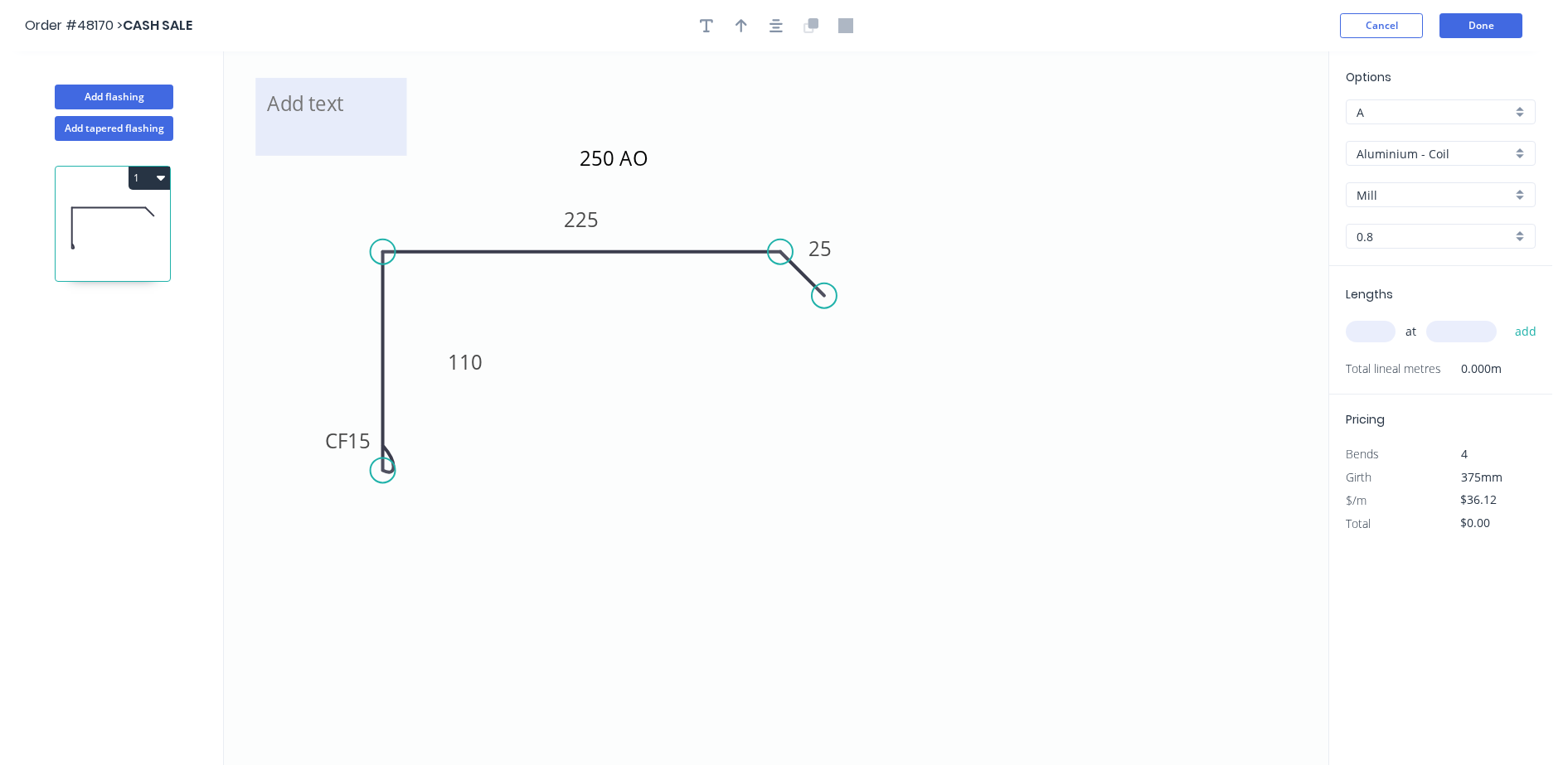
click at [377, 90] on textarea at bounding box center [330, 117] width 134 height 61
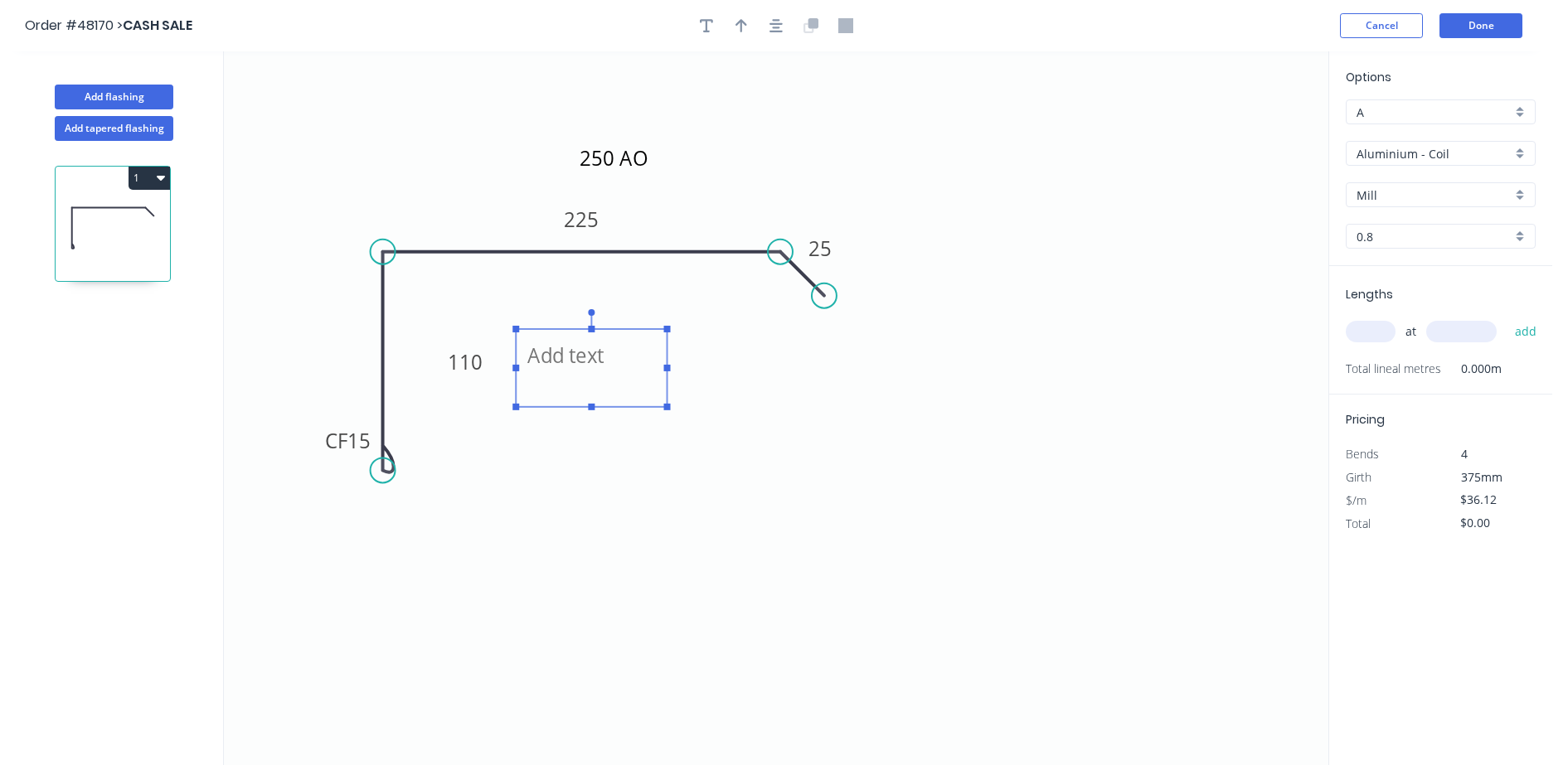
drag, startPoint x: 380, startPoint y: 83, endPoint x: 655, endPoint y: 325, distance: 366.3
click at [638, 331] on rect at bounding box center [592, 367] width 151 height 78
click at [546, 371] on textarea at bounding box center [594, 366] width 134 height 61
type textarea "INTERNAL"
click at [1428, 142] on div "Aluminium - Coil" at bounding box center [1440, 153] width 190 height 25
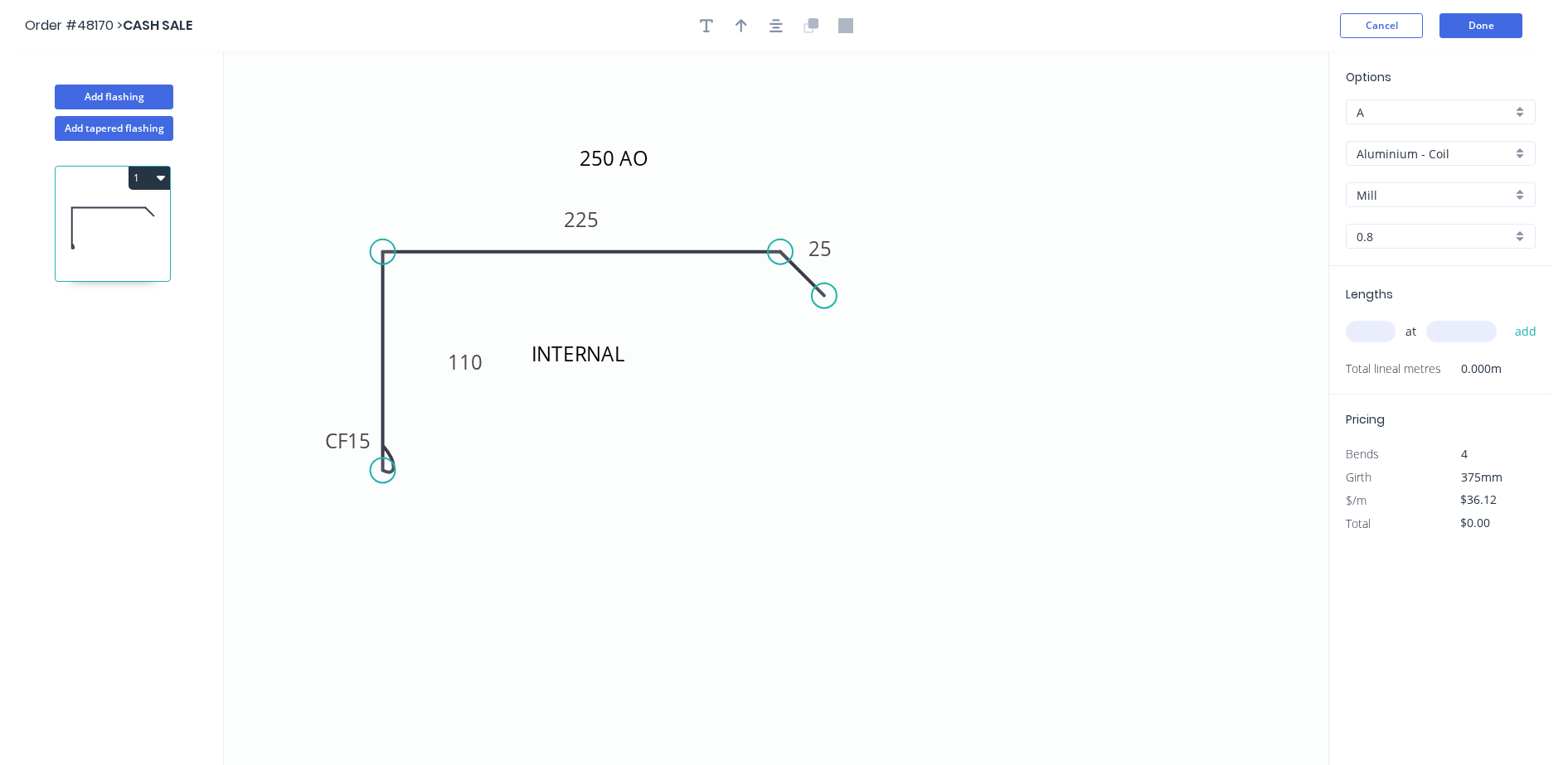
drag, startPoint x: 1411, startPoint y: 150, endPoint x: 1407, endPoint y: 157, distance: 8.1
click at [1410, 150] on input "Aluminium - Coil" at bounding box center [1434, 153] width 155 height 17
click at [1407, 279] on div "Colorbond" at bounding box center [1440, 273] width 188 height 29
type input "Colorbond"
type input "Basalt"
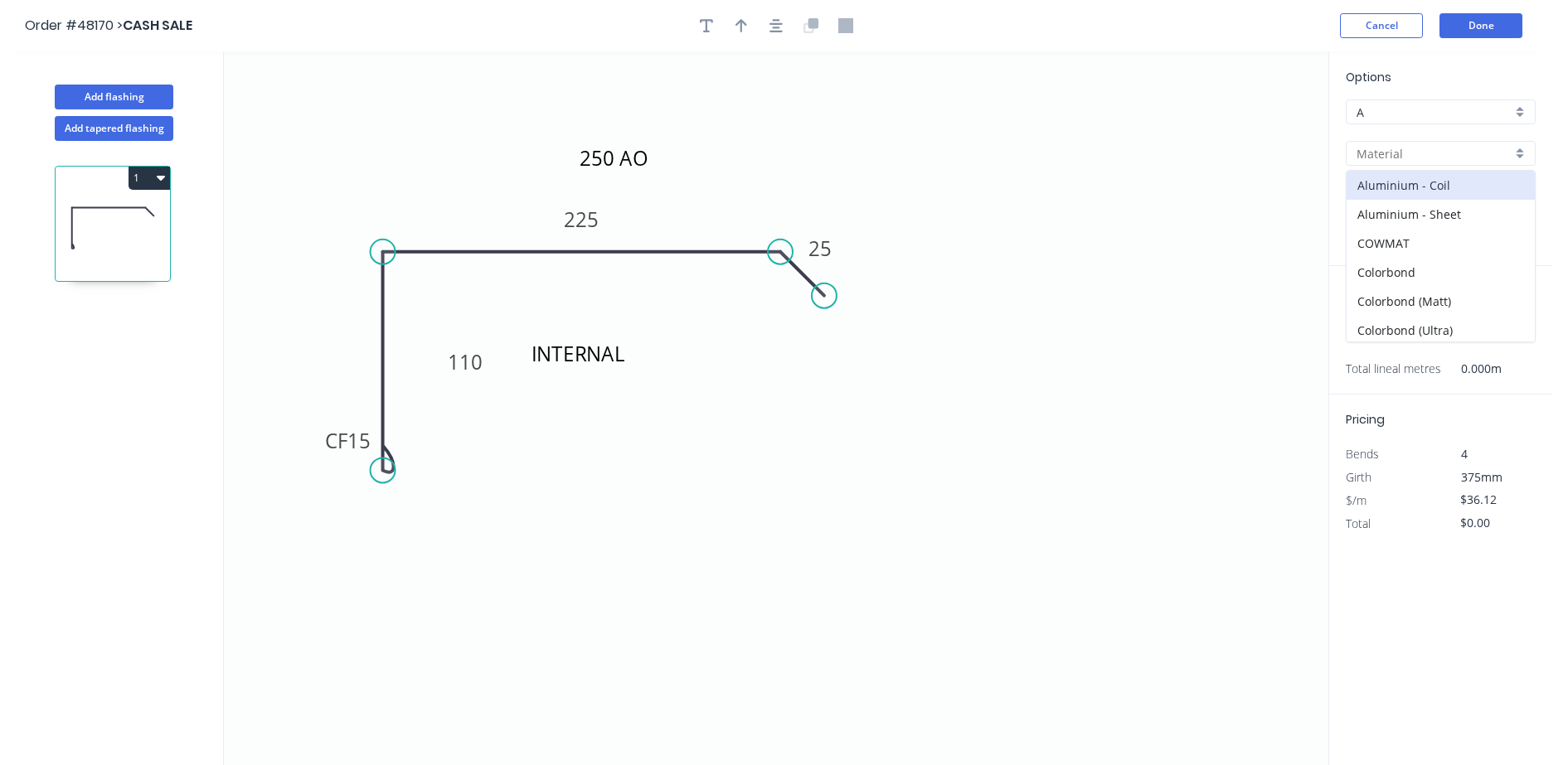
type input "0.55"
type input "$24.22"
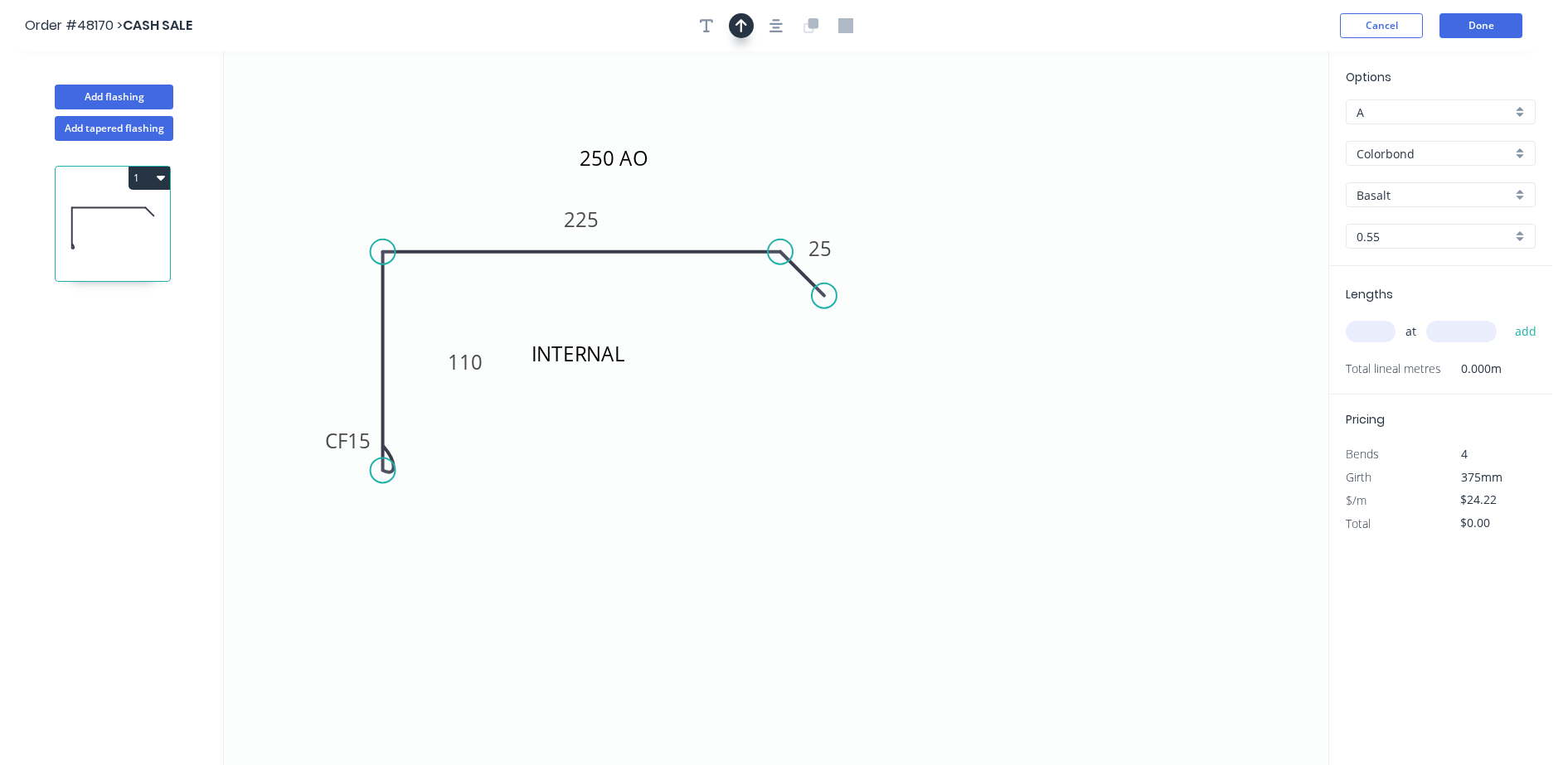
click at [735, 26] on button "button" at bounding box center [740, 26] width 25 height 25
drag, startPoint x: 1246, startPoint y: 129, endPoint x: 1214, endPoint y: 163, distance: 46.7
click at [721, 218] on icon at bounding box center [723, 199] width 15 height 53
click at [1379, 317] on div "at add" at bounding box center [1442, 331] width 193 height 28
click at [1400, 190] on input "Basalt" at bounding box center [1434, 195] width 155 height 17
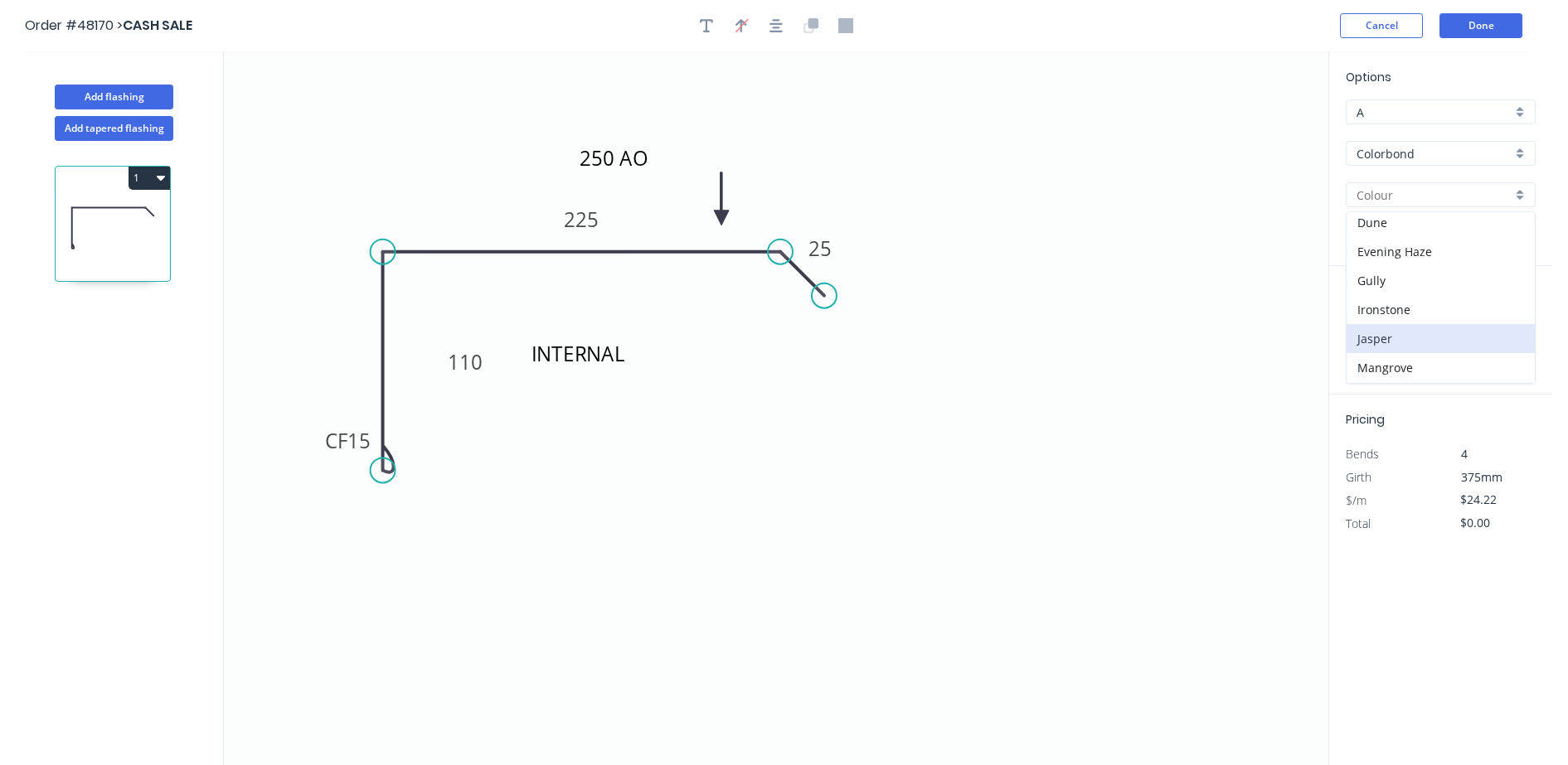
scroll to position [311, 0]
click at [1392, 275] on div "Mangrove" at bounding box center [1440, 264] width 188 height 29
type input "Mangrove"
click at [1387, 187] on input "Mangrove" at bounding box center [1434, 195] width 155 height 17
click at [1392, 290] on div "Manor Red" at bounding box center [1440, 294] width 188 height 29
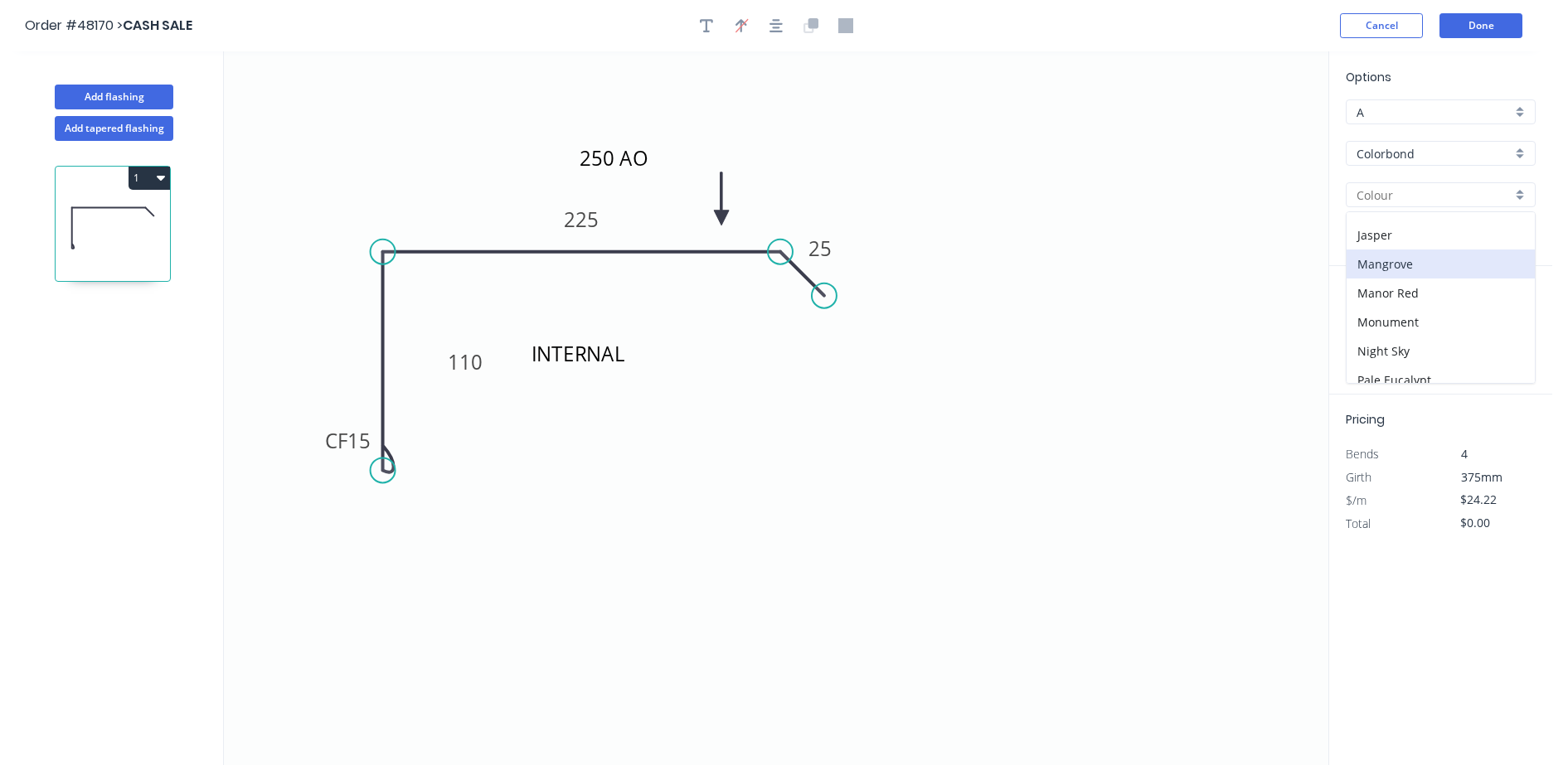
type input "Manor Red"
click at [1372, 336] on input "text" at bounding box center [1370, 332] width 50 height 22
type input "2"
type input "3300"
click at [1507, 317] on button "add" at bounding box center [1526, 331] width 39 height 28
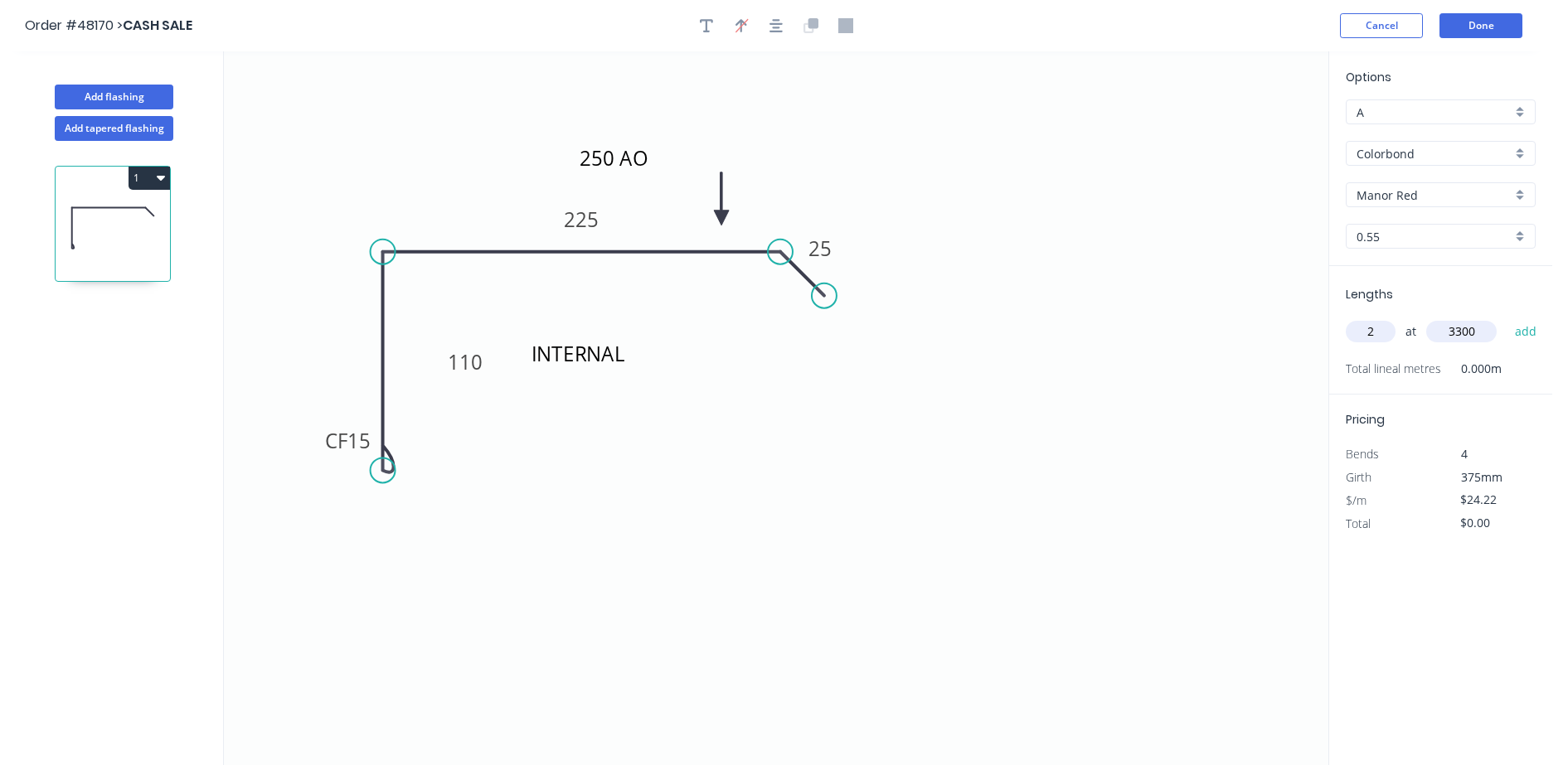
type input "$159.85"
click at [1507, 34] on button "Done" at bounding box center [1480, 26] width 83 height 25
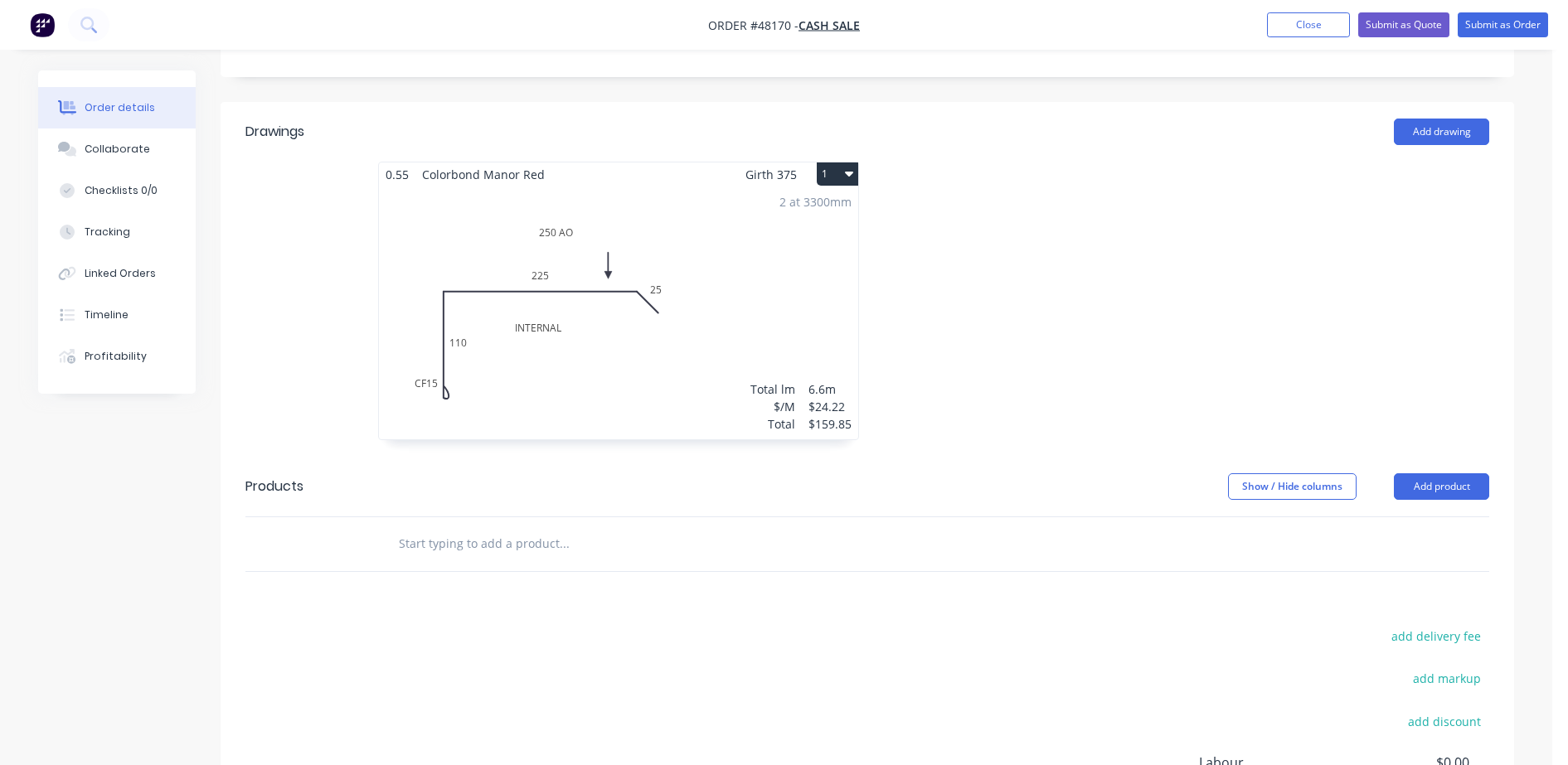
scroll to position [415, 0]
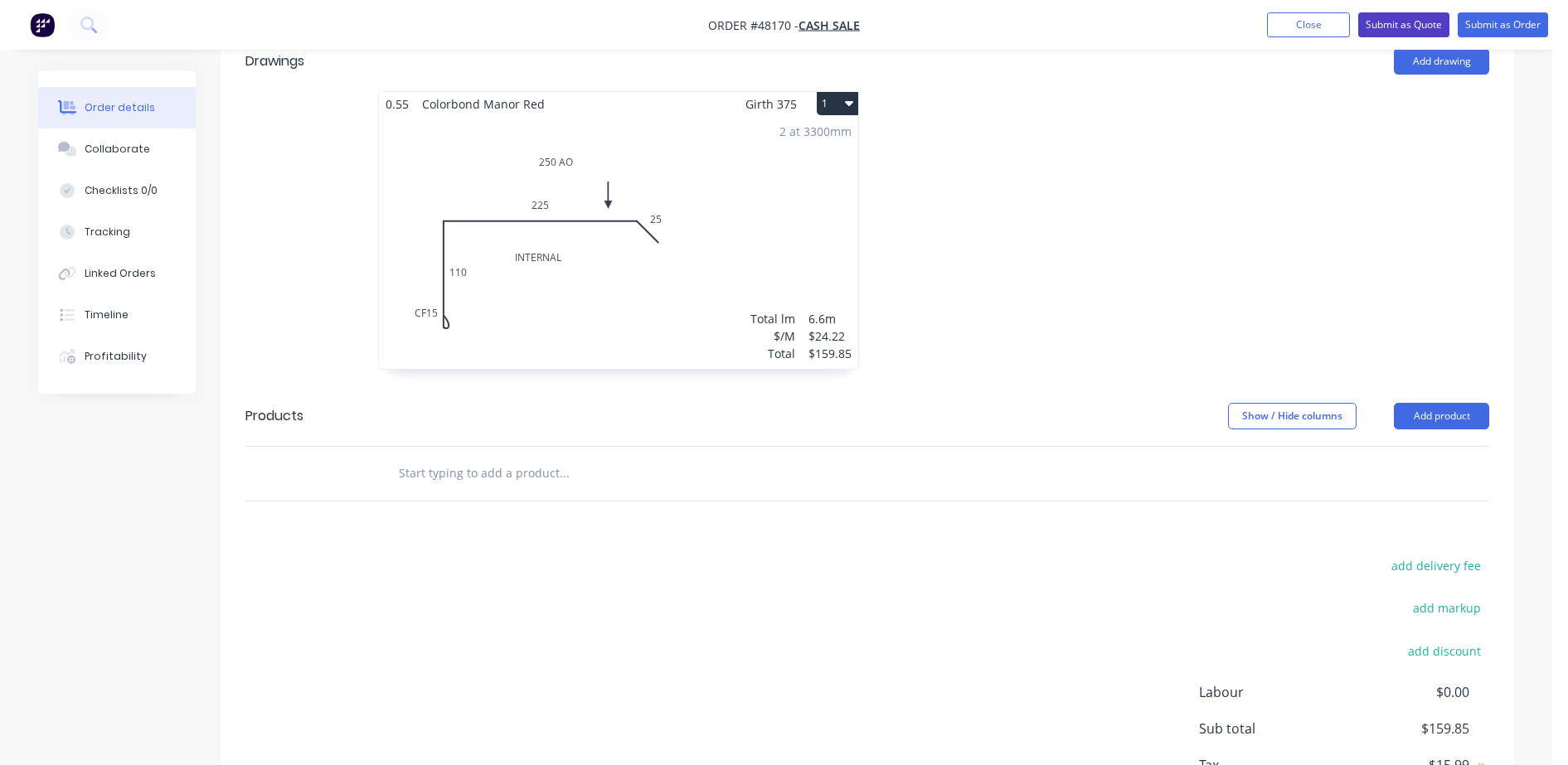
click at [1416, 31] on button "Submit as Quote" at bounding box center [1404, 25] width 91 height 25
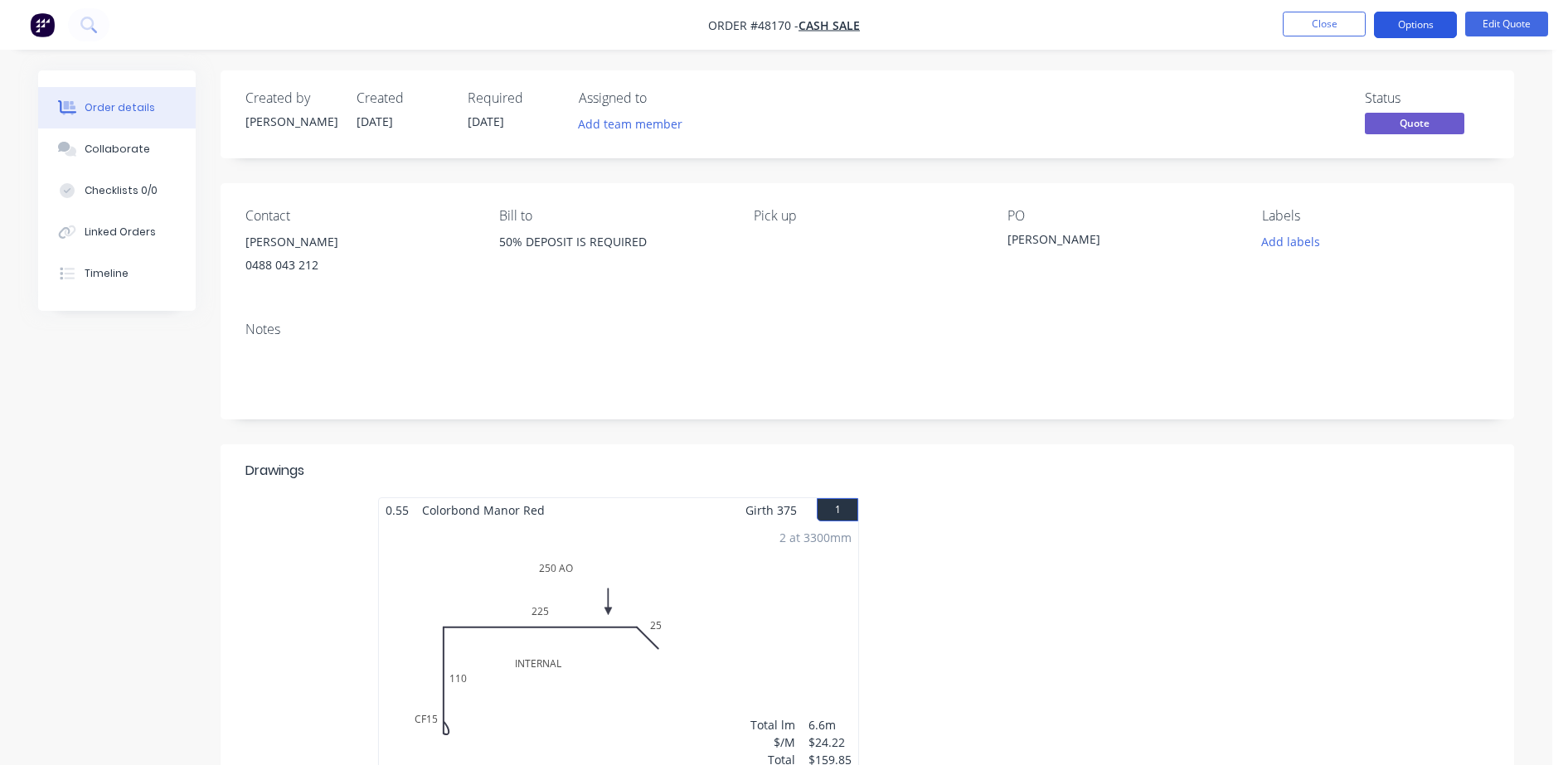
click at [1414, 35] on button "Options" at bounding box center [1415, 25] width 83 height 26
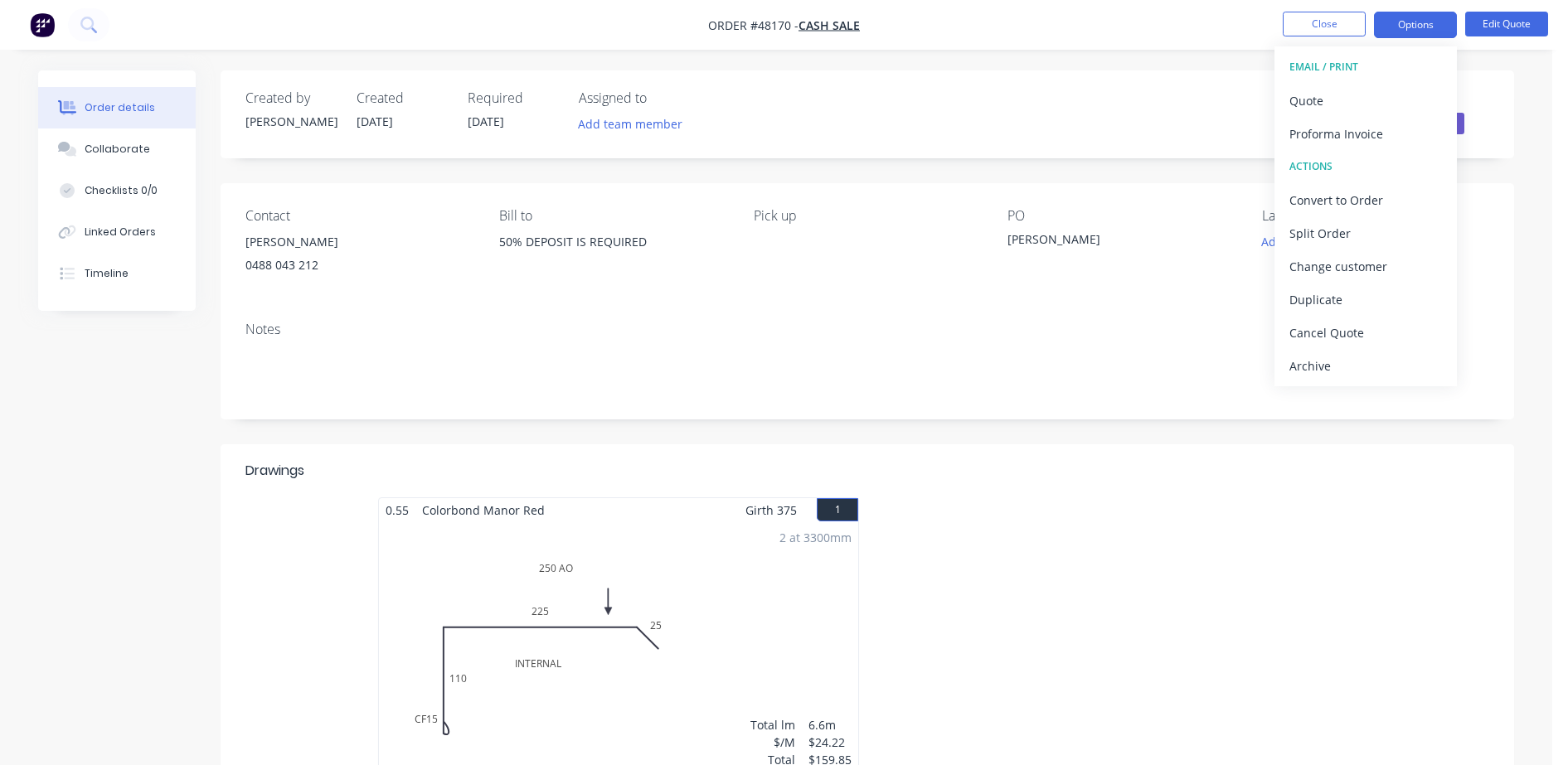
click at [1318, 78] on button "EMAIL / PRINT" at bounding box center [1366, 67] width 182 height 33
click at [1327, 99] on div "Quote" at bounding box center [1365, 100] width 152 height 24
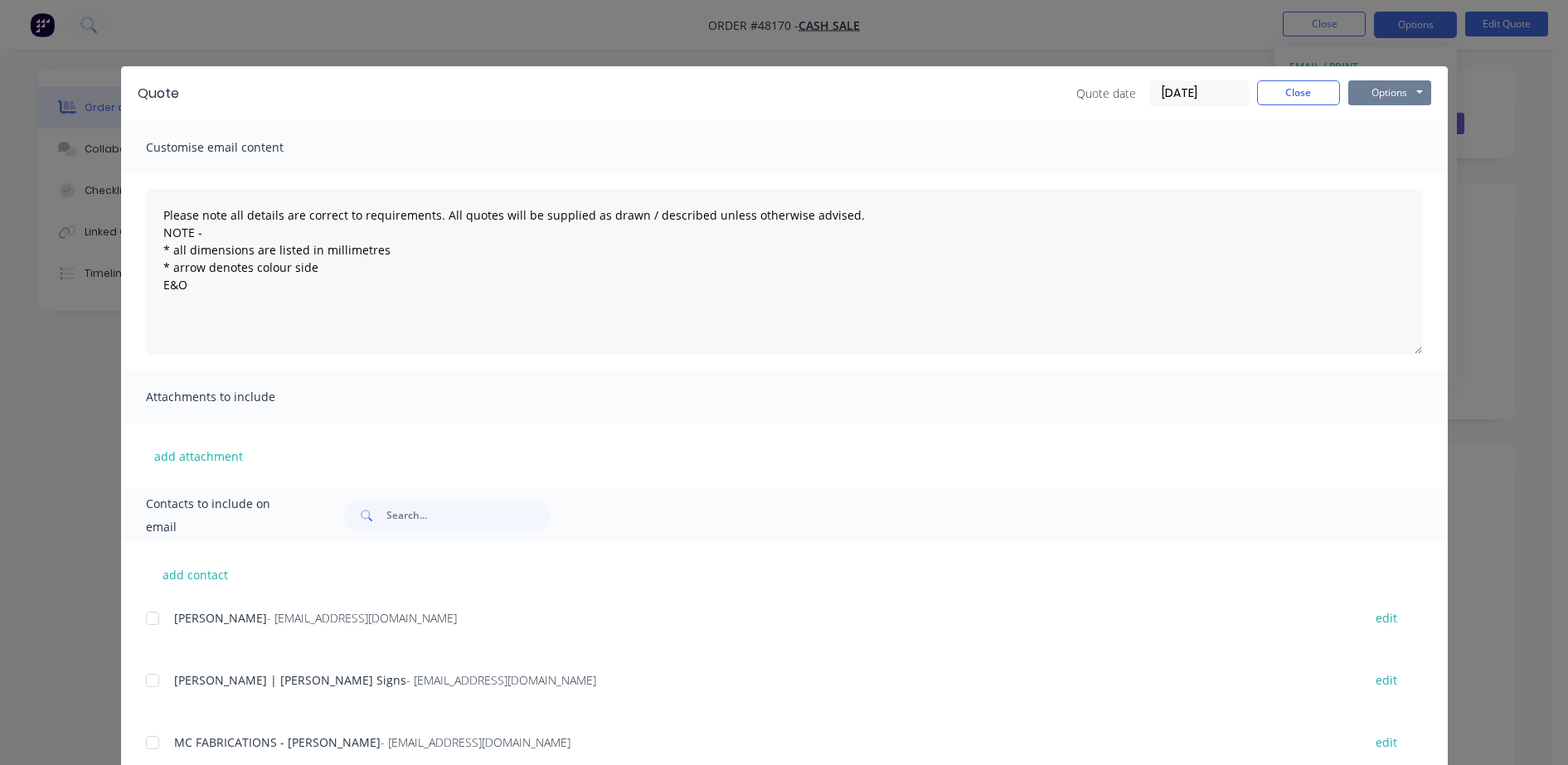
click at [1391, 83] on button "Options" at bounding box center [1389, 92] width 83 height 25
click at [1394, 160] on button "Print" at bounding box center [1401, 150] width 106 height 27
click at [1140, 67] on div "Quote Quote date [DATE] Close Options Preview Print Email" at bounding box center [784, 93] width 1326 height 54
click at [1288, 89] on button "Close" at bounding box center [1298, 92] width 83 height 25
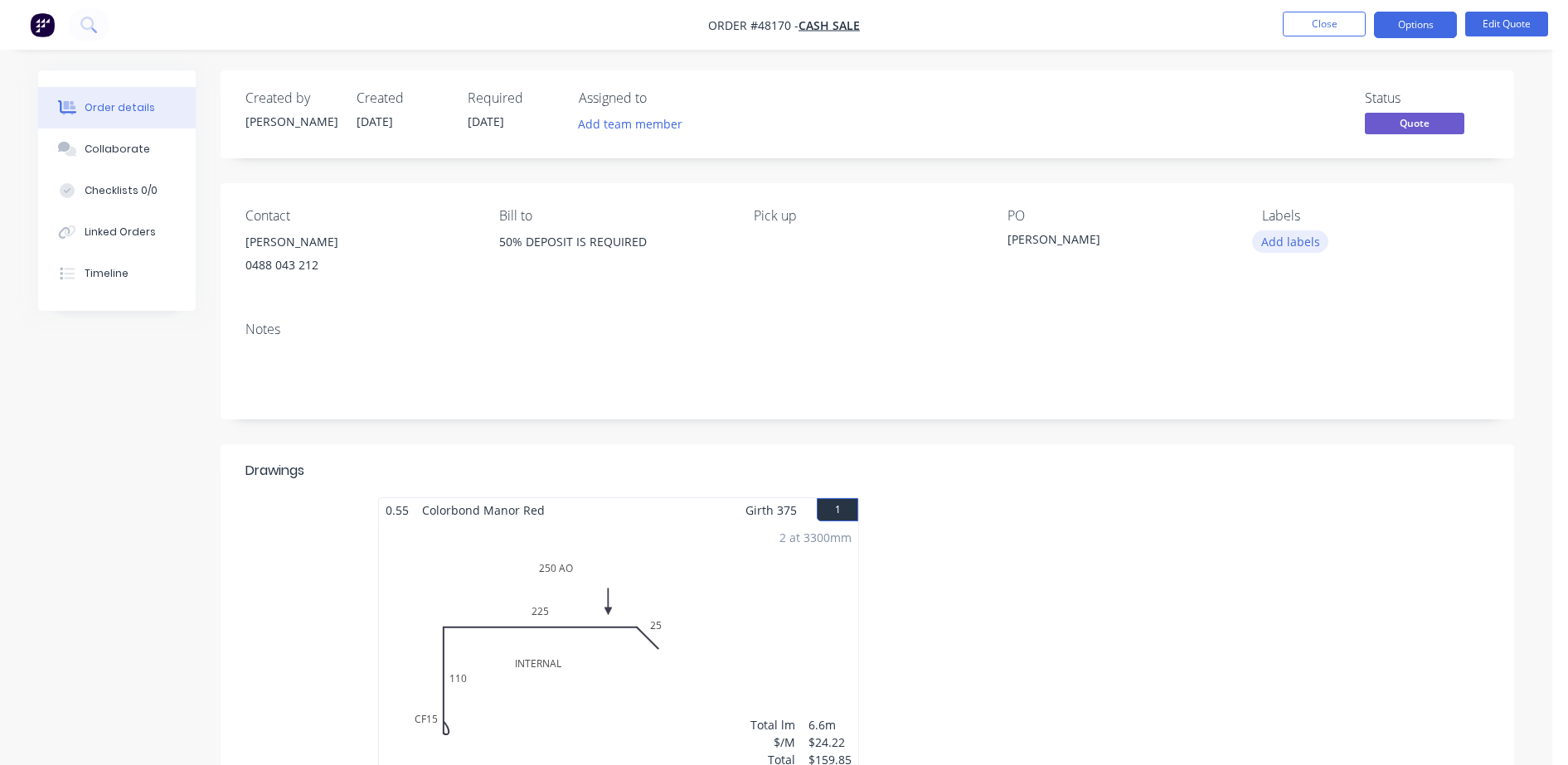
click at [1295, 249] on button "Add labels" at bounding box center [1290, 242] width 77 height 23
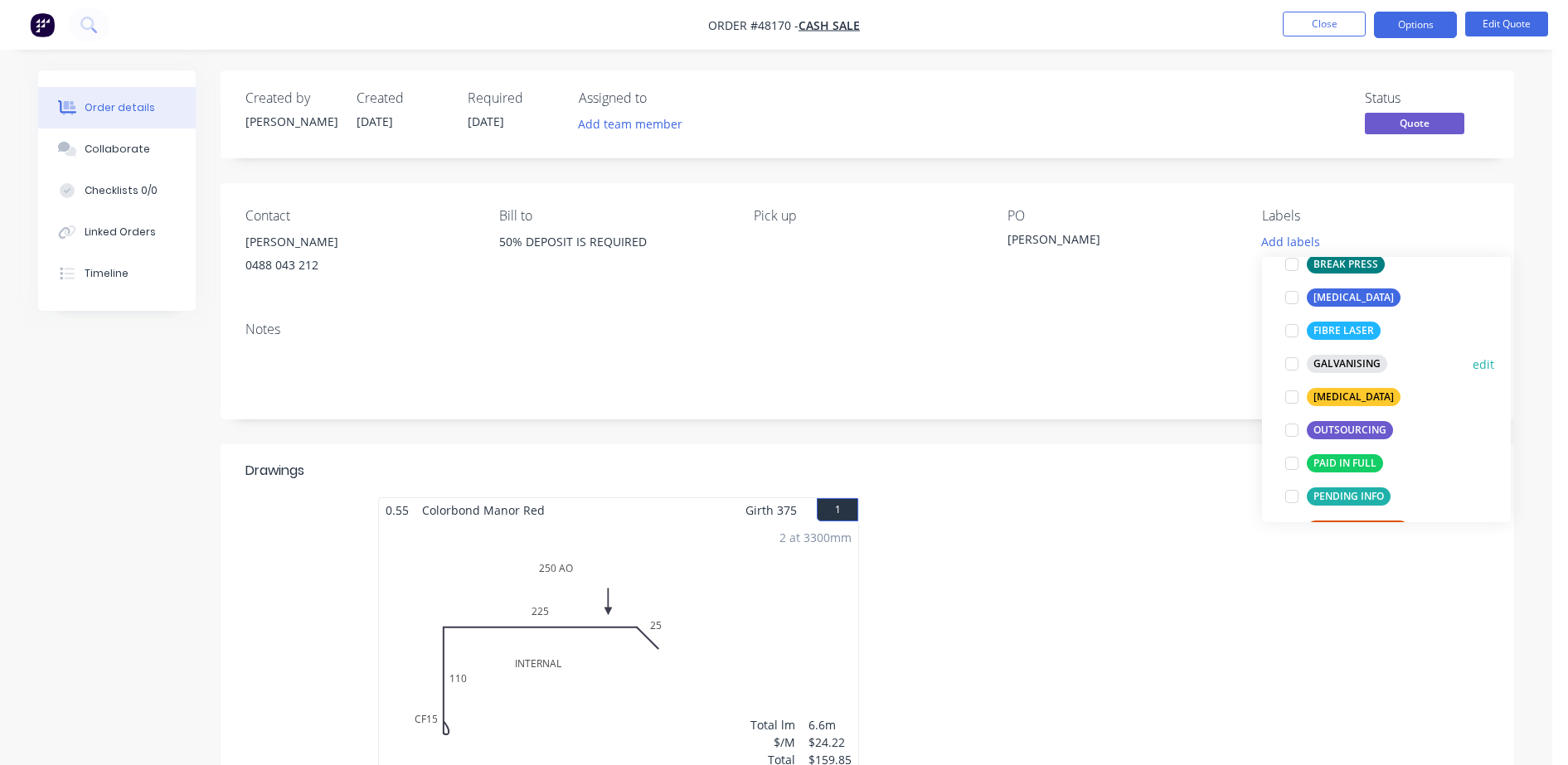
scroll to position [124, 0]
drag, startPoint x: 1291, startPoint y: 458, endPoint x: 1223, endPoint y: 400, distance: 89.4
click at [1288, 459] on div at bounding box center [1292, 464] width 33 height 33
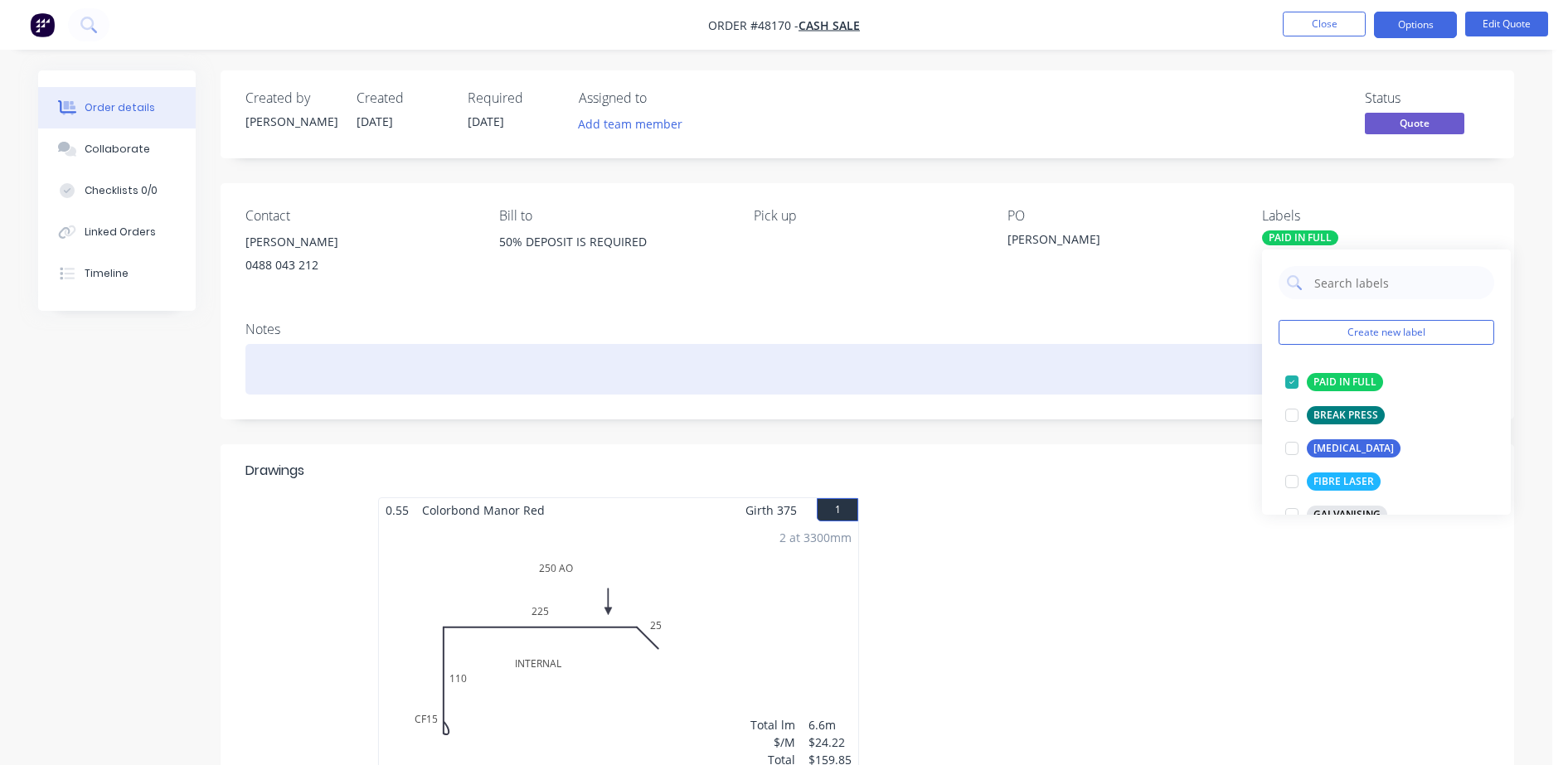
click at [1212, 391] on div at bounding box center [867, 368] width 1243 height 50
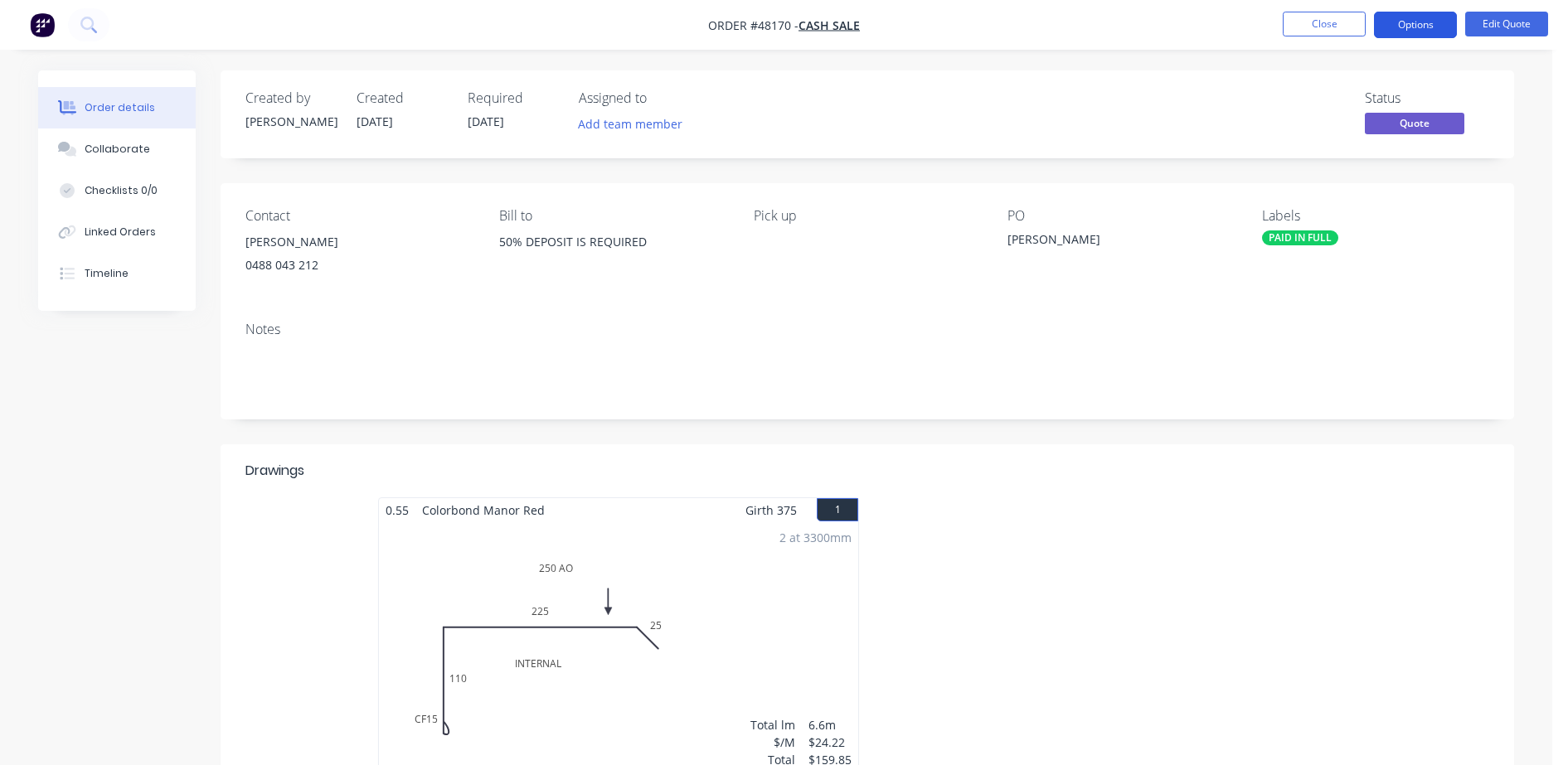
click at [1393, 23] on button "Options" at bounding box center [1415, 25] width 83 height 26
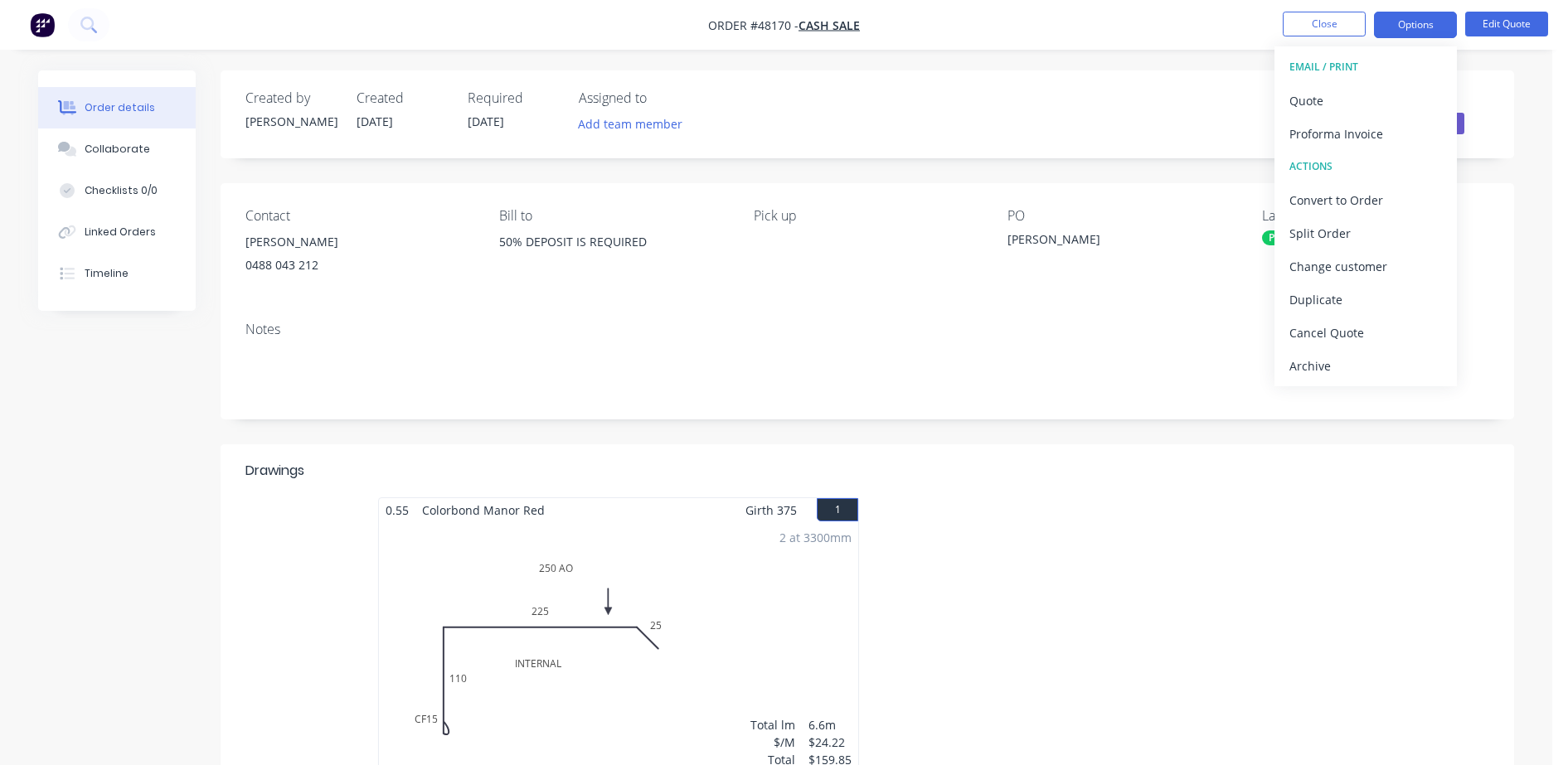
click at [1053, 90] on div "Status Quote" at bounding box center [1117, 114] width 745 height 48
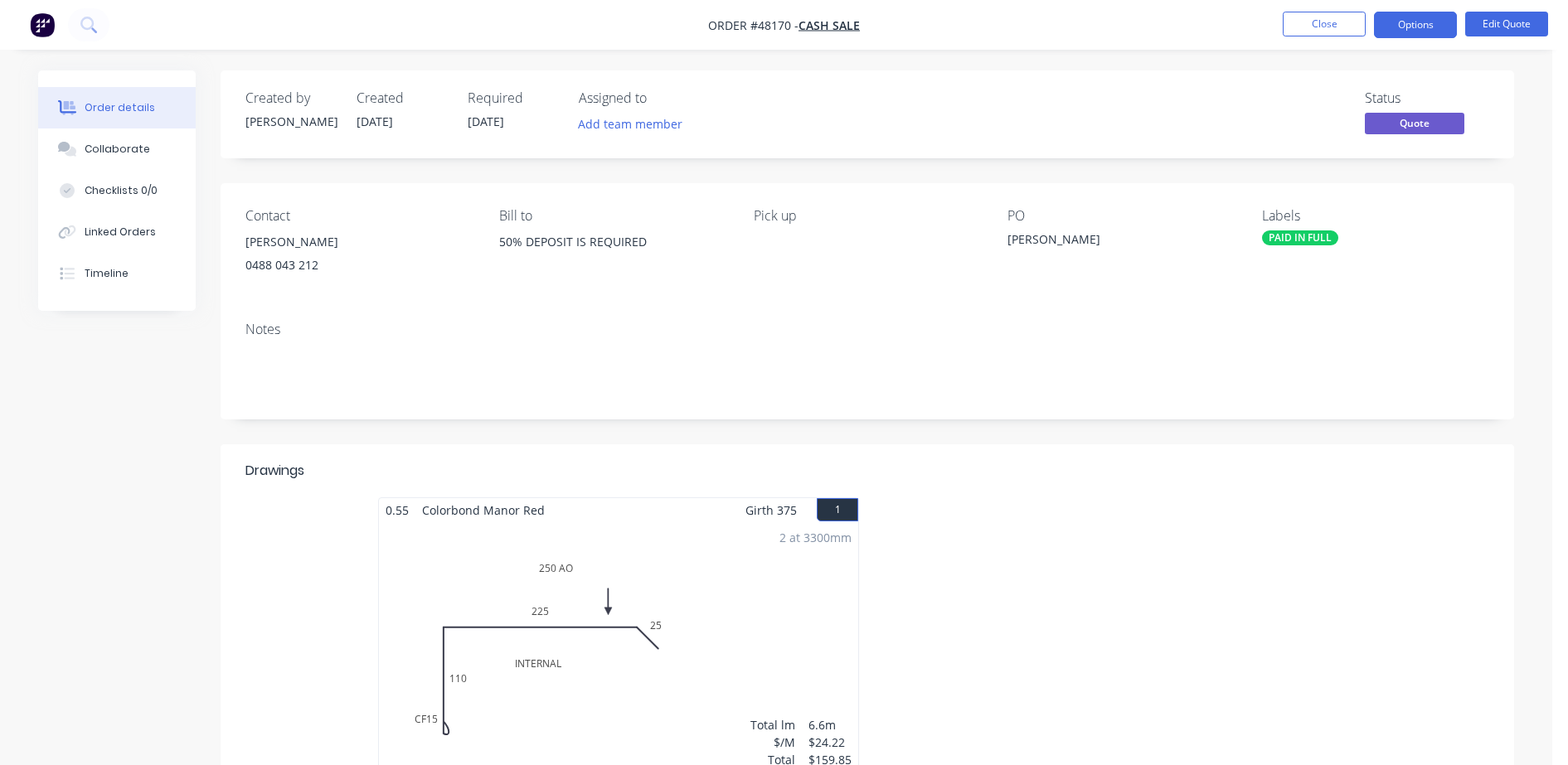
drag, startPoint x: 1420, startPoint y: 32, endPoint x: 1415, endPoint y: 41, distance: 10.3
click at [1420, 30] on button "Options" at bounding box center [1415, 25] width 83 height 26
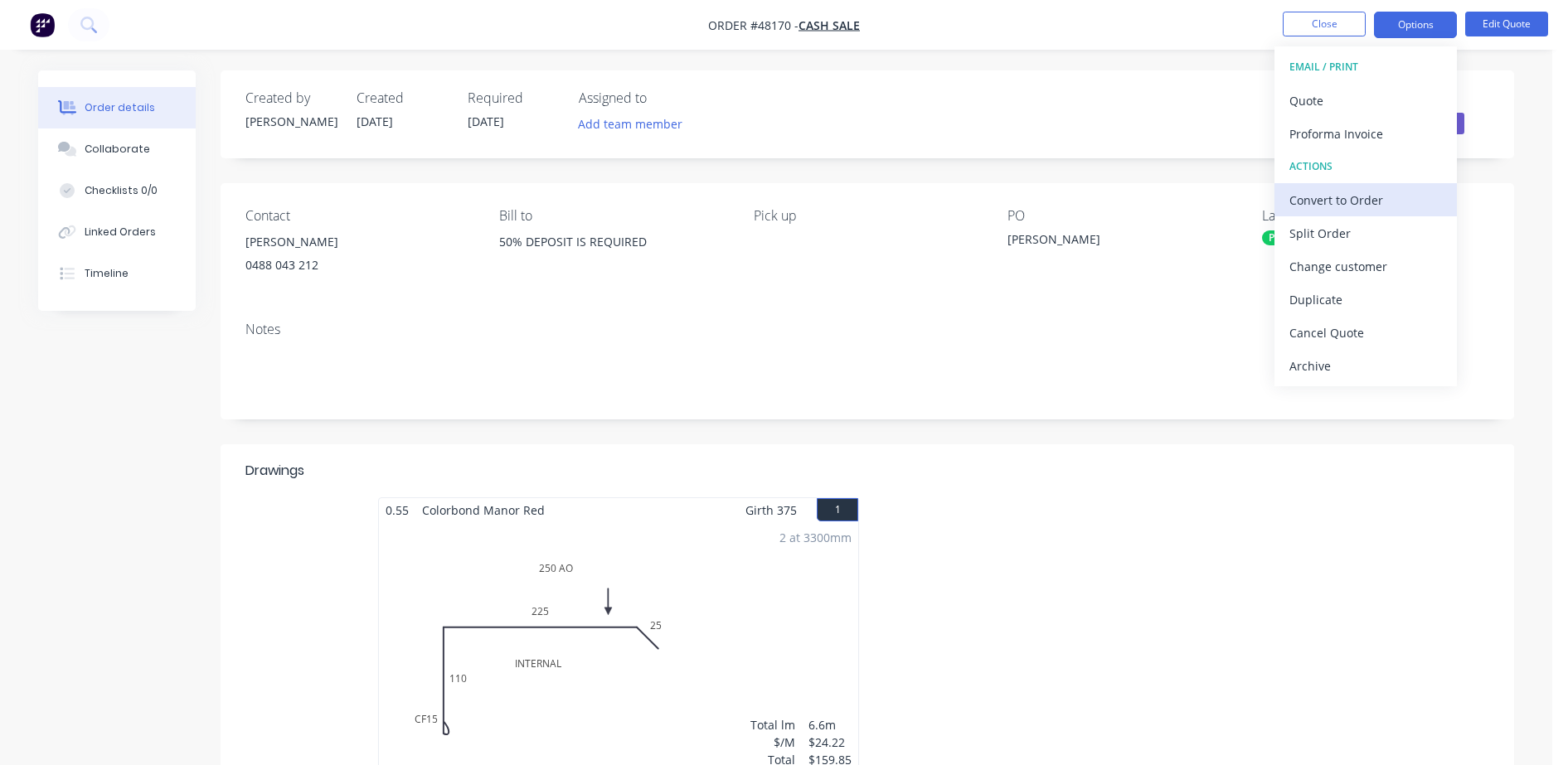
click at [1361, 191] on div "Convert to Order" at bounding box center [1365, 200] width 152 height 24
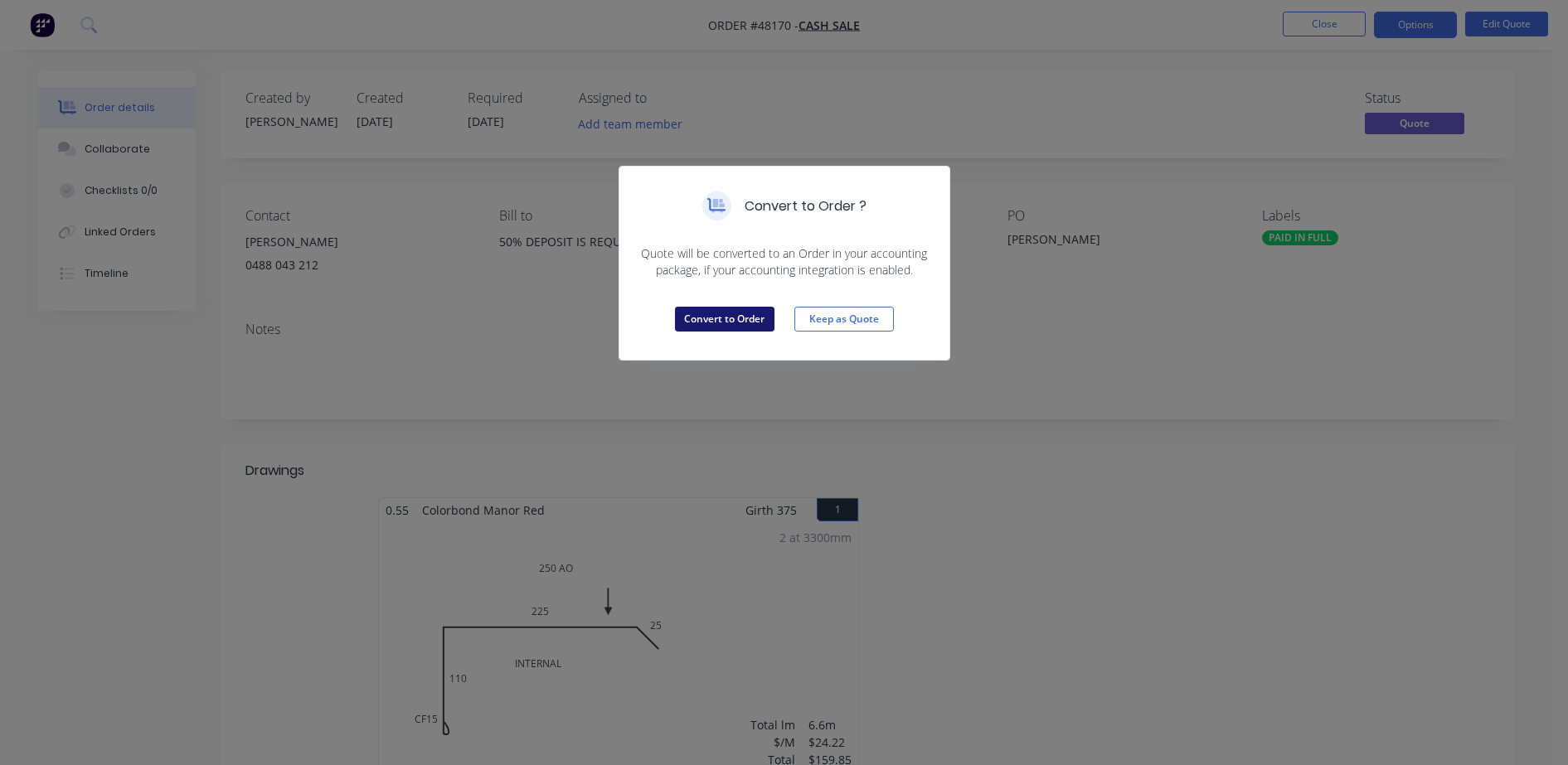
click at [759, 324] on button "Convert to Order" at bounding box center [724, 319] width 99 height 25
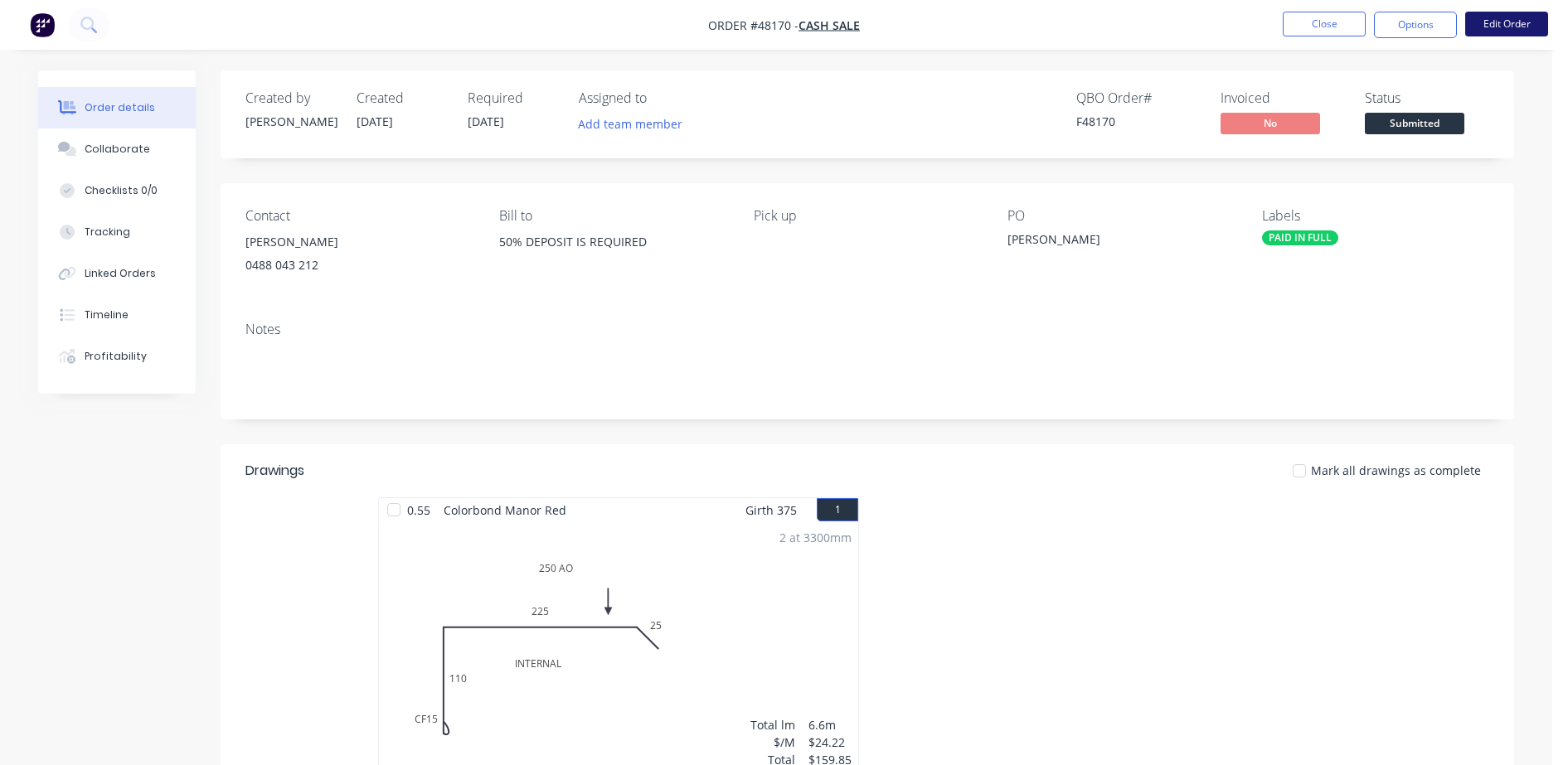
click at [1526, 21] on button "Edit Order" at bounding box center [1506, 24] width 83 height 25
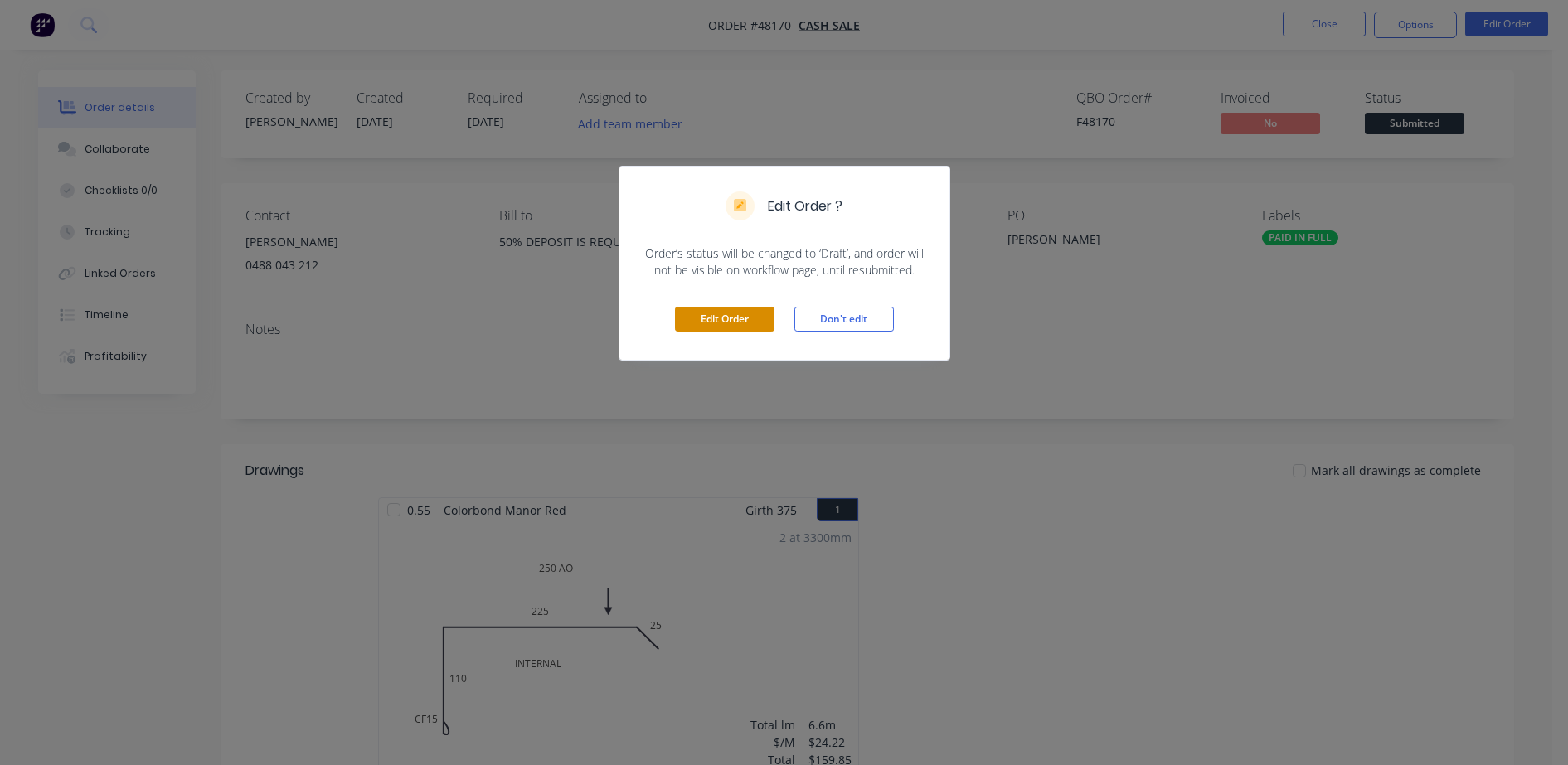
click at [738, 319] on button "Edit Order" at bounding box center [724, 319] width 99 height 25
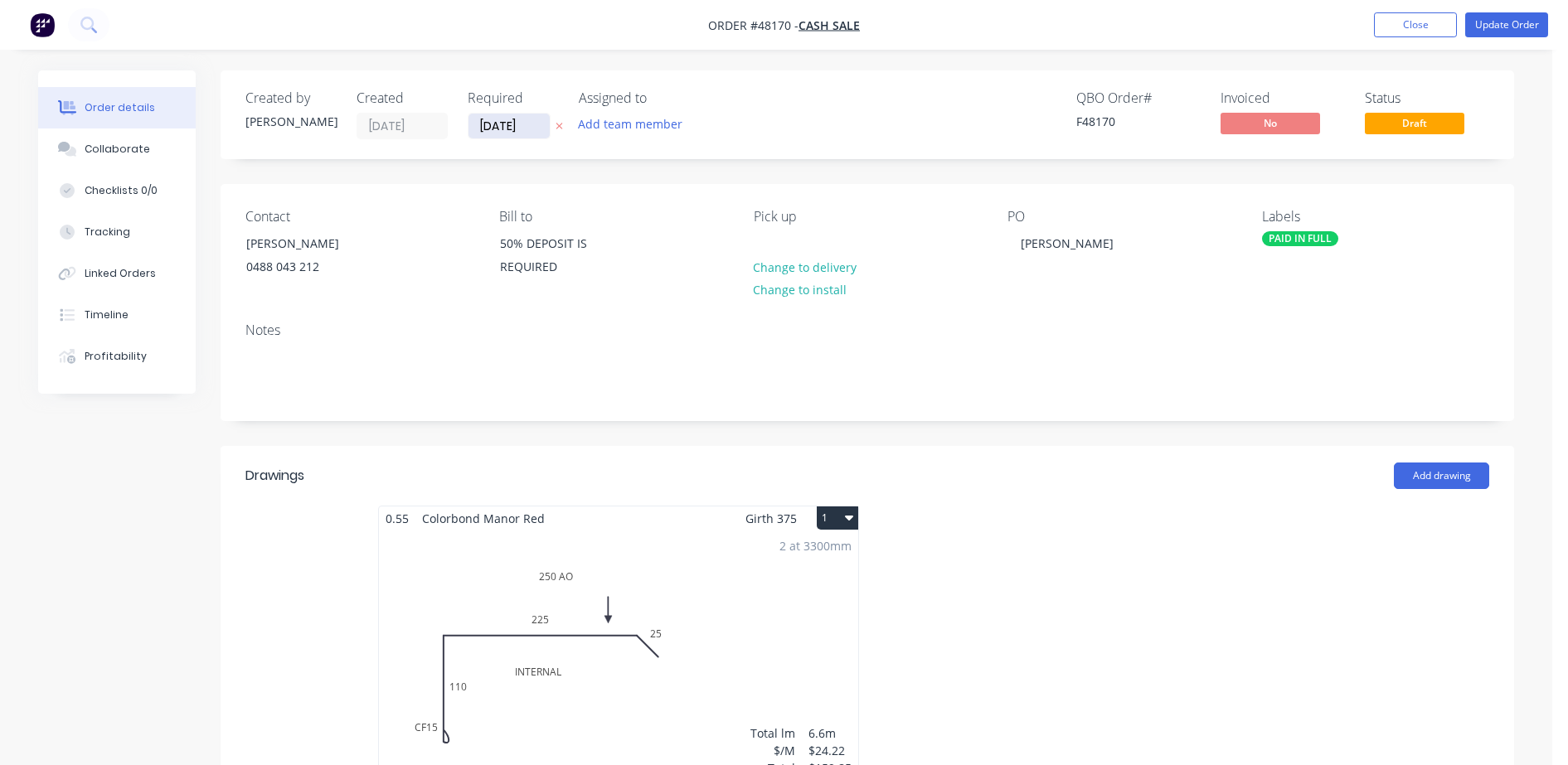
click at [513, 124] on input "[DATE]" at bounding box center [509, 126] width 81 height 25
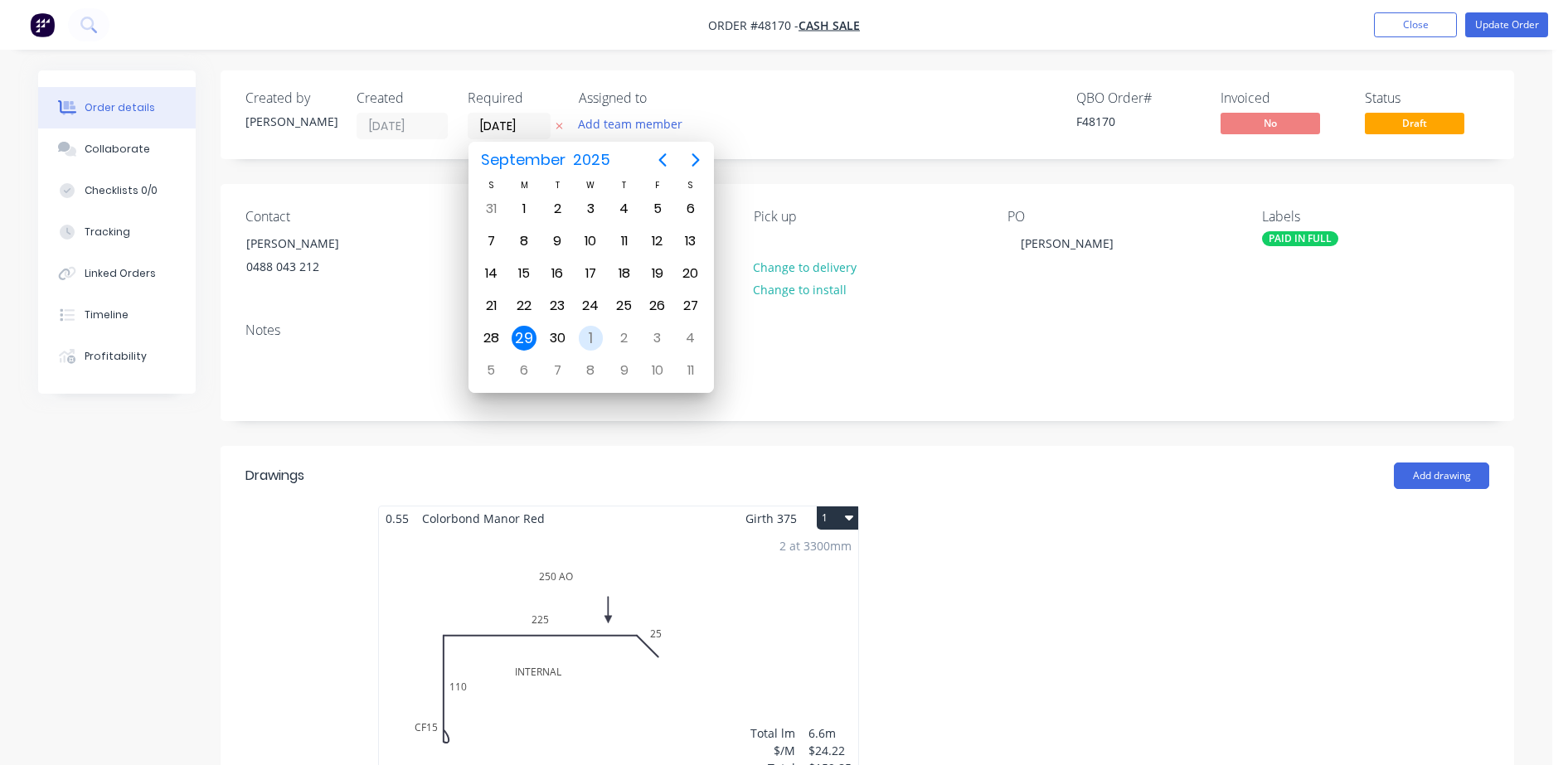
click at [595, 332] on div "1" at bounding box center [591, 337] width 25 height 25
type input "[DATE]"
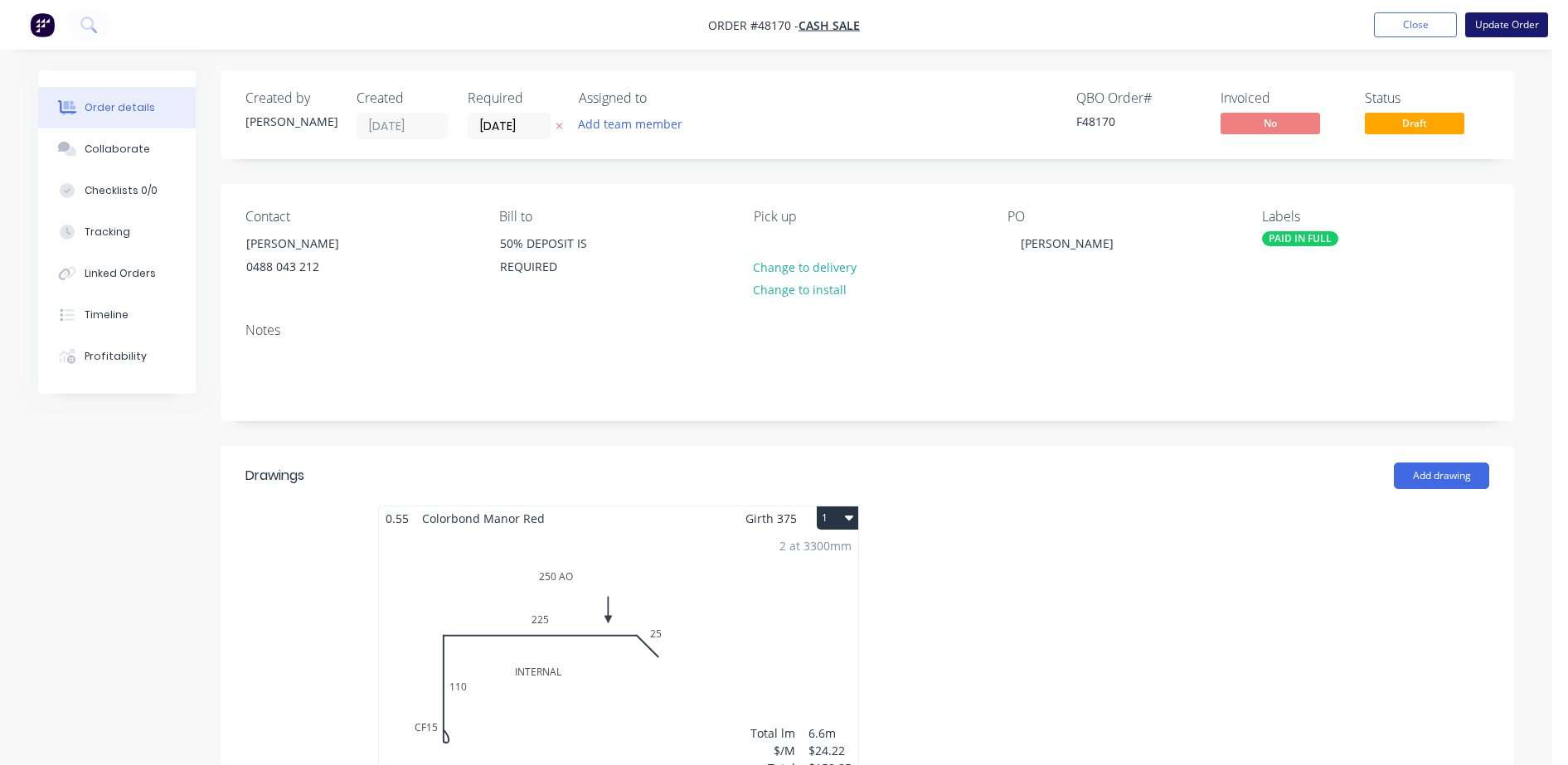
click at [1533, 23] on button "Update Order" at bounding box center [1506, 25] width 83 height 25
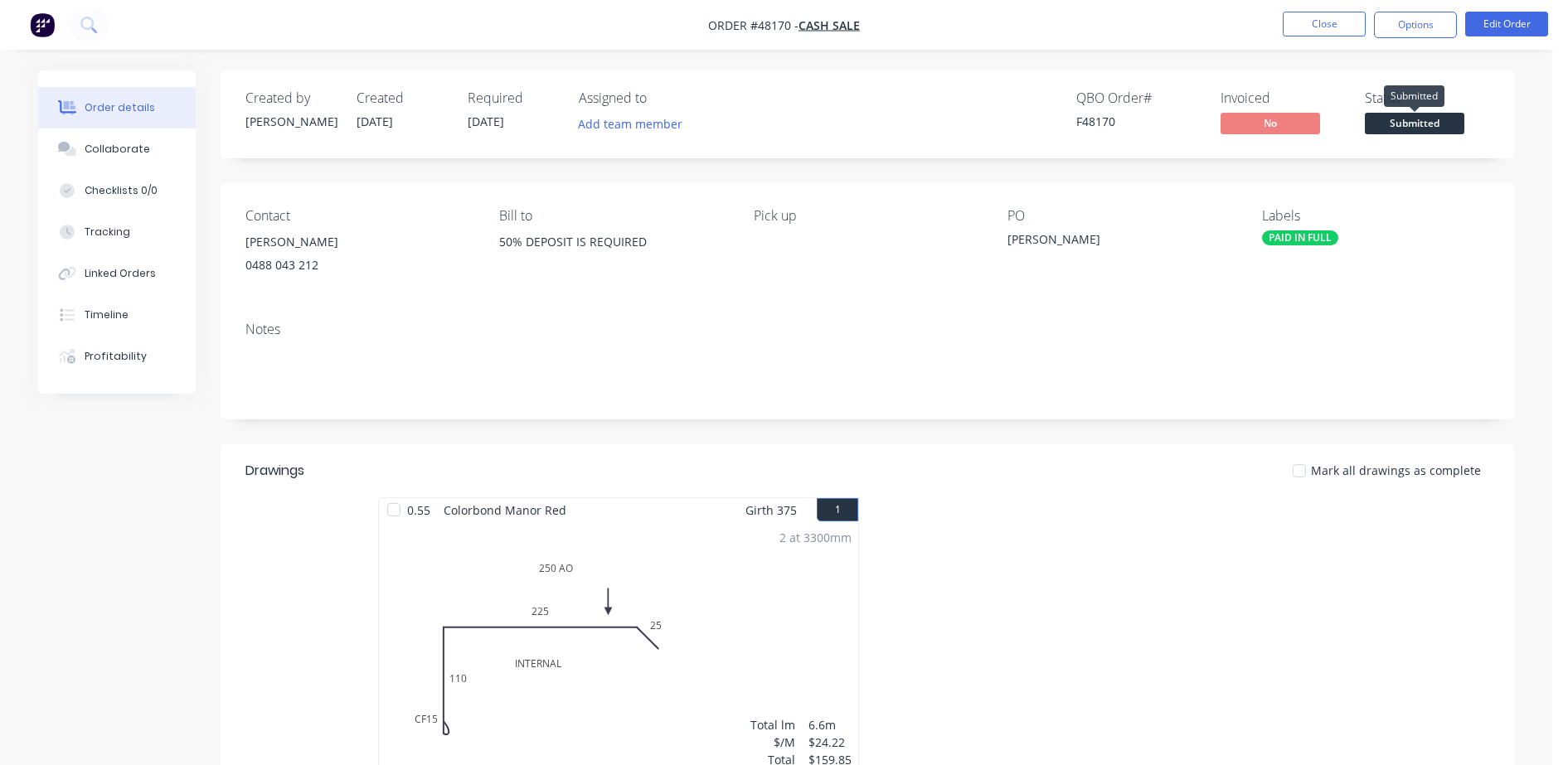
click at [1383, 133] on span "Submitted" at bounding box center [1414, 123] width 99 height 21
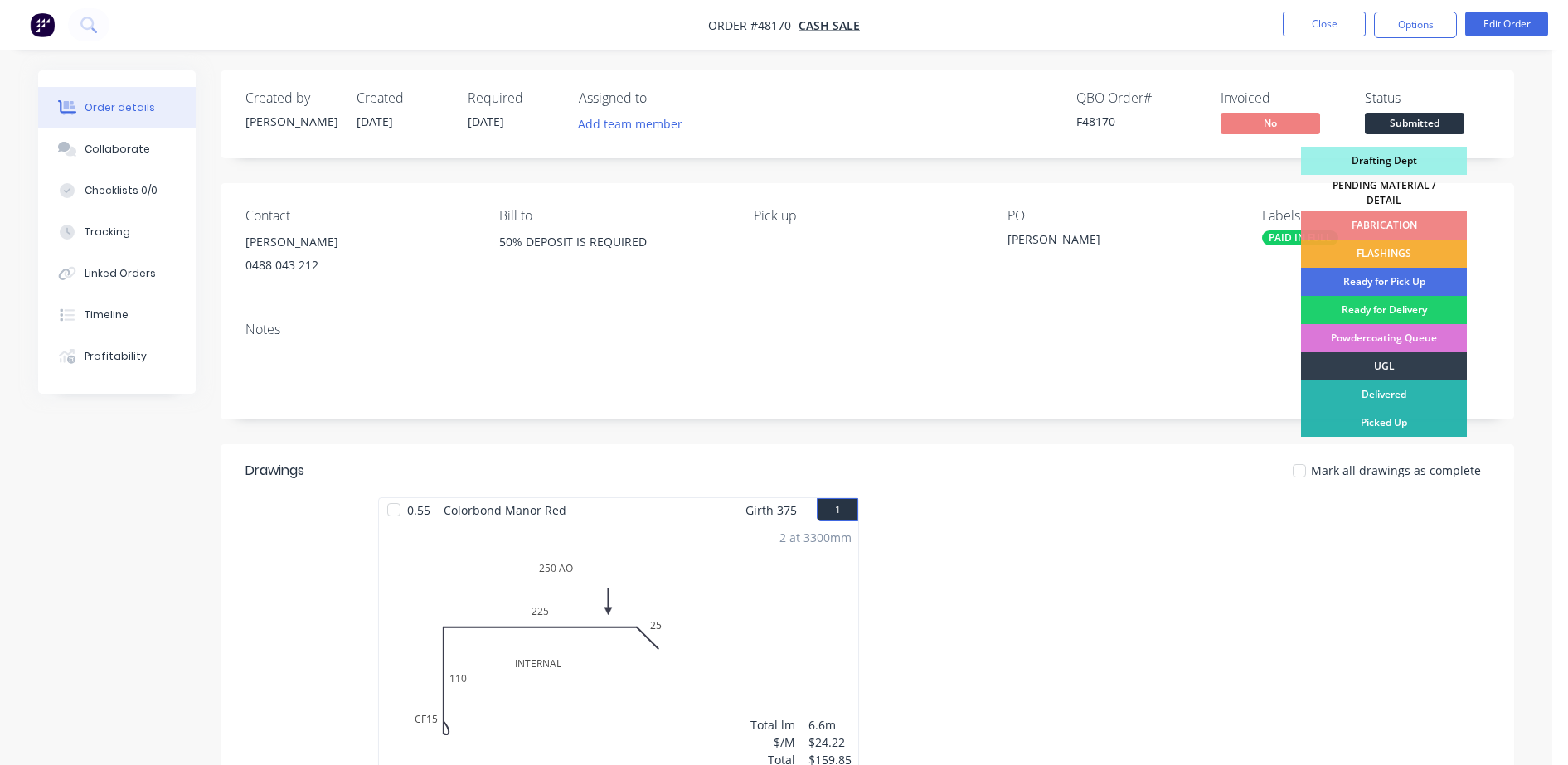
drag, startPoint x: 1386, startPoint y: 249, endPoint x: 1388, endPoint y: 182, distance: 67.0
click at [1386, 250] on div "FLASHINGS" at bounding box center [1384, 253] width 166 height 28
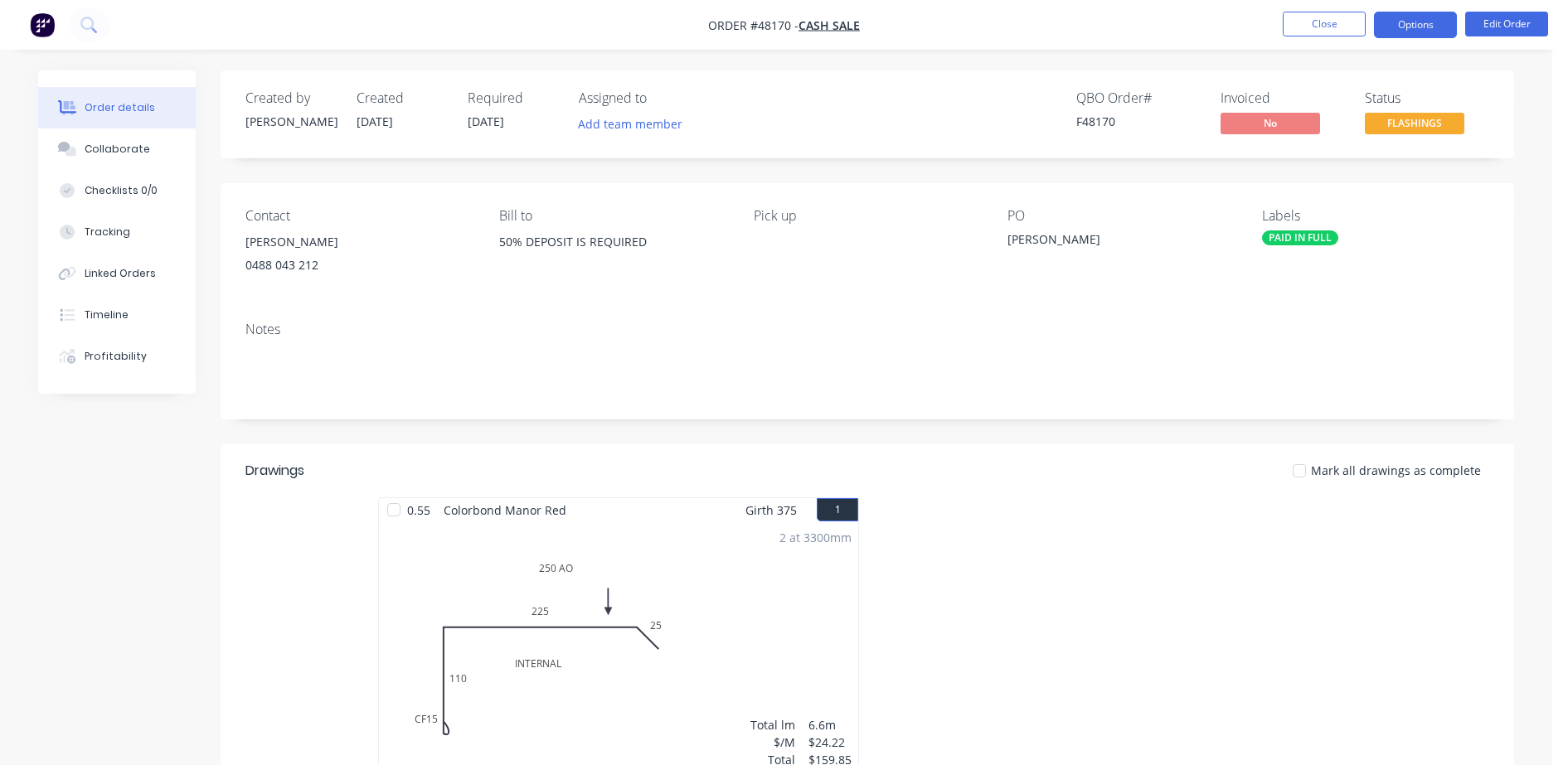
click at [1429, 28] on button "Options" at bounding box center [1415, 25] width 83 height 26
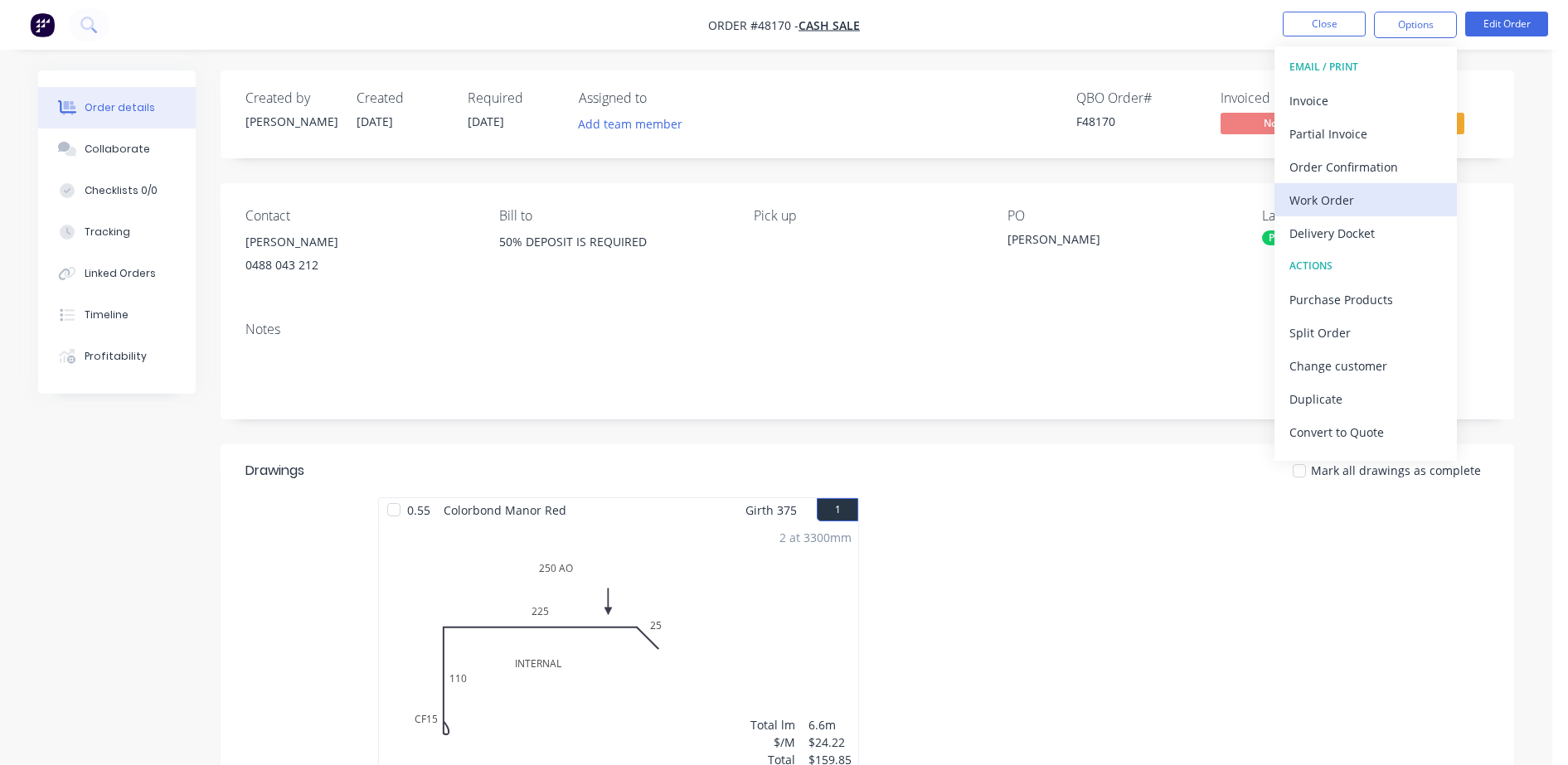
click at [1340, 199] on div "Work Order" at bounding box center [1365, 200] width 152 height 24
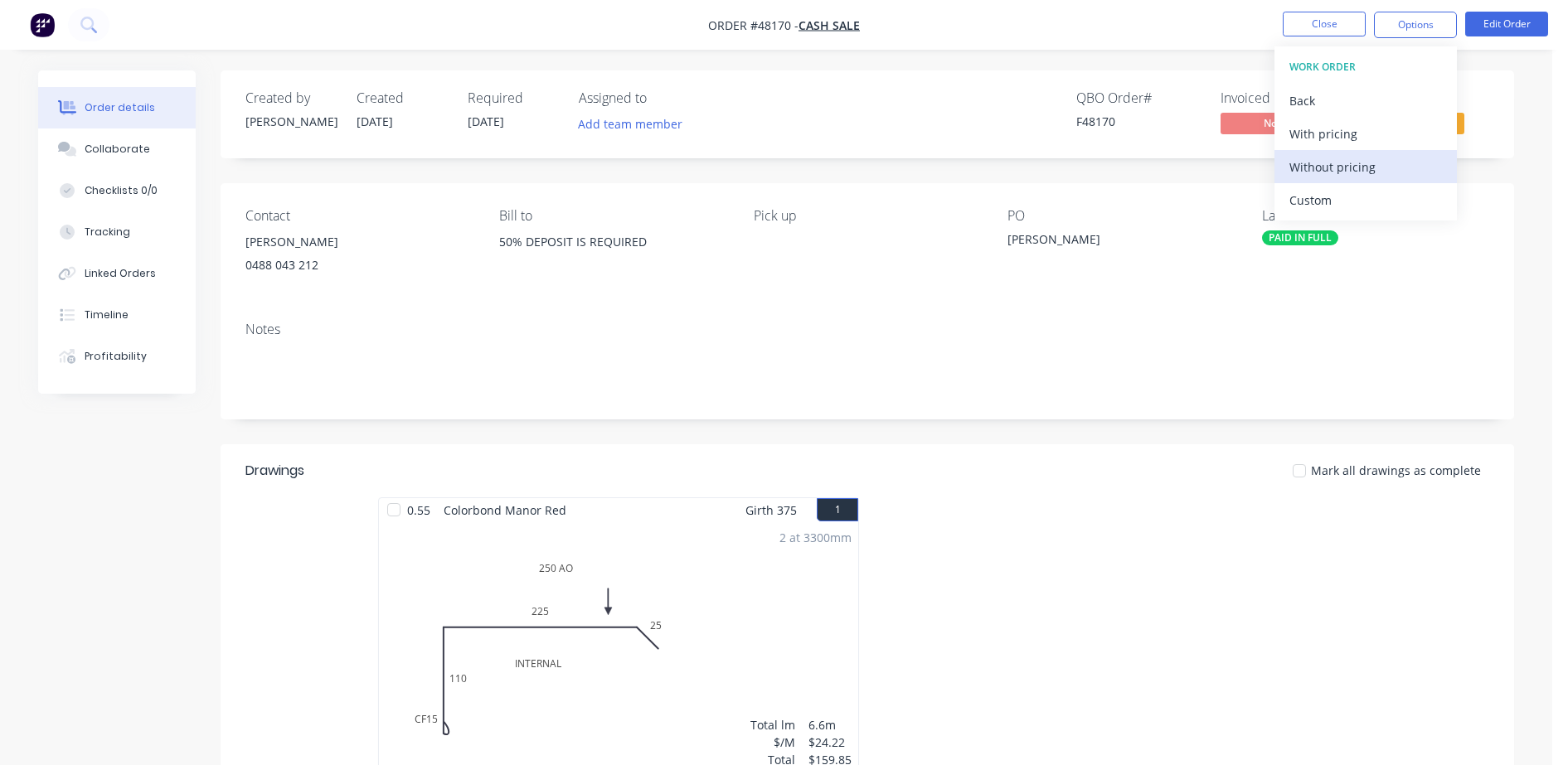
click at [1332, 160] on div "Without pricing" at bounding box center [1365, 167] width 152 height 24
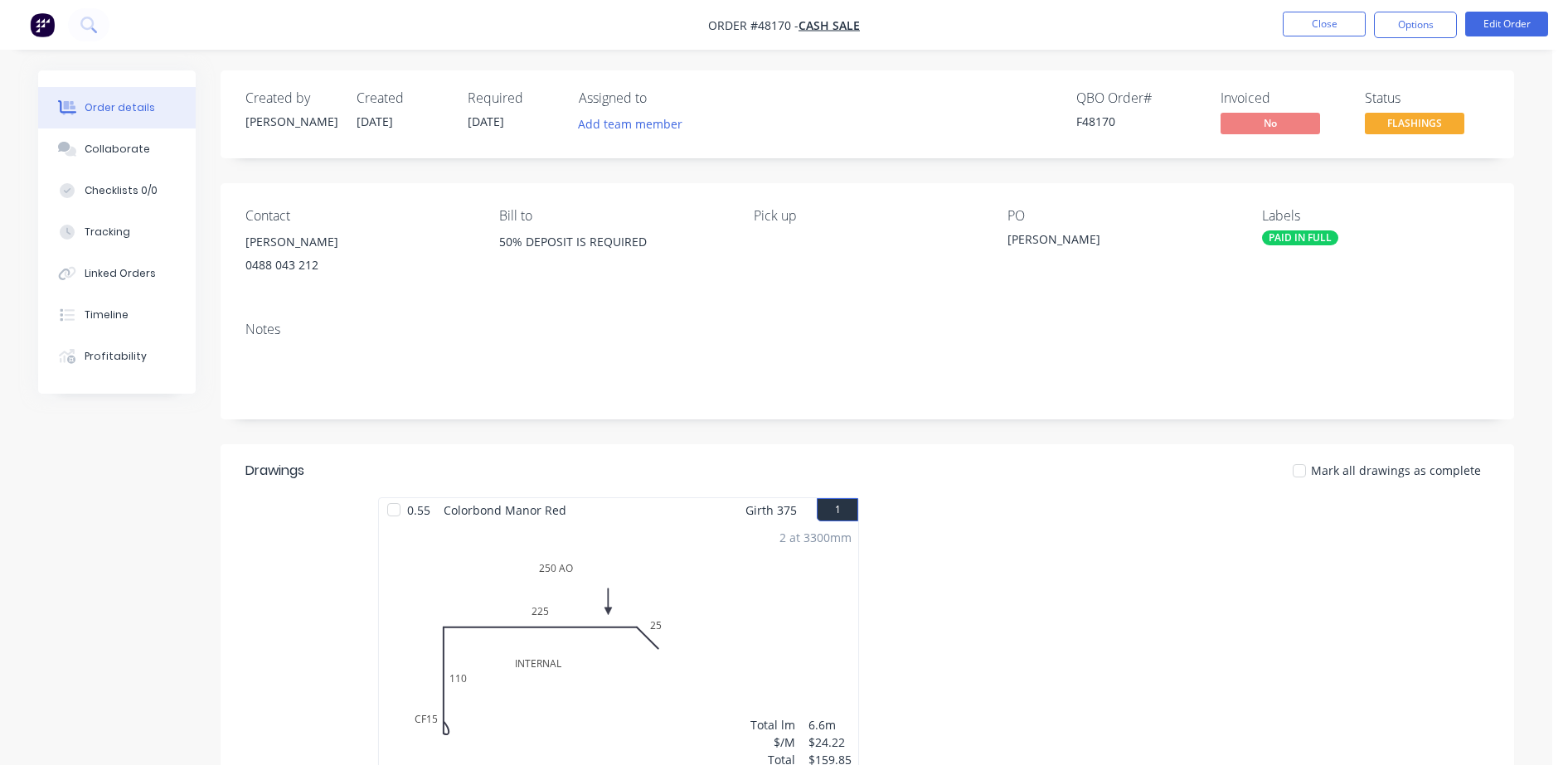
click at [954, 122] on div "QBO Order # F48170 Invoiced No Status FLASHINGS" at bounding box center [1117, 114] width 745 height 48
click at [1311, 27] on button "Close" at bounding box center [1324, 24] width 83 height 25
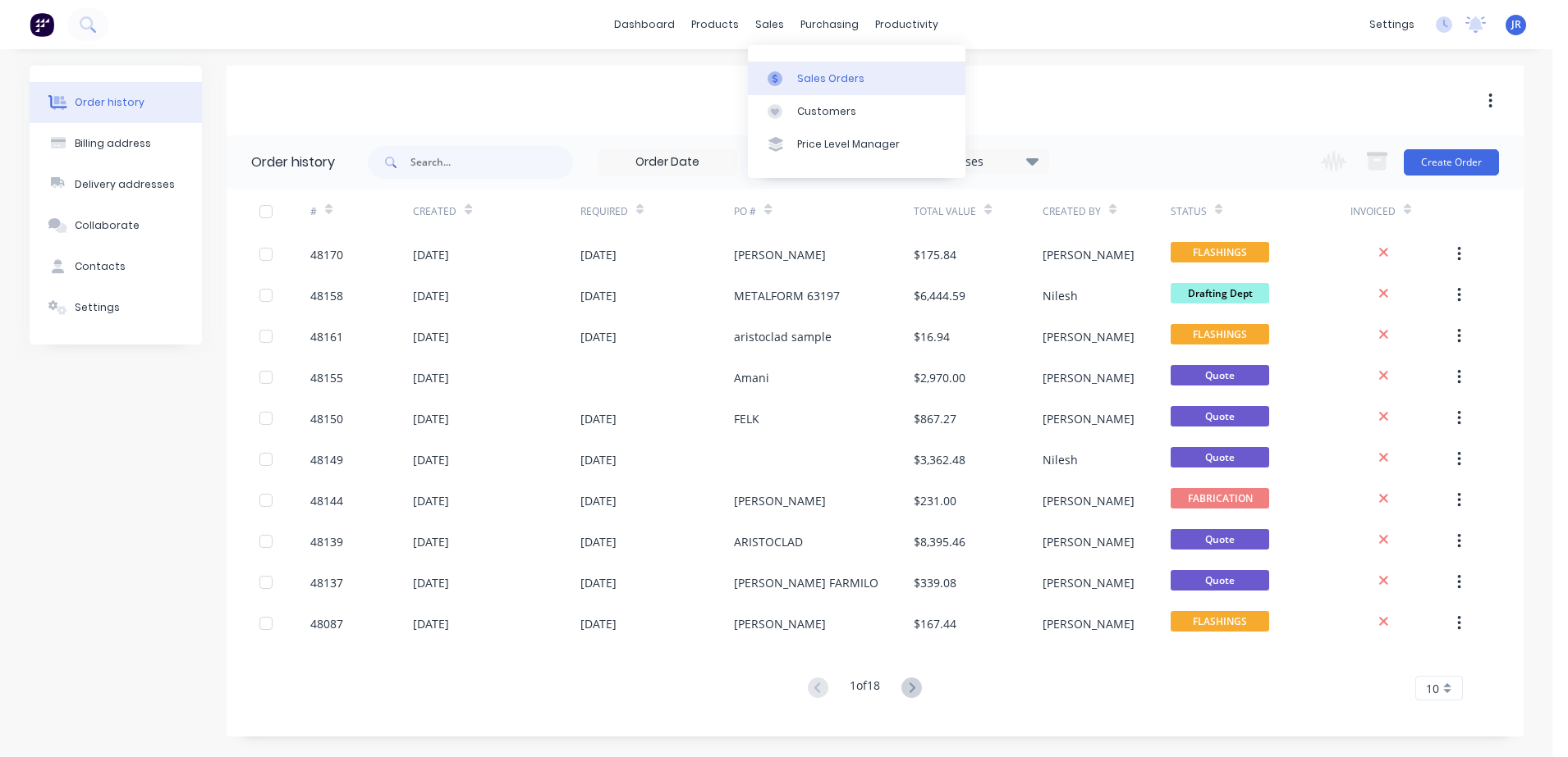
click at [812, 81] on div "Sales Orders" at bounding box center [830, 78] width 68 height 14
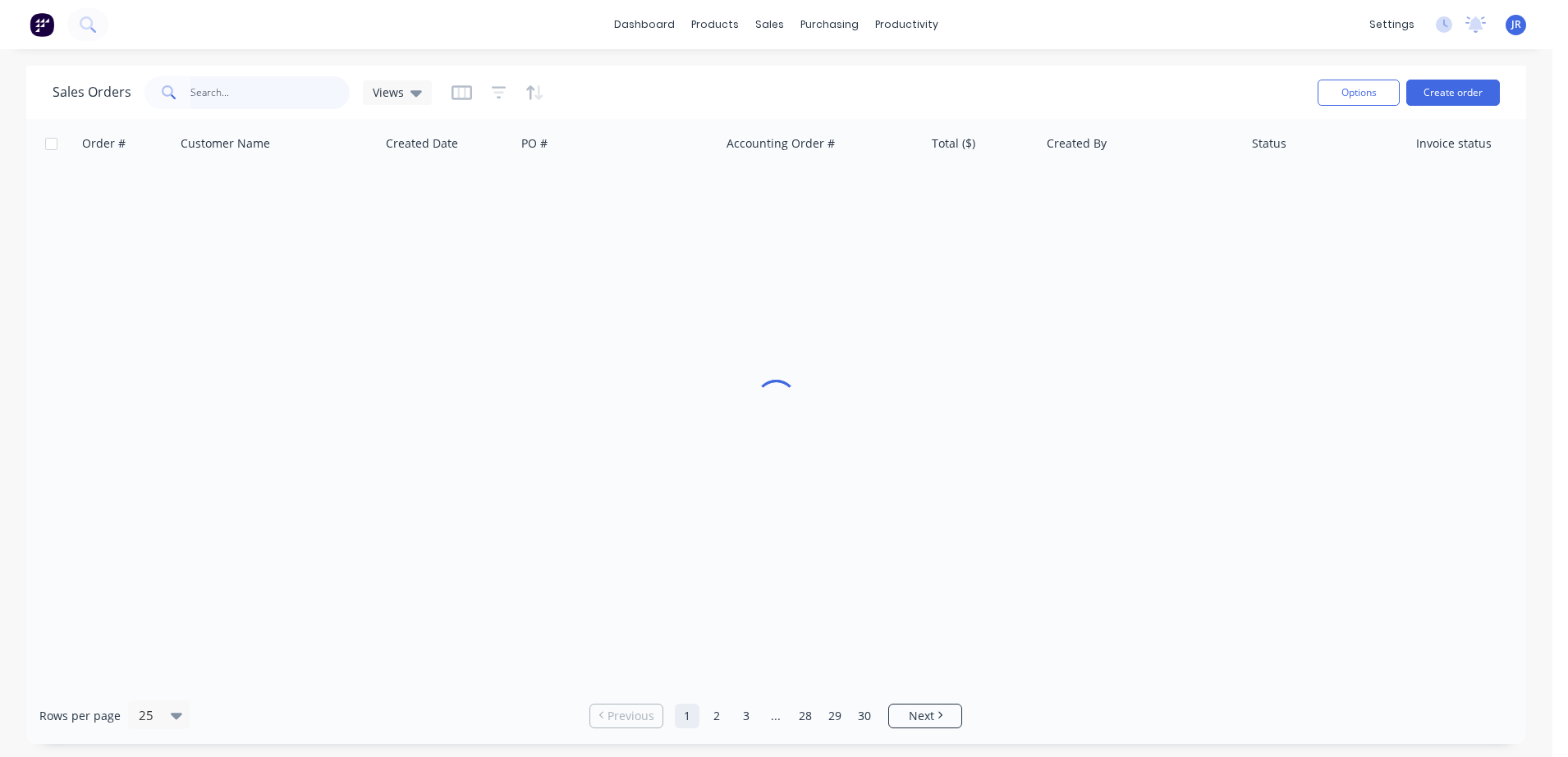
click at [290, 88] on input "text" at bounding box center [270, 93] width 160 height 32
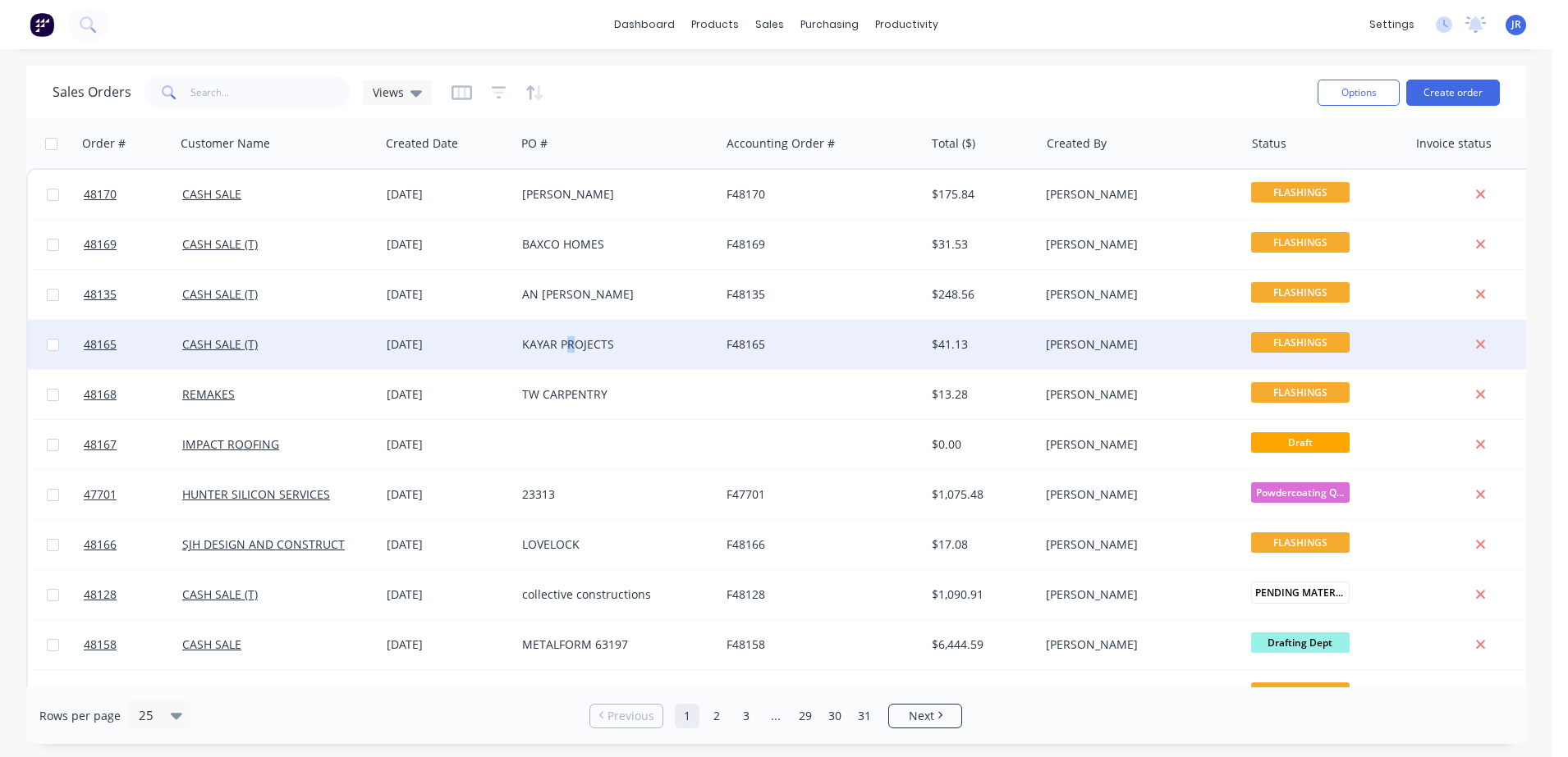
click at [568, 345] on div "KAYAR PROJECTS" at bounding box center [613, 345] width 182 height 16
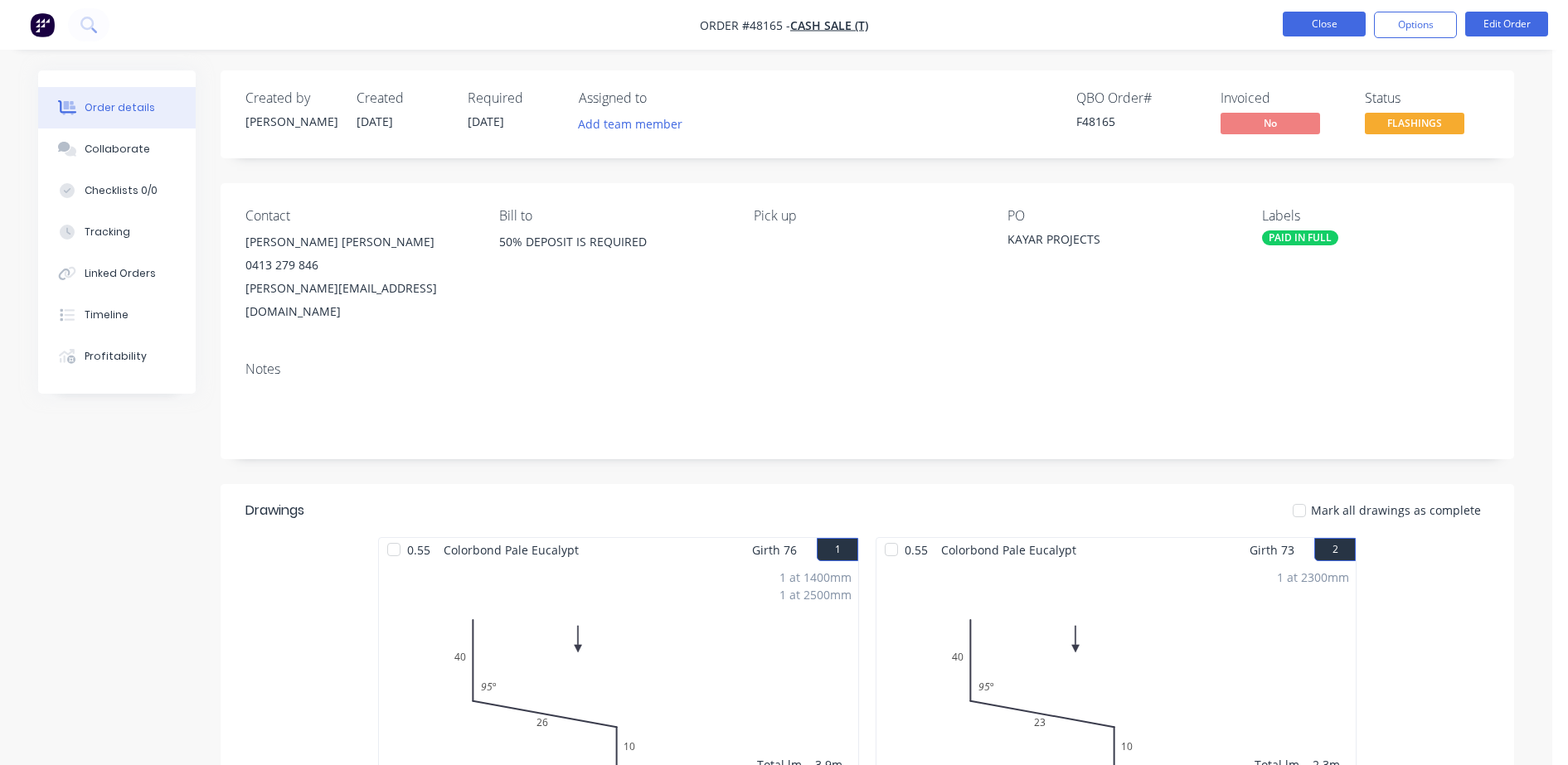
click at [1326, 23] on button "Close" at bounding box center [1324, 24] width 83 height 25
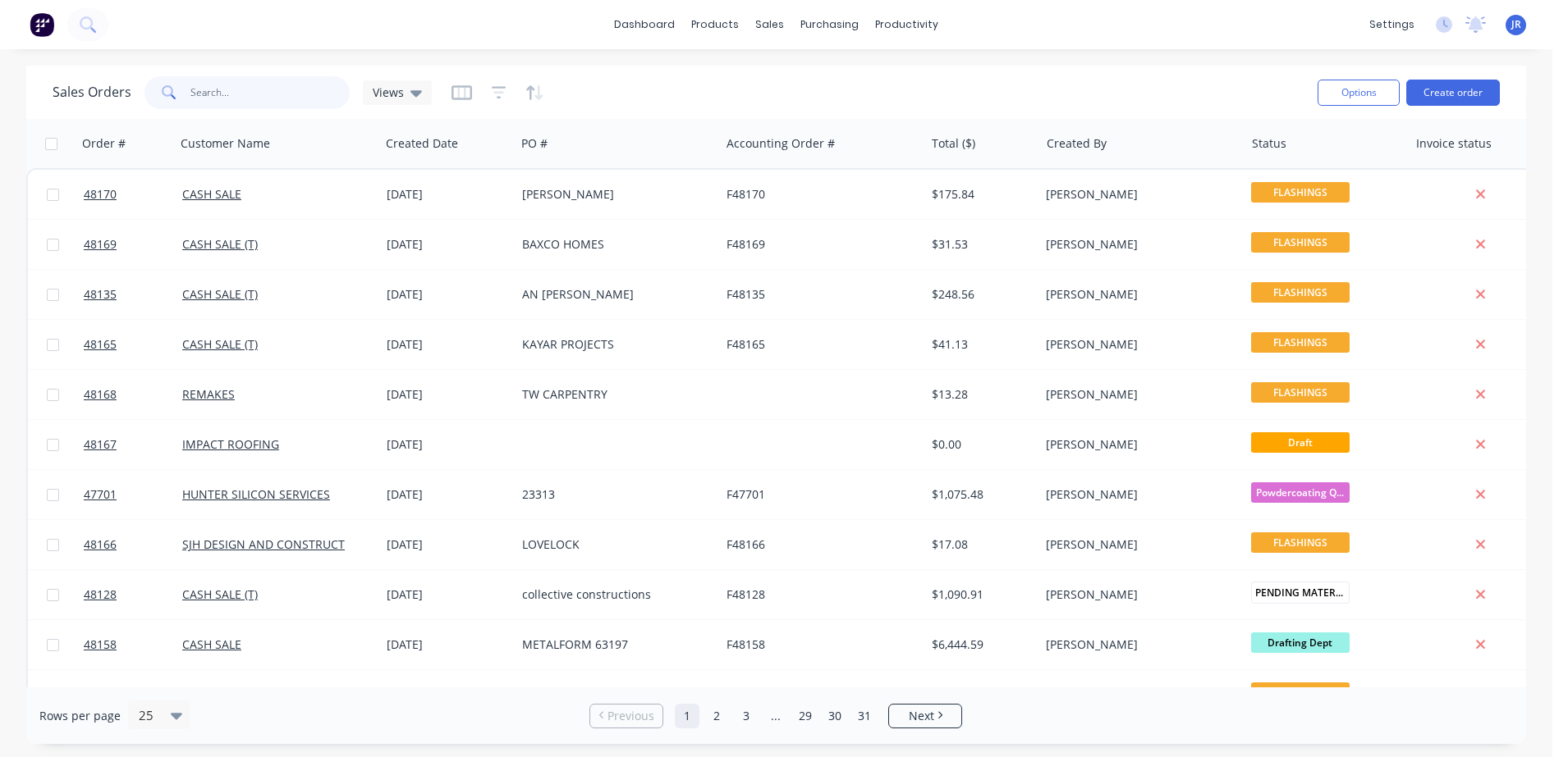
click at [274, 106] on input "text" at bounding box center [270, 93] width 160 height 32
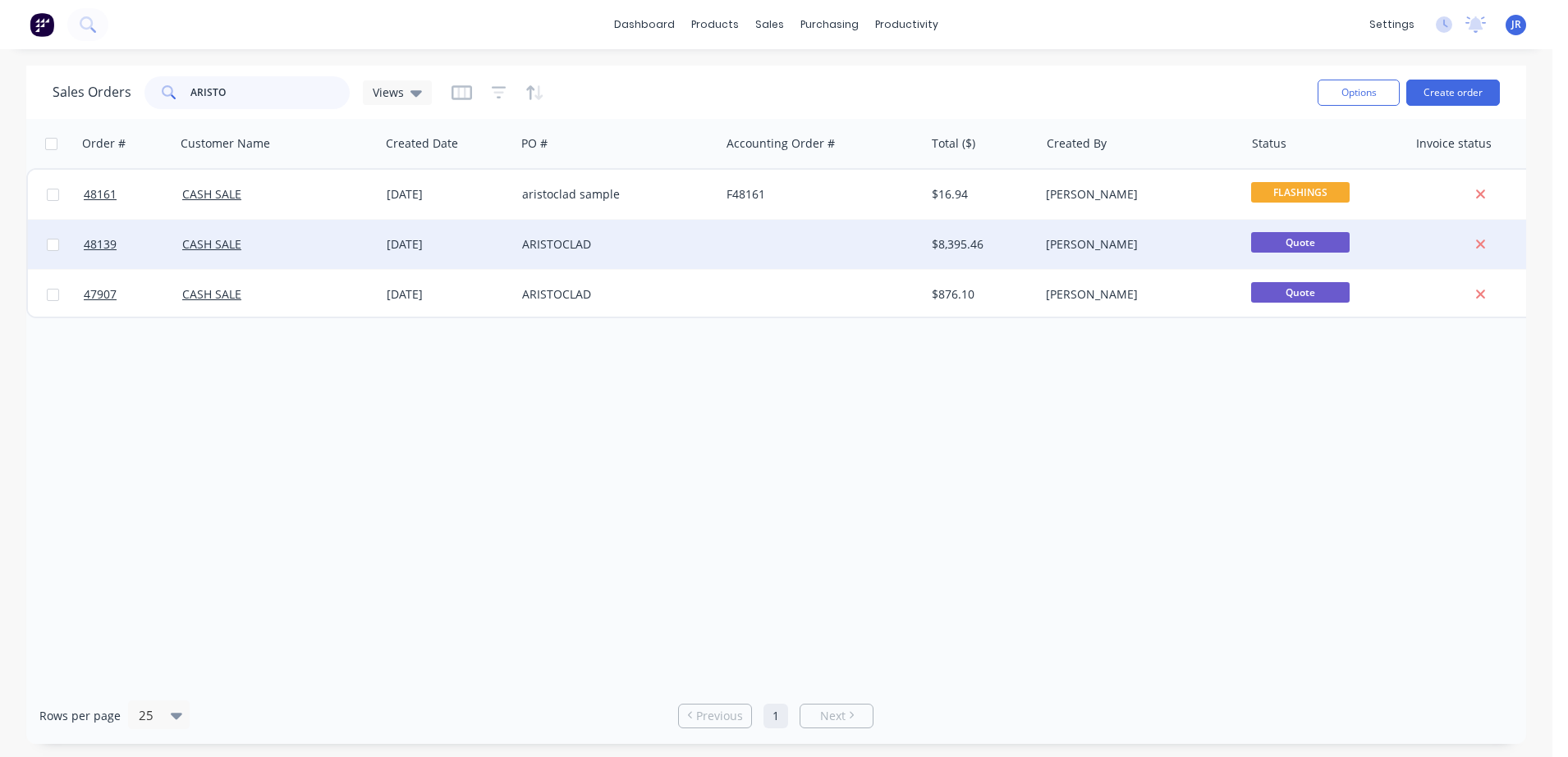
type input "ARISTO"
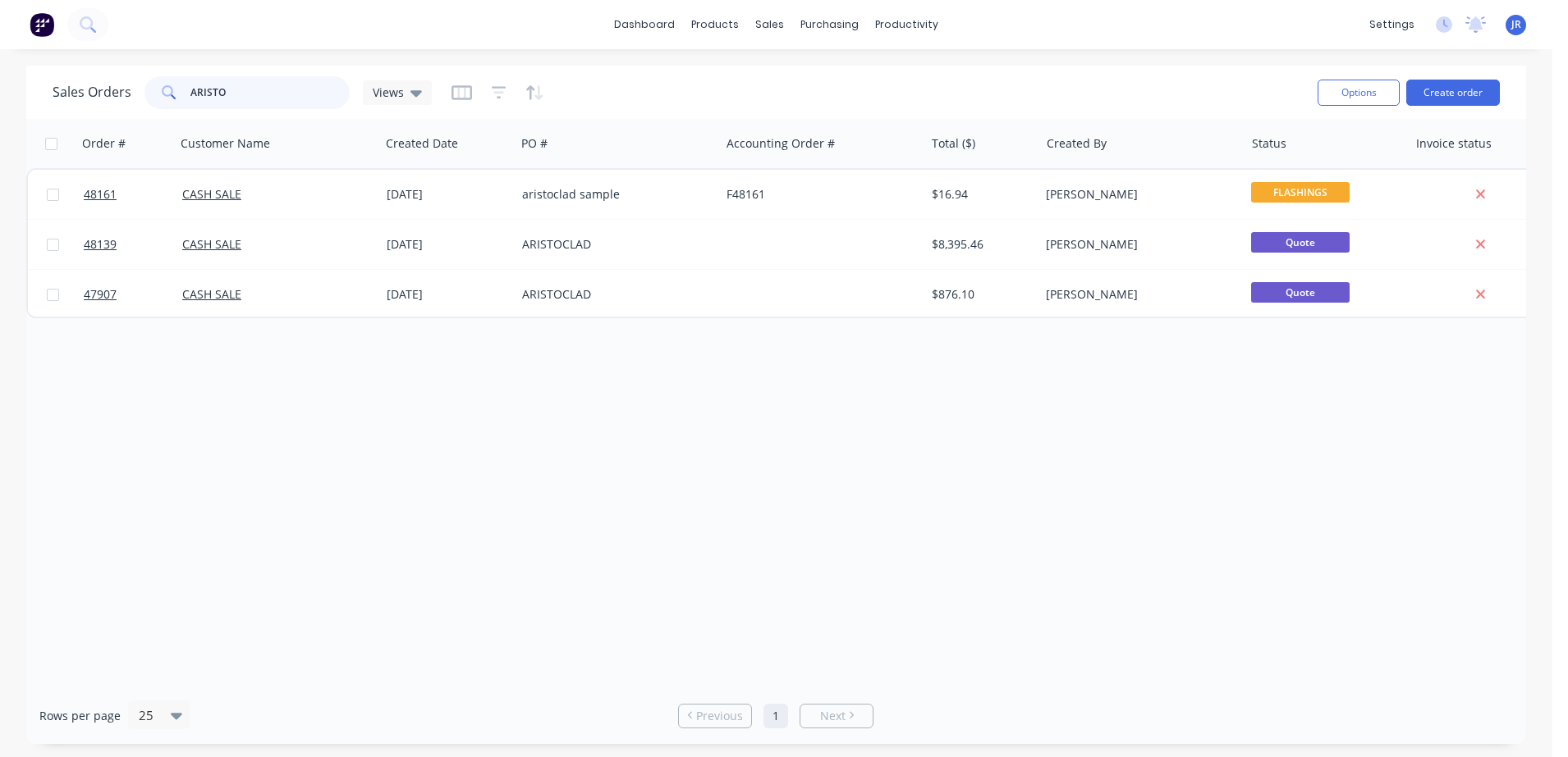
drag, startPoint x: 250, startPoint y: 91, endPoint x: 96, endPoint y: 99, distance: 154.2
click at [104, 99] on div "Sales Orders ARISTO Views" at bounding box center [242, 93] width 379 height 32
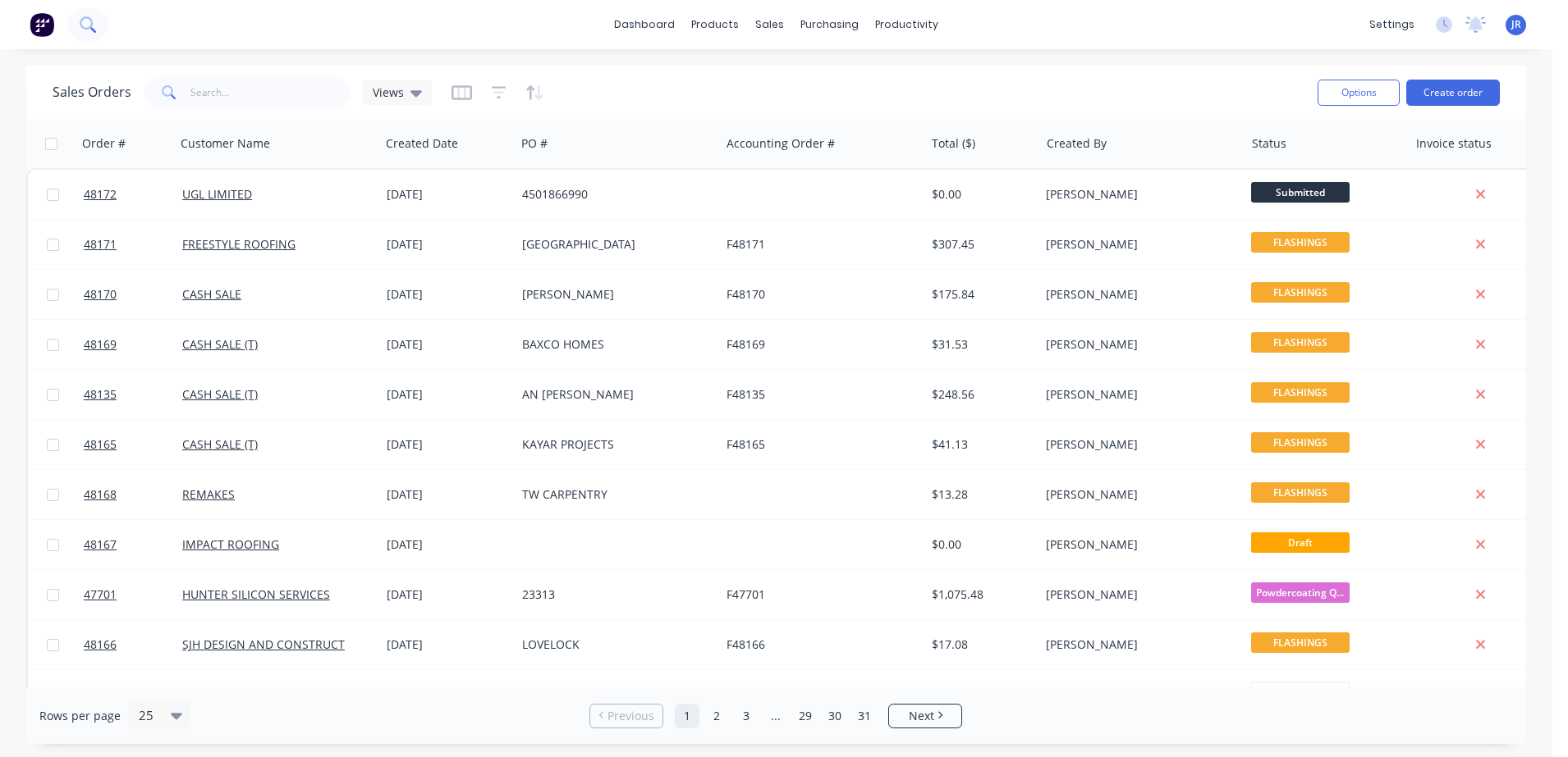
click at [91, 13] on button at bounding box center [88, 24] width 41 height 32
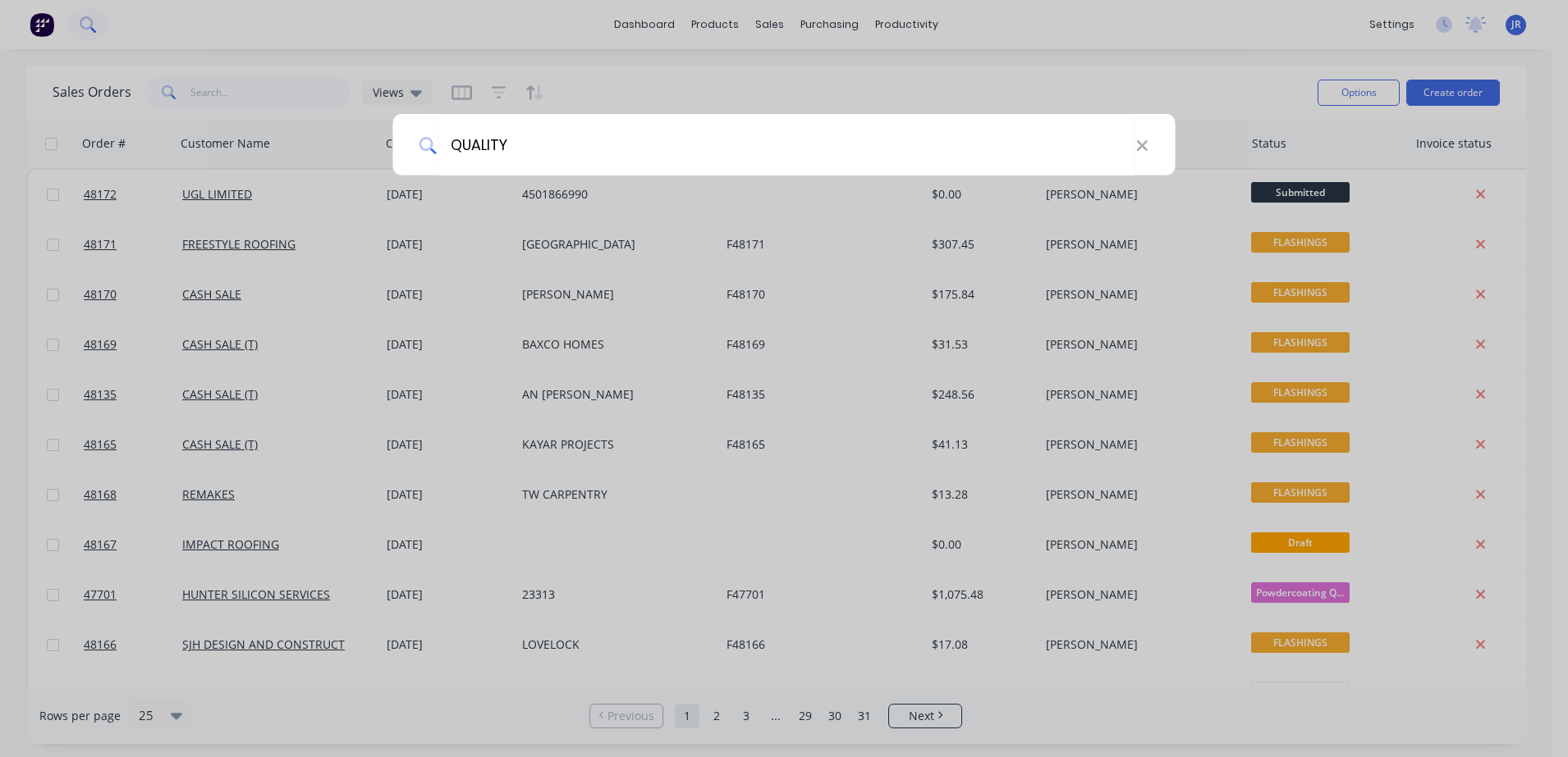
type input "QUALITY"
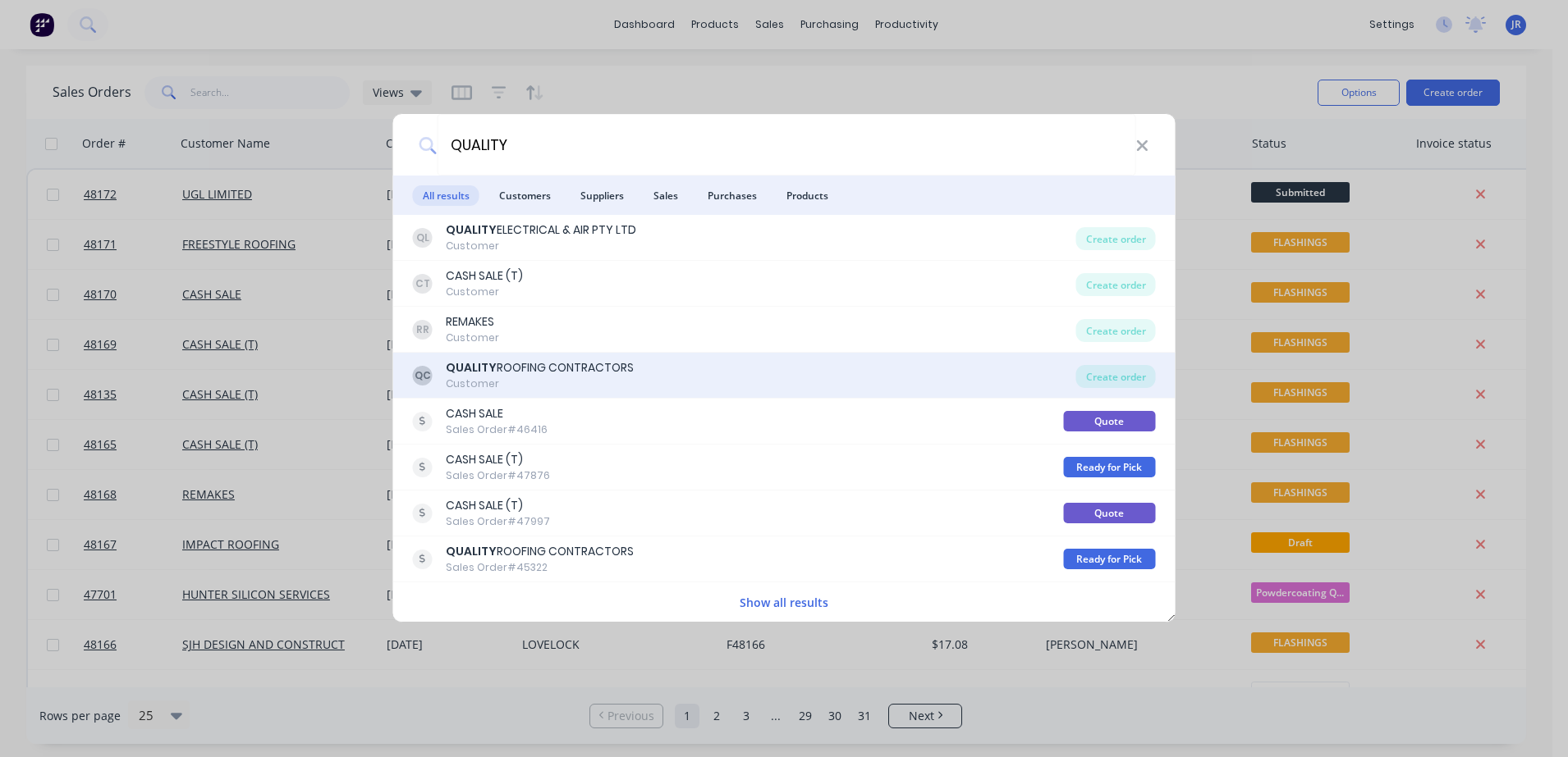
click at [570, 374] on div "QUALITY ROOFING CONTRACTORS" at bounding box center [540, 367] width 188 height 17
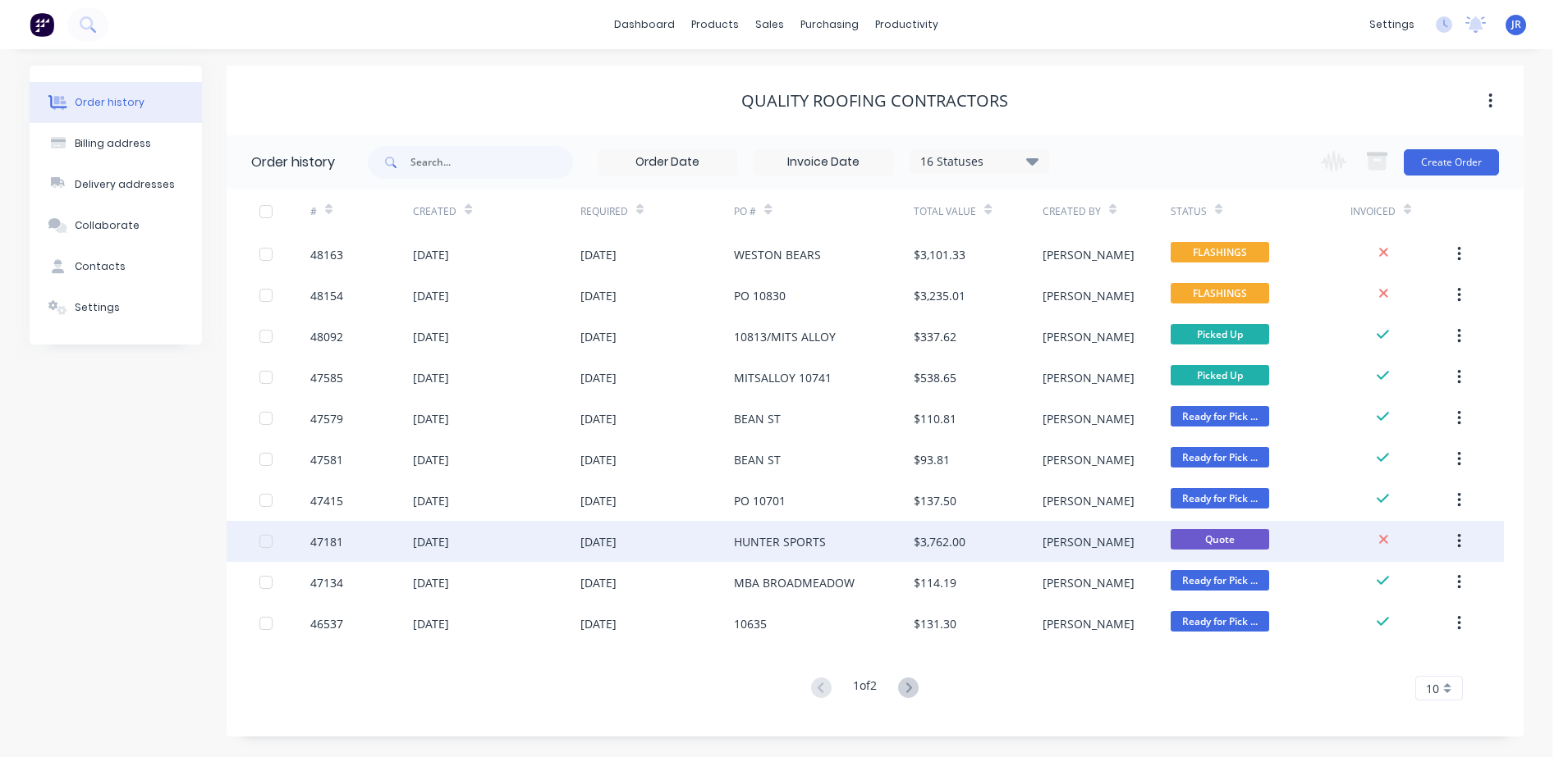
click at [750, 544] on div "HUNTER SPORTS" at bounding box center [780, 541] width 92 height 17
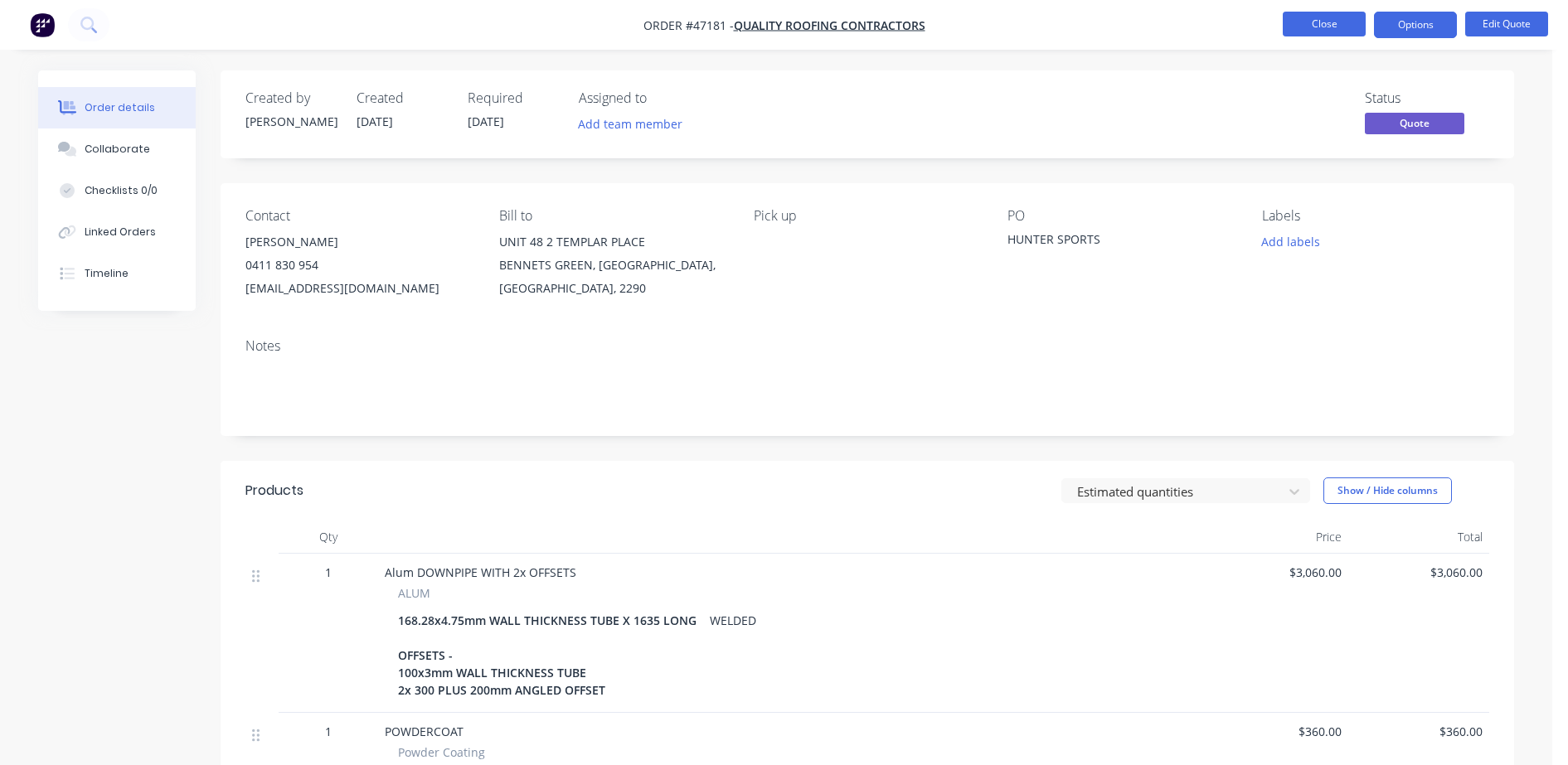
click at [1328, 27] on button "Close" at bounding box center [1324, 24] width 83 height 25
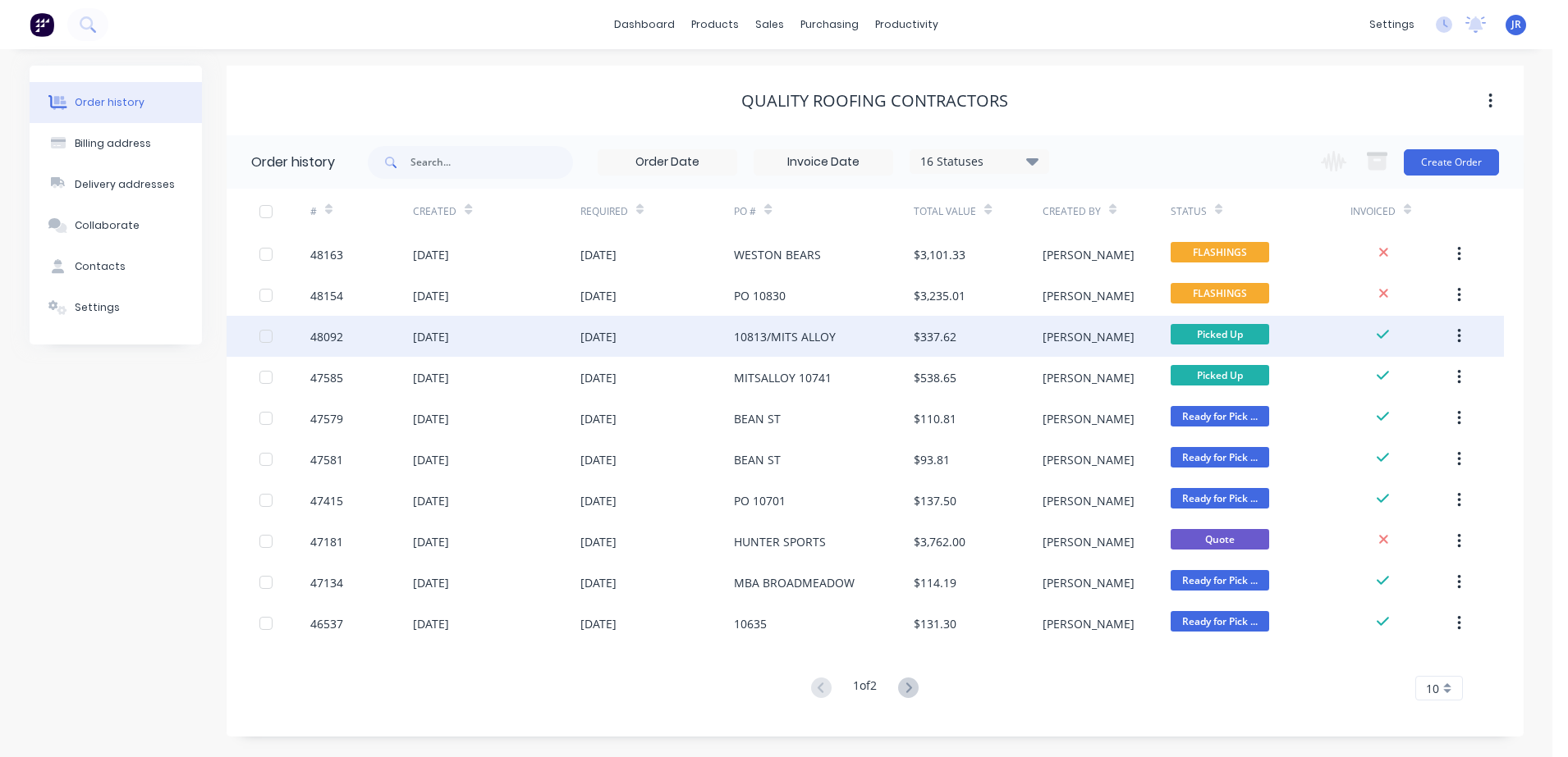
click at [788, 326] on div "10813/MITS ALLOY" at bounding box center [823, 336] width 180 height 41
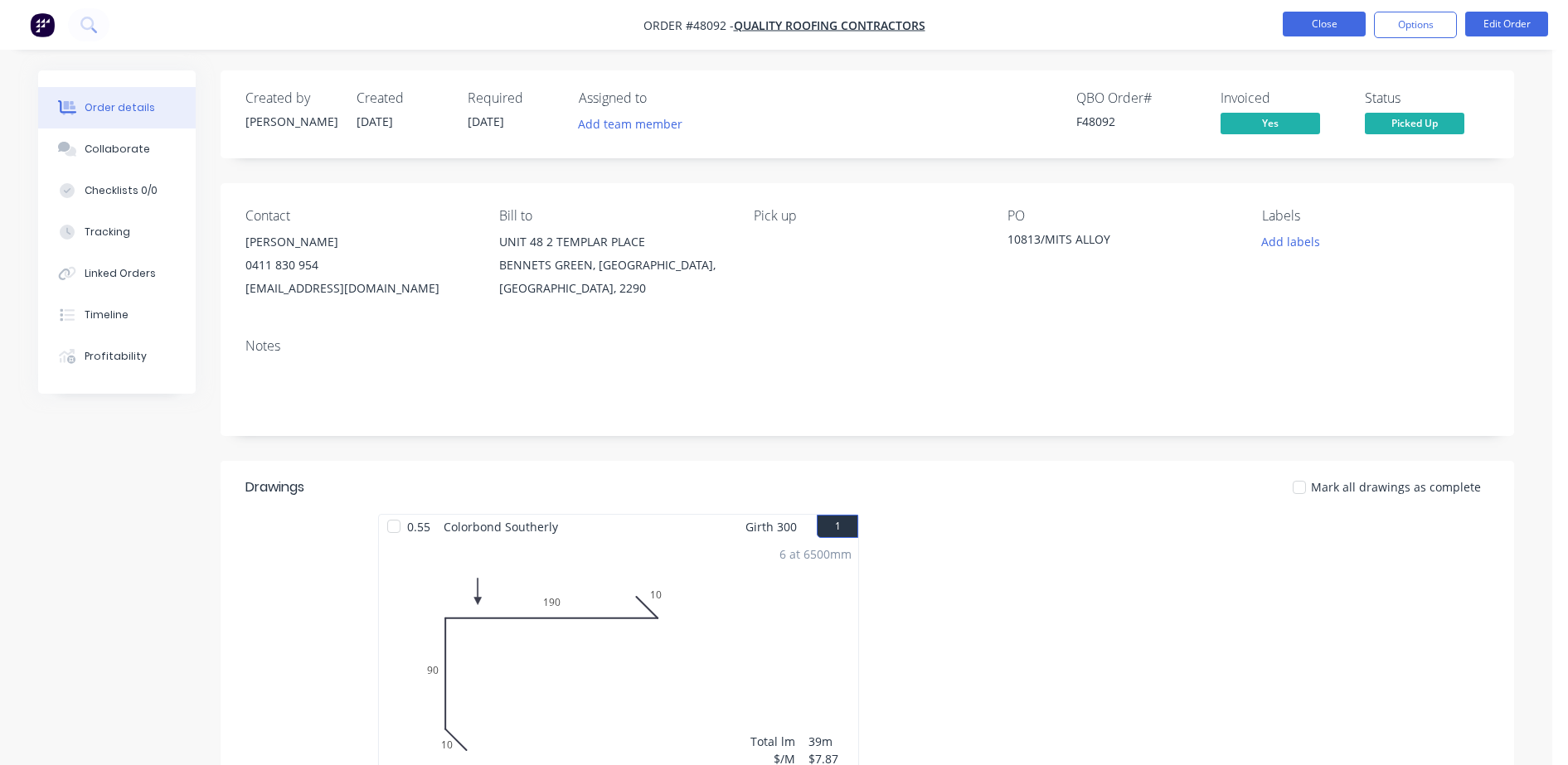
click at [1320, 23] on button "Close" at bounding box center [1324, 24] width 83 height 25
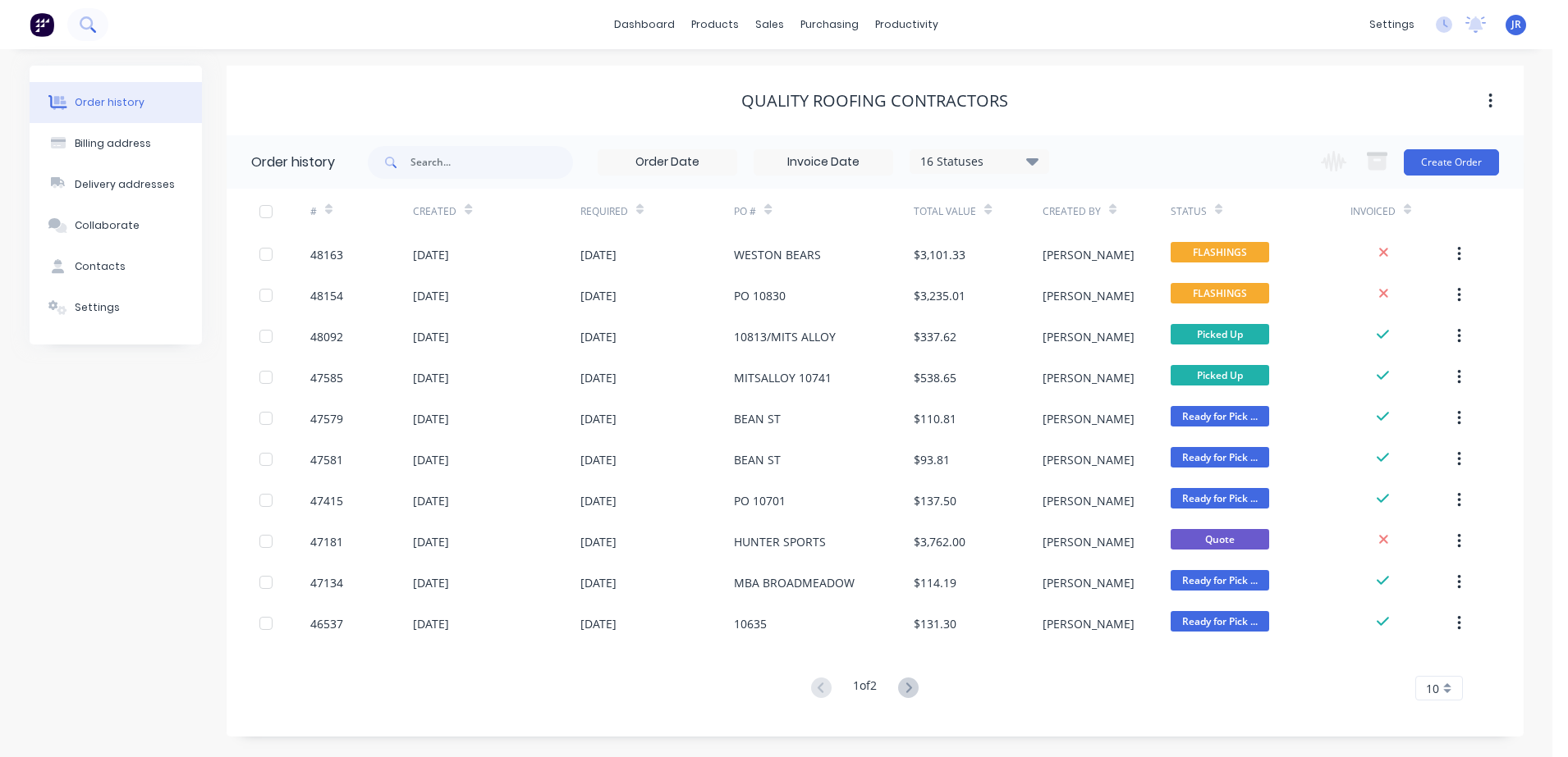
click at [80, 33] on button at bounding box center [88, 24] width 41 height 32
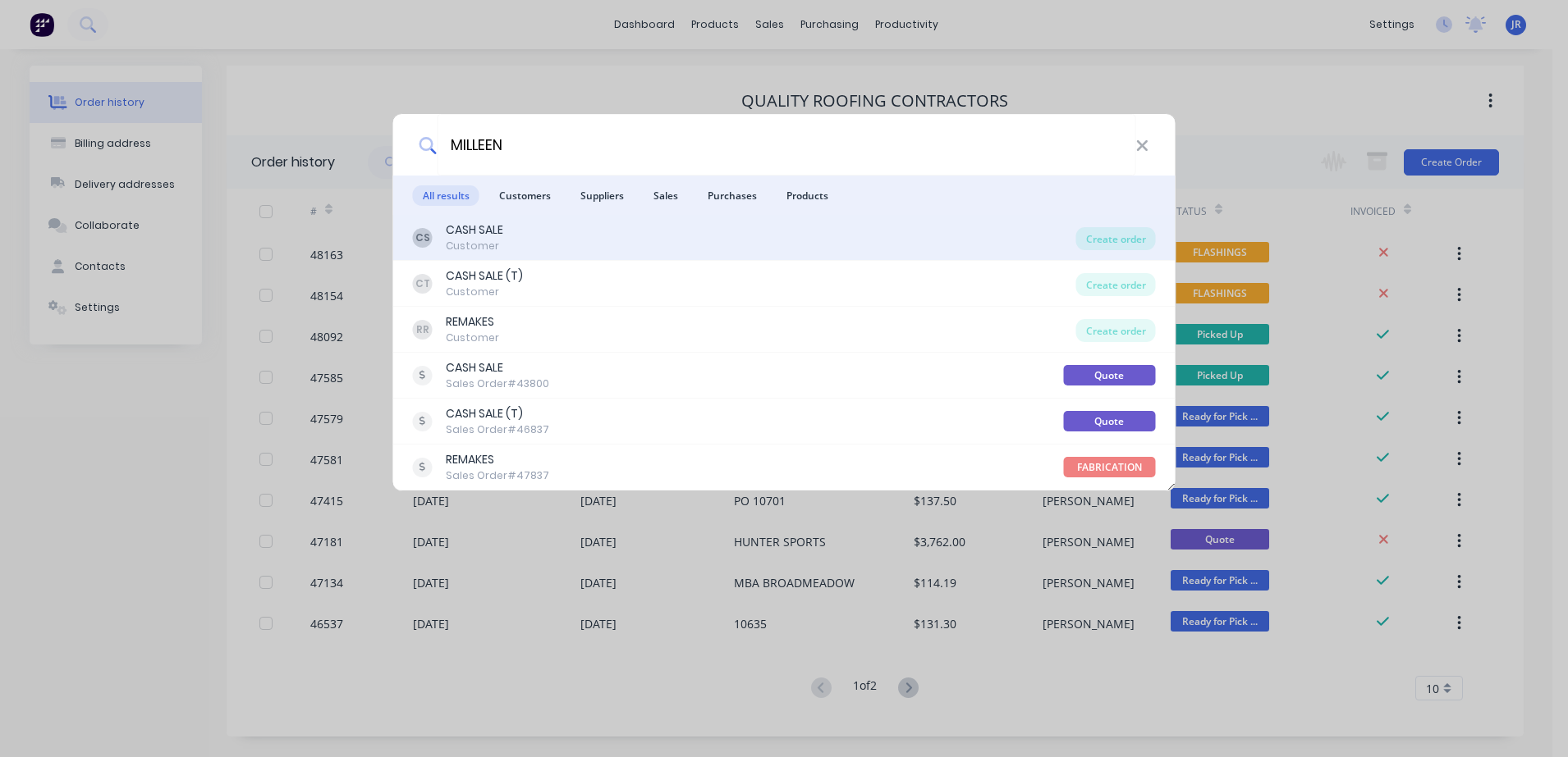
type input "MILLEEN"
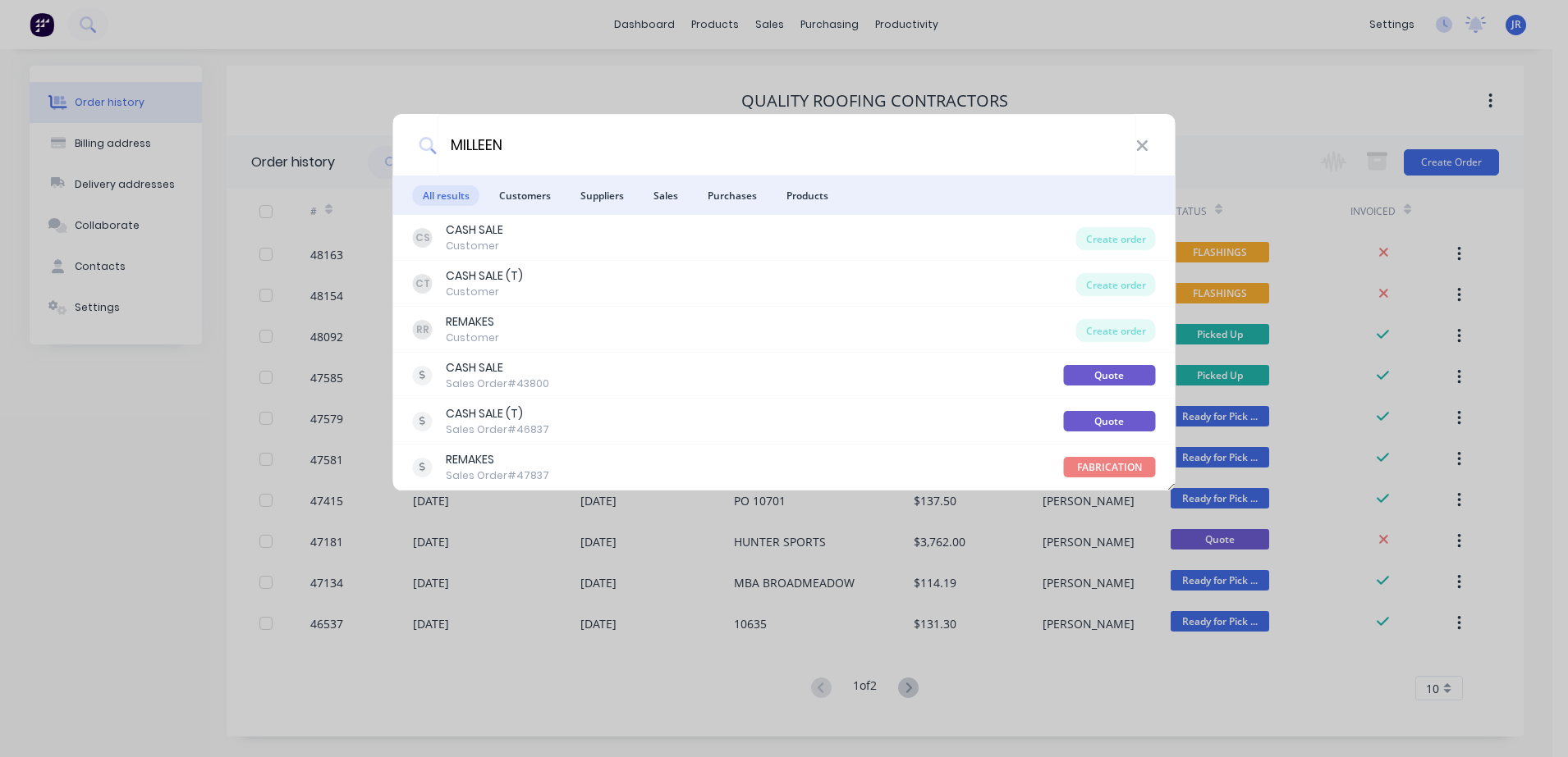
drag, startPoint x: 469, startPoint y: 230, endPoint x: 459, endPoint y: 230, distance: 10.0
click at [466, 231] on div "CASH SALE" at bounding box center [475, 230] width 58 height 17
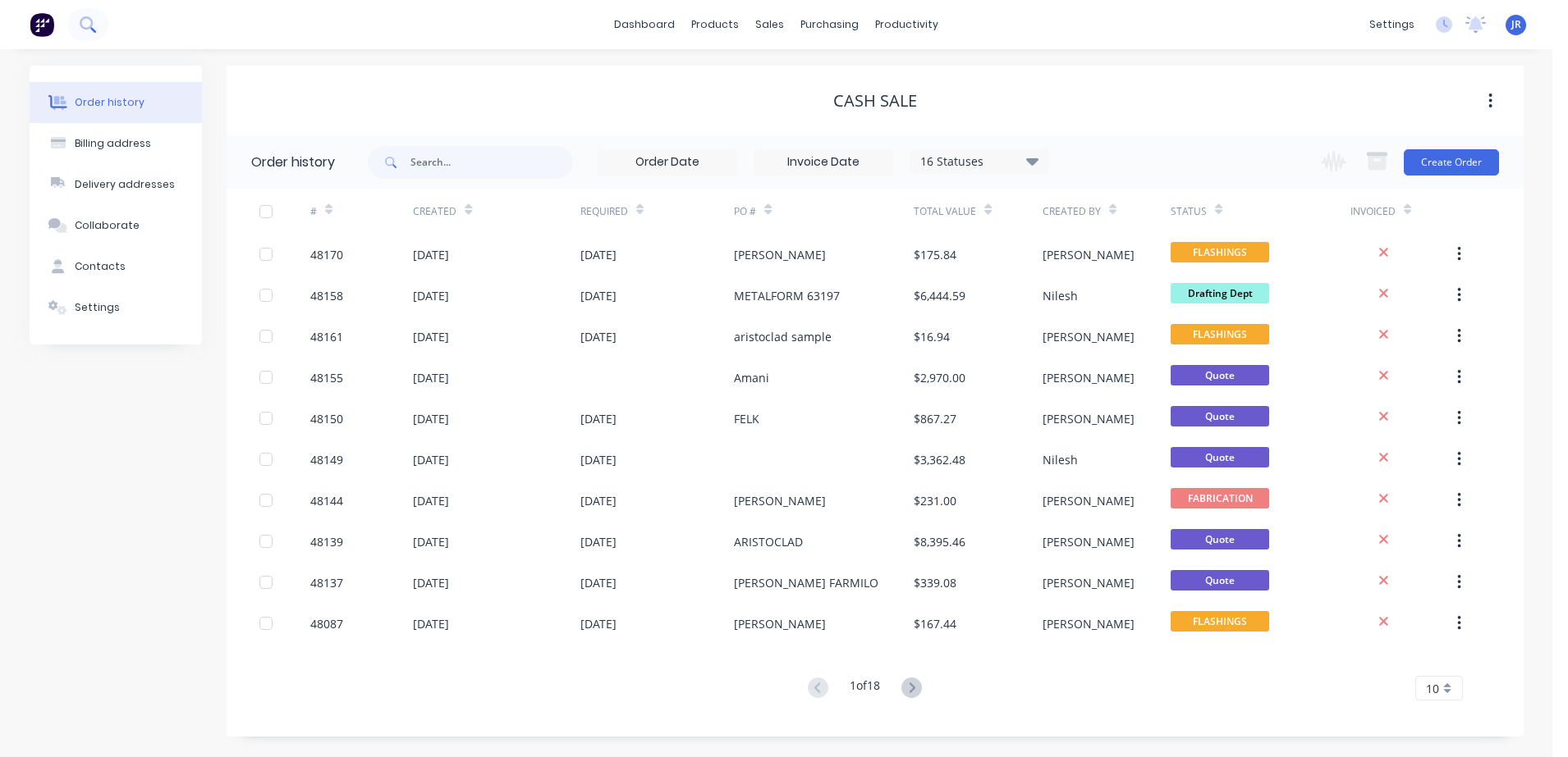
click at [91, 32] on icon at bounding box center [87, 23] width 15 height 15
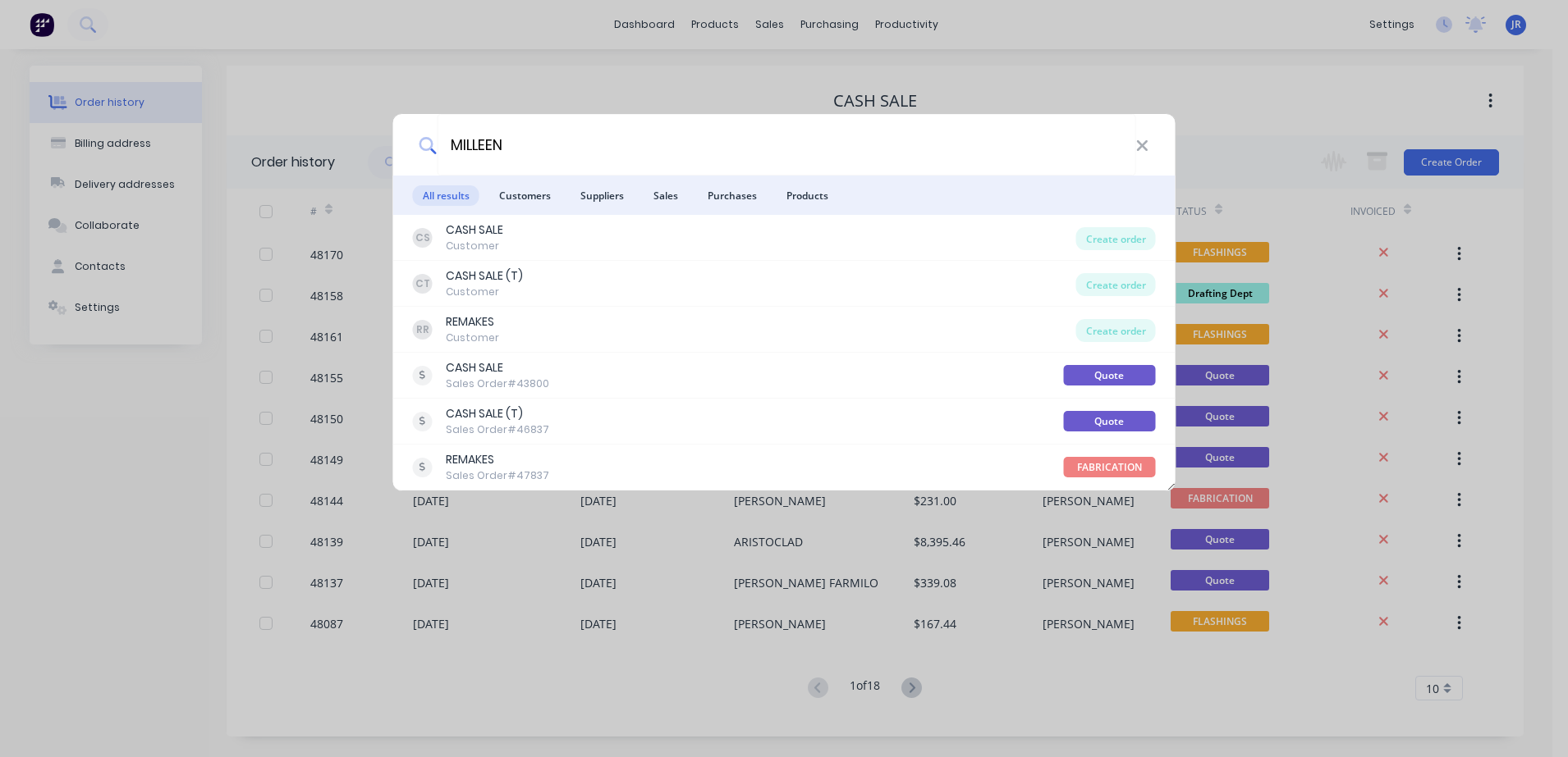
type input "MILLEEN"
click at [518, 278] on div "CASH SALE (T)" at bounding box center [484, 275] width 77 height 17
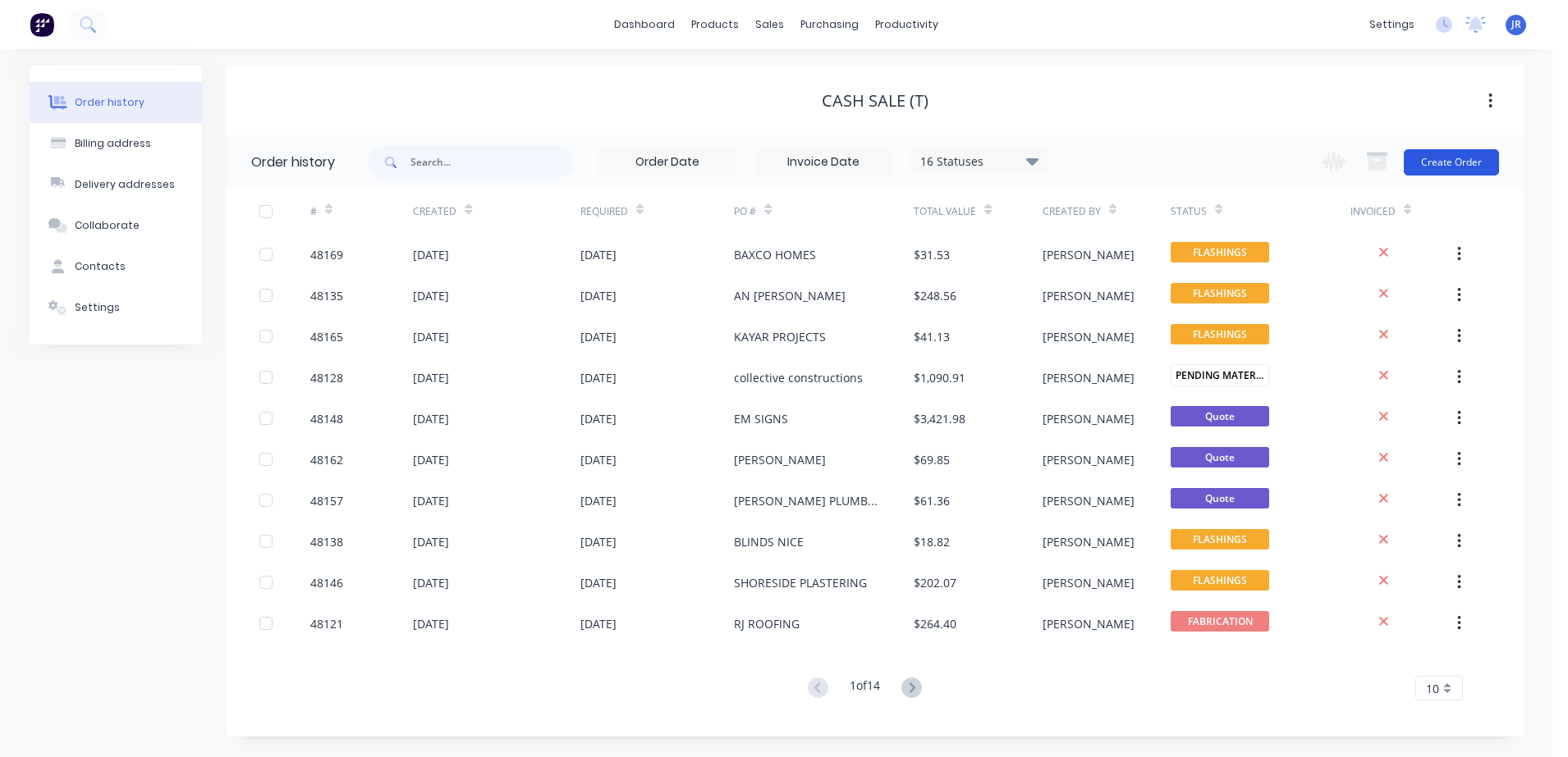
click at [1443, 162] on button "Create Order" at bounding box center [1452, 162] width 96 height 26
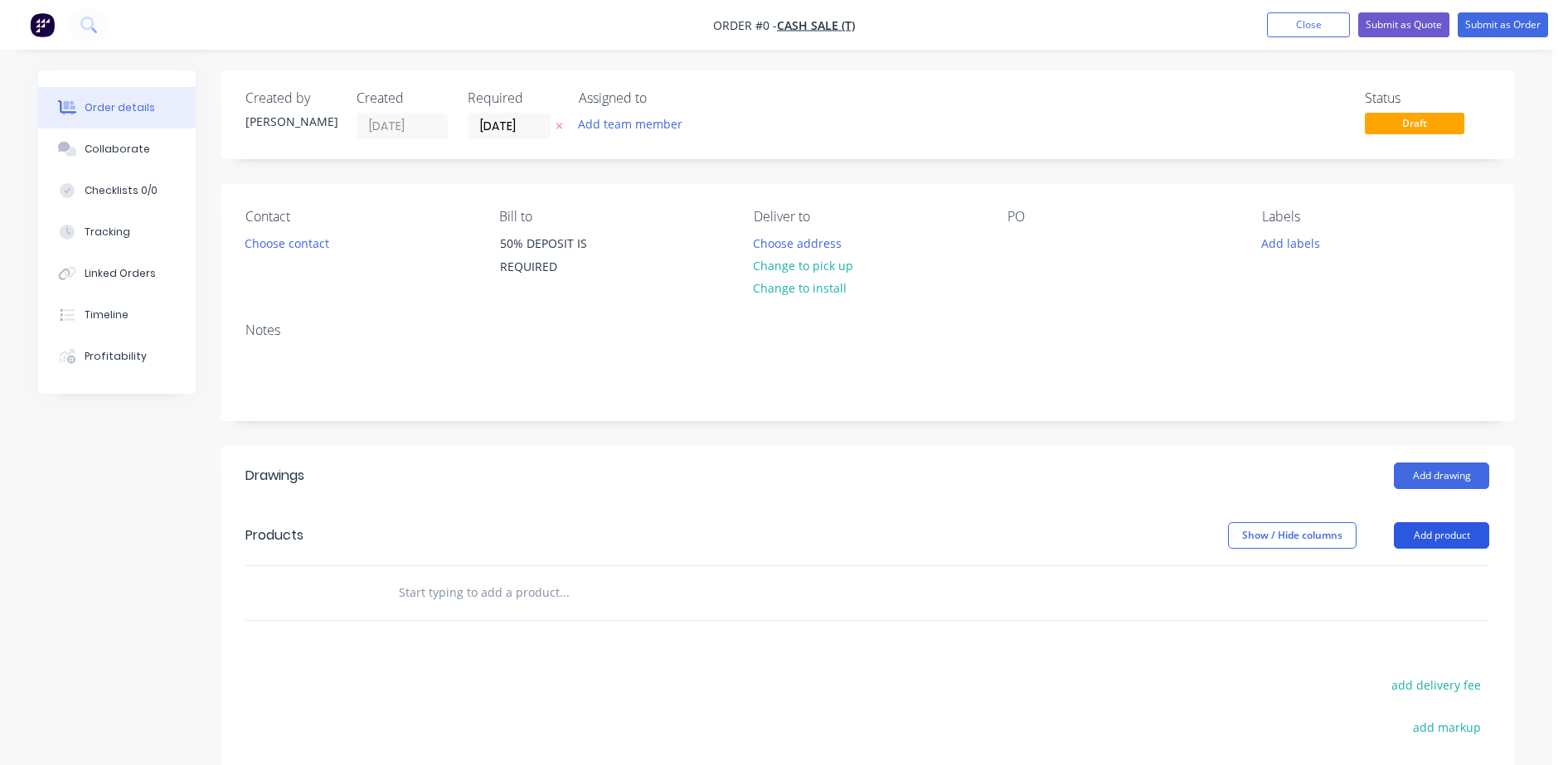
click at [1397, 538] on button "Add product" at bounding box center [1441, 535] width 96 height 26
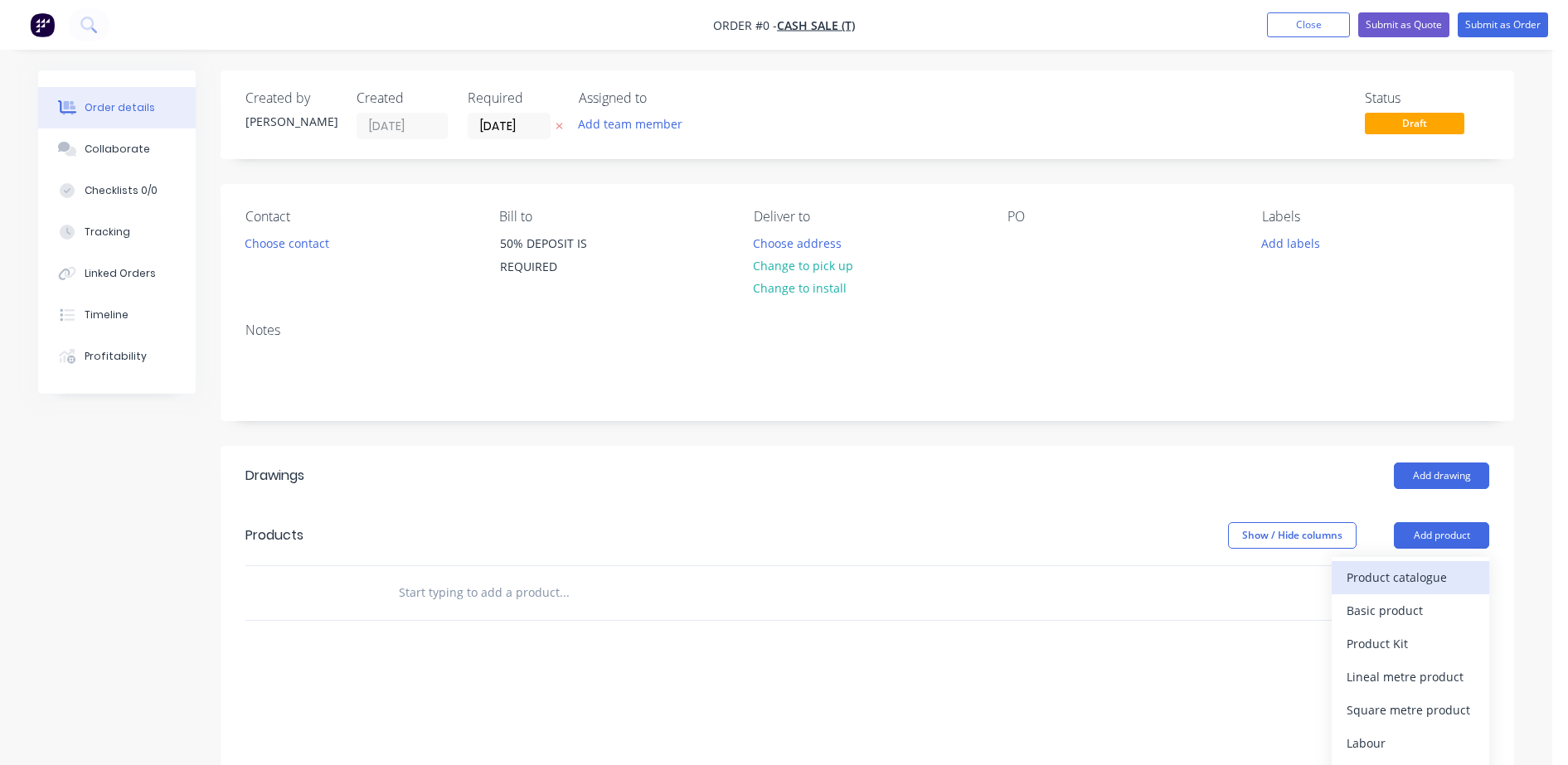
drag, startPoint x: 1398, startPoint y: 540, endPoint x: 1418, endPoint y: 583, distance: 47.4
click at [1418, 583] on div "Product catalogue" at bounding box center [1410, 577] width 128 height 24
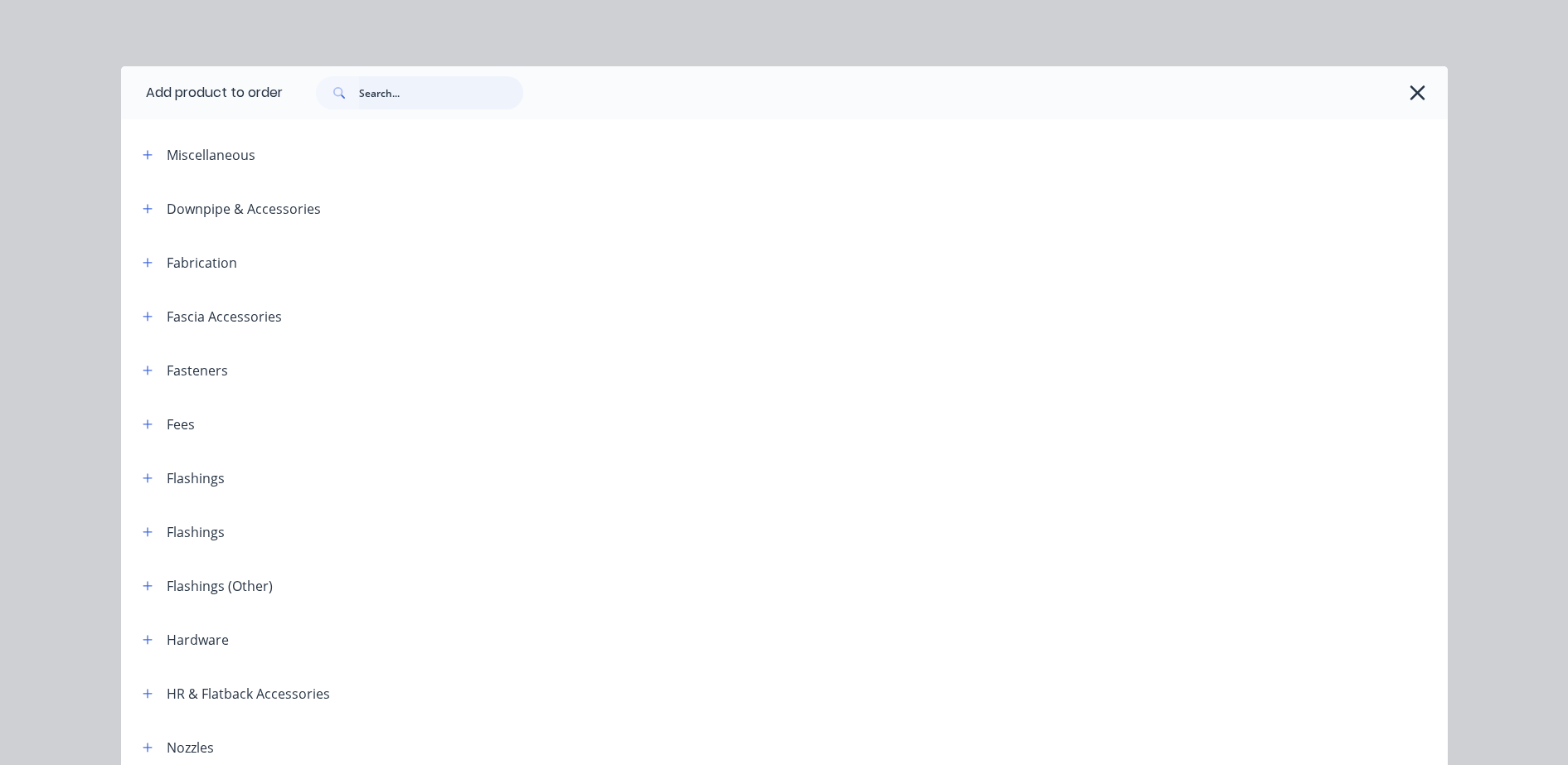
click at [405, 97] on input "text" at bounding box center [441, 93] width 164 height 33
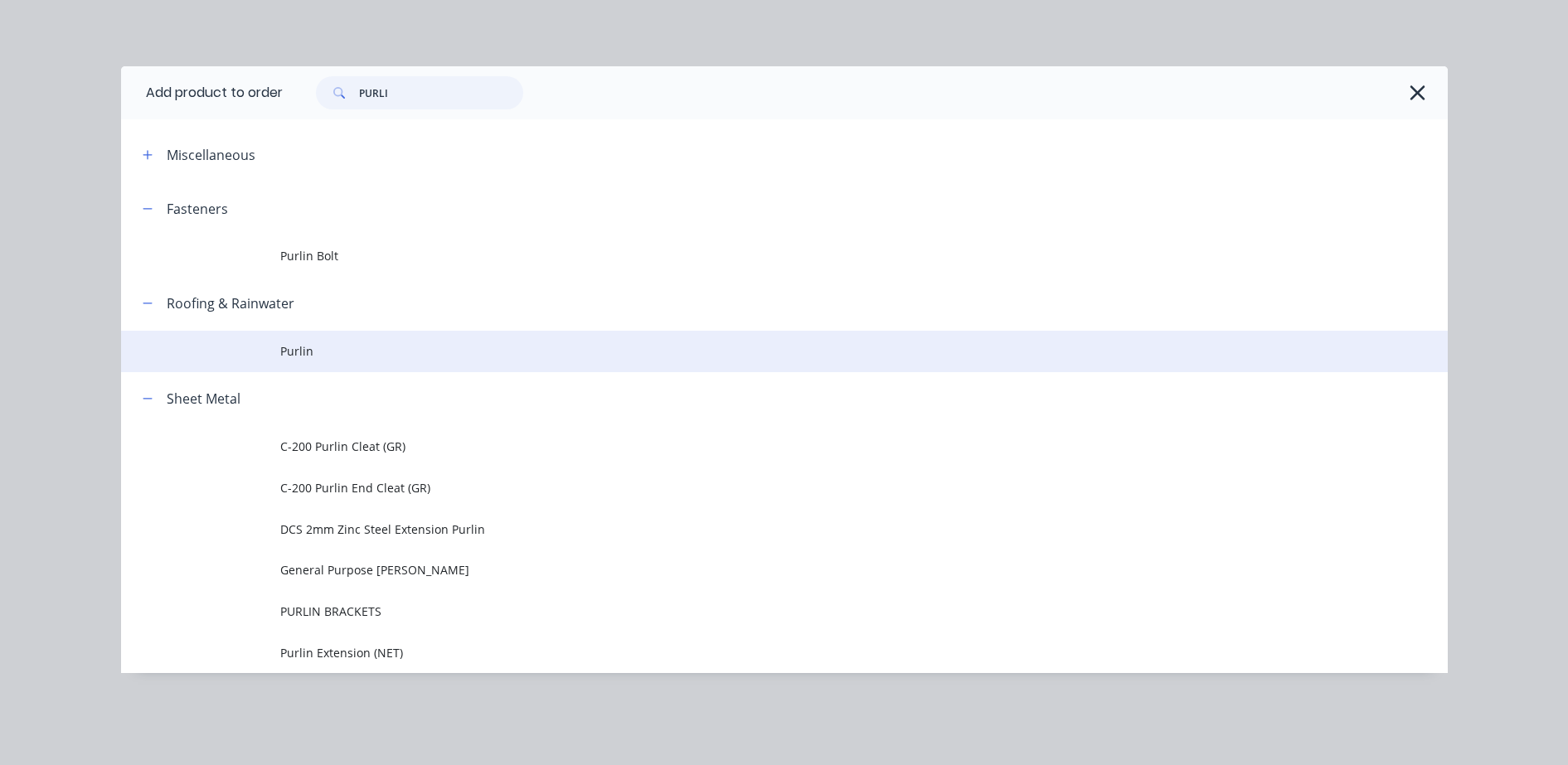
type input "PURLI"
click at [335, 355] on span "Purlin" at bounding box center [747, 351] width 934 height 17
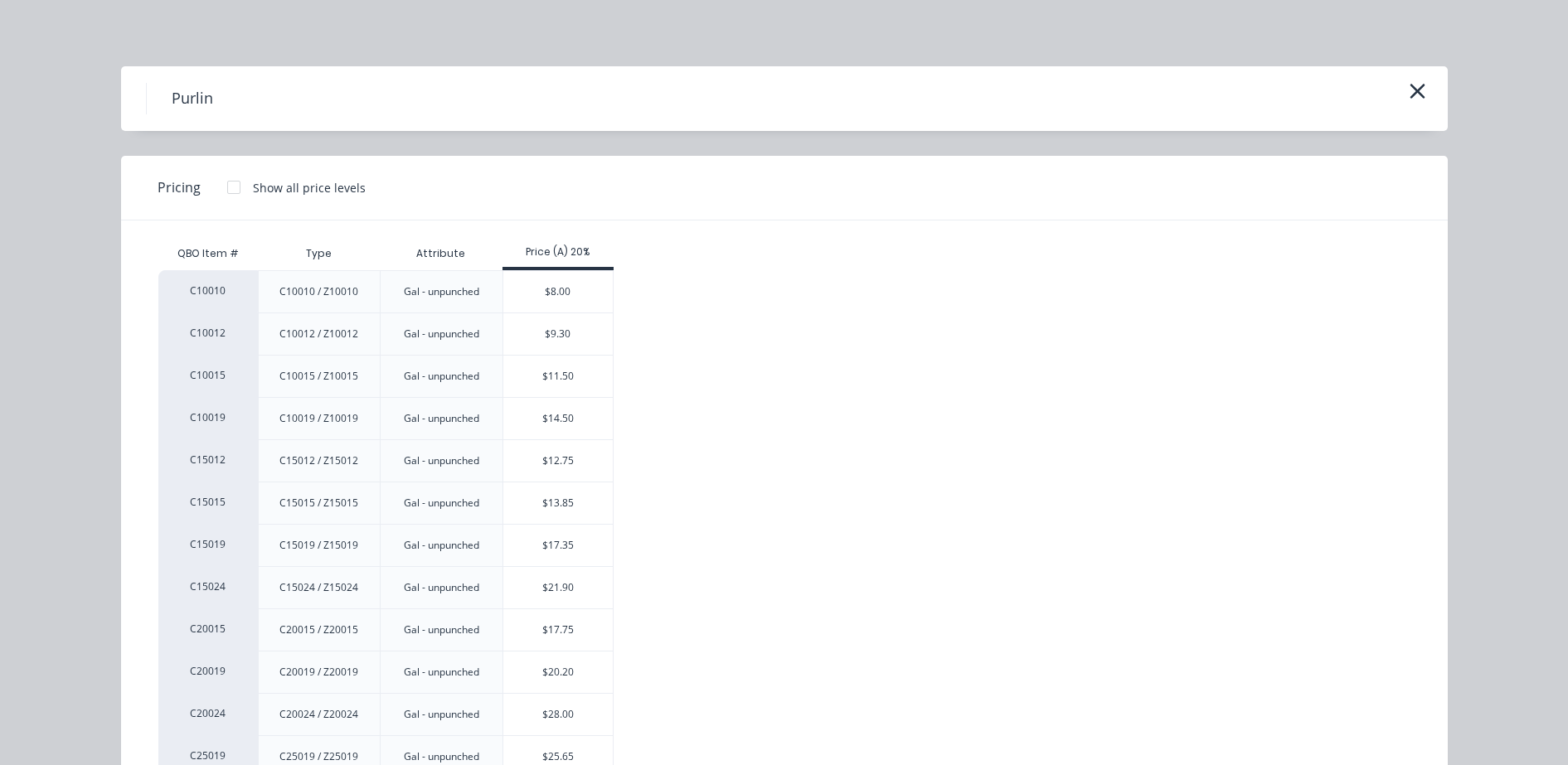
scroll to position [104, 0]
